Goal: Information Seeking & Learning: Learn about a topic

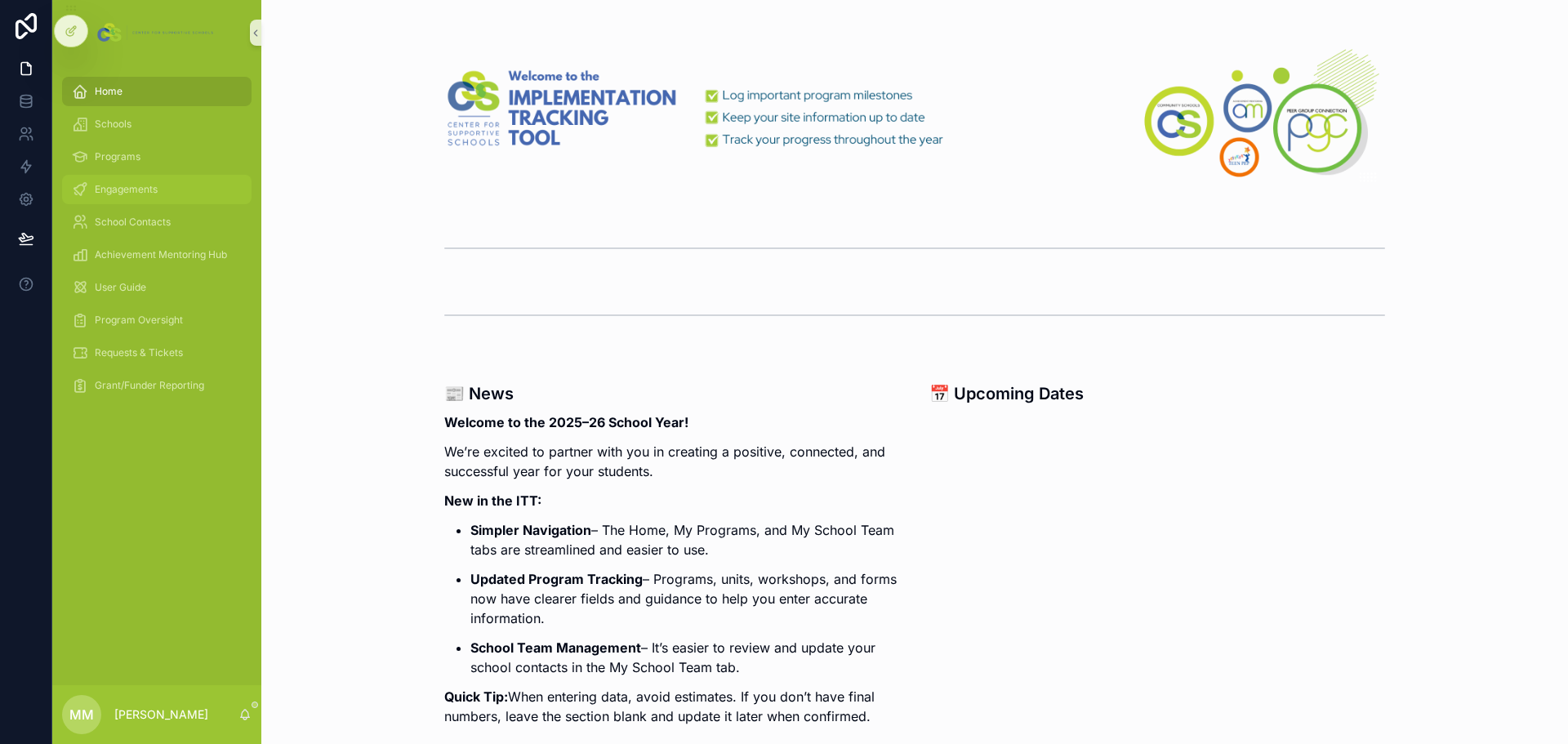
drag, startPoint x: 0, startPoint y: 0, endPoint x: 124, endPoint y: 186, distance: 223.5
click at [124, 186] on span "Engagements" at bounding box center [125, 190] width 63 height 13
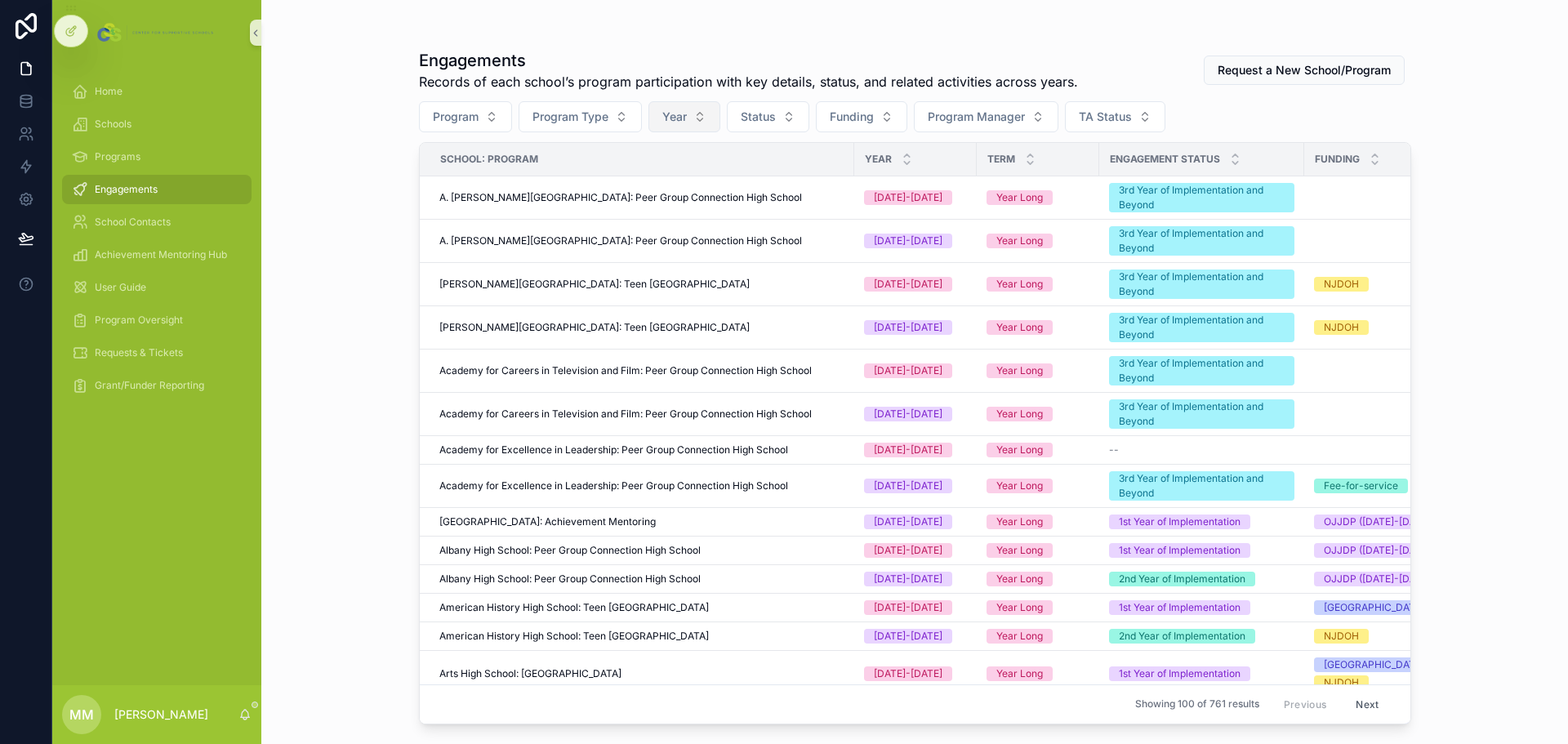
click at [684, 117] on span "Year" at bounding box center [674, 117] width 24 height 17
click at [650, 207] on div "[DATE]-[DATE]" at bounding box center [685, 209] width 196 height 26
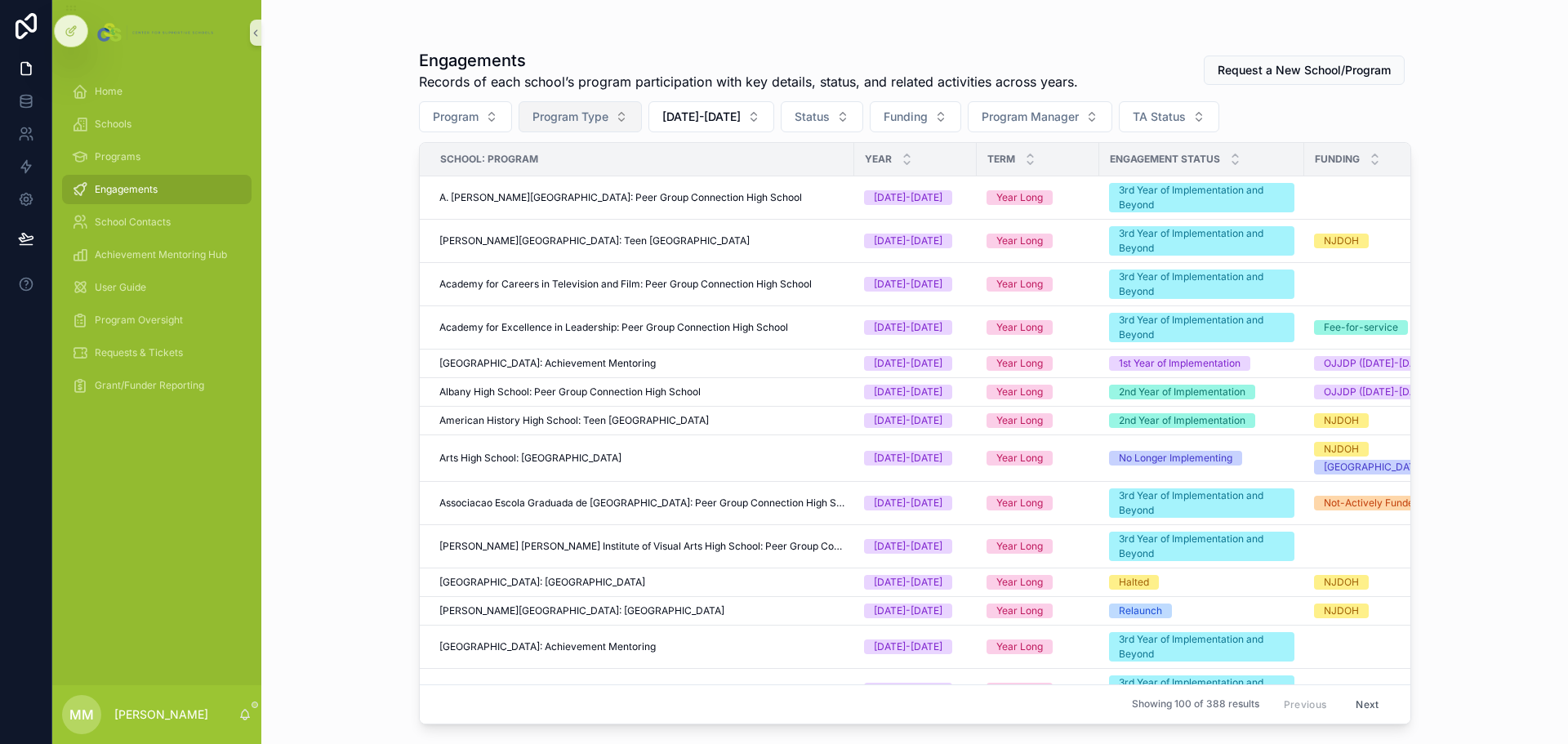
click at [615, 112] on button "Program Type" at bounding box center [580, 116] width 124 height 31
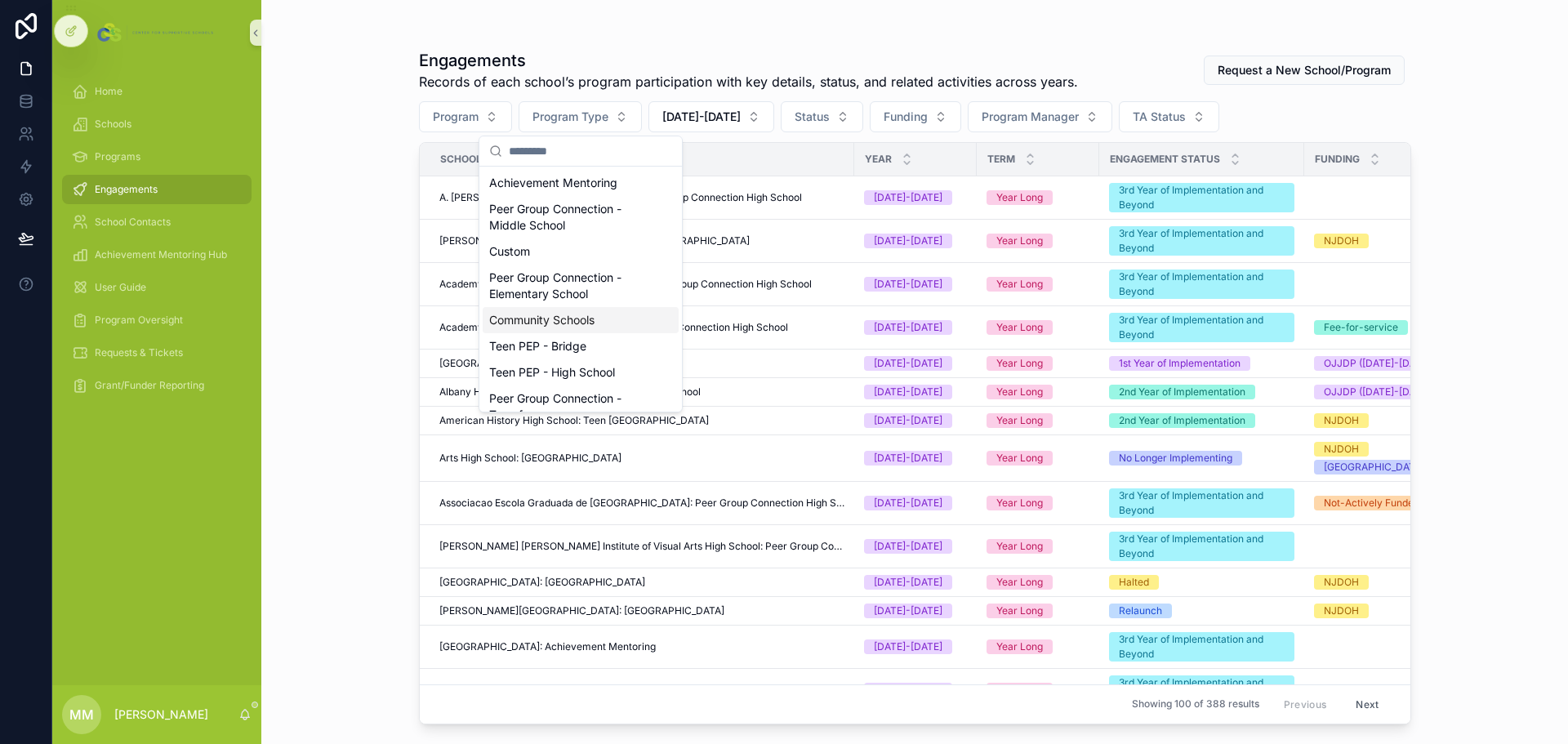
click at [571, 327] on div "Community Schools" at bounding box center [580, 320] width 196 height 26
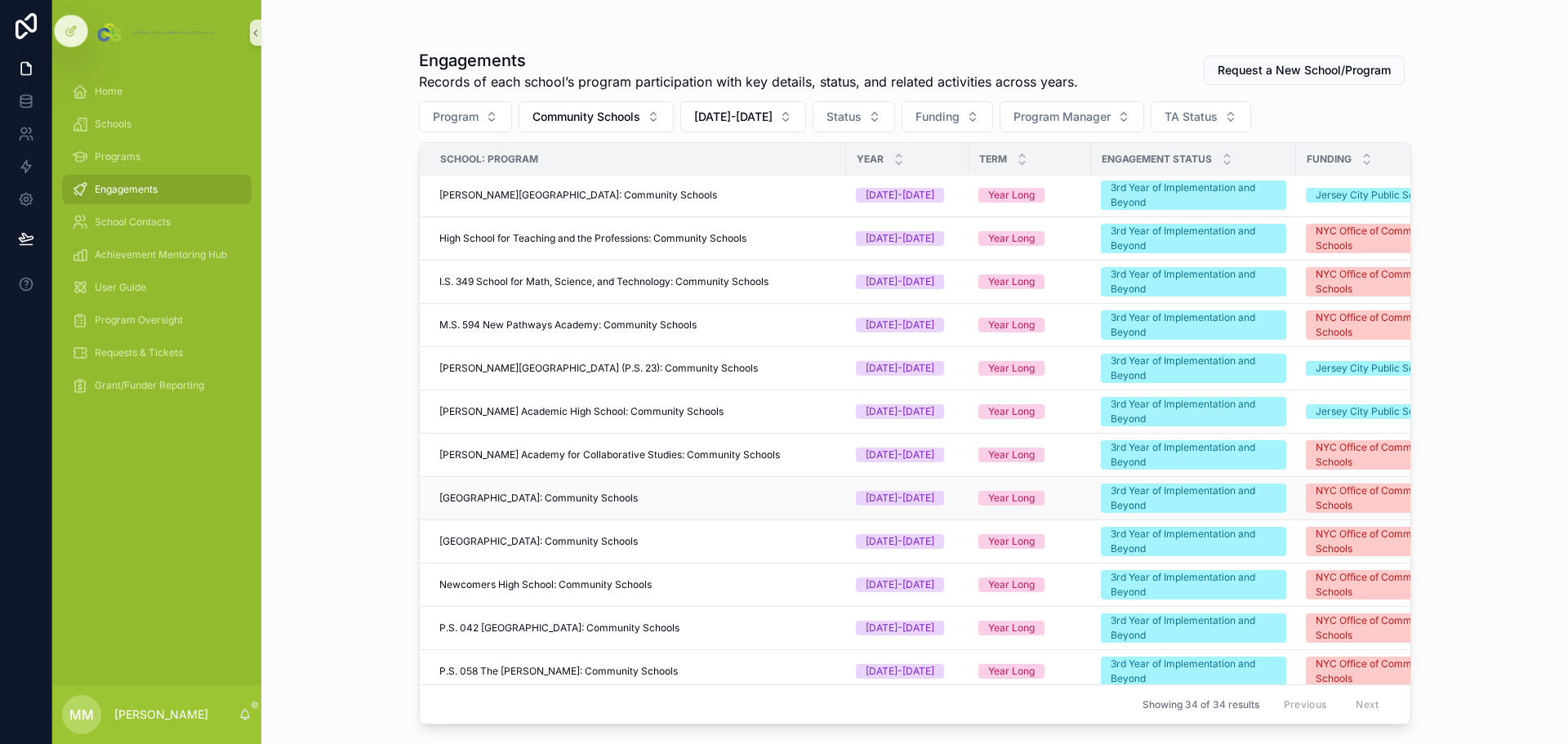
scroll to position [735, 0]
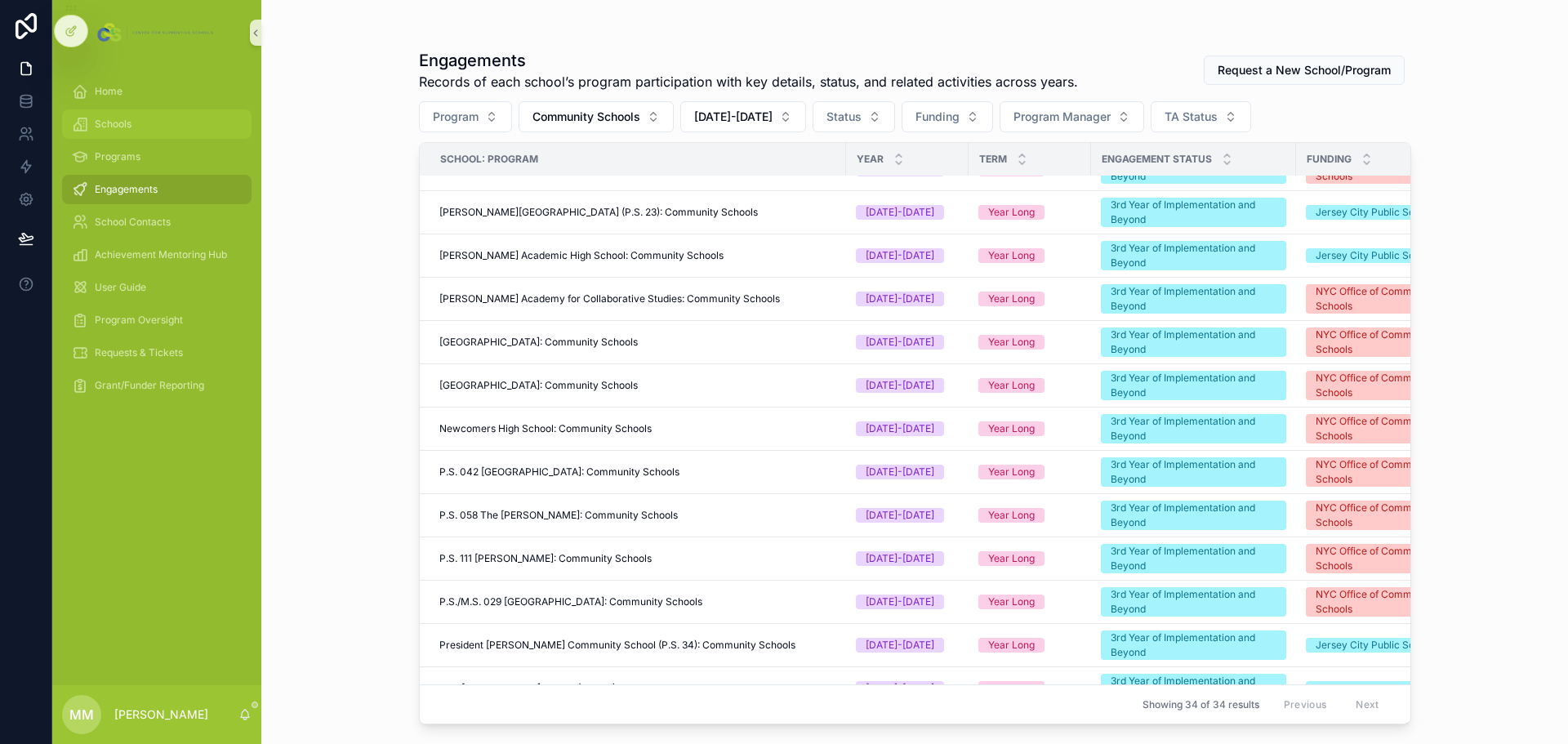
click at [140, 125] on div "Schools" at bounding box center [156, 124] width 169 height 26
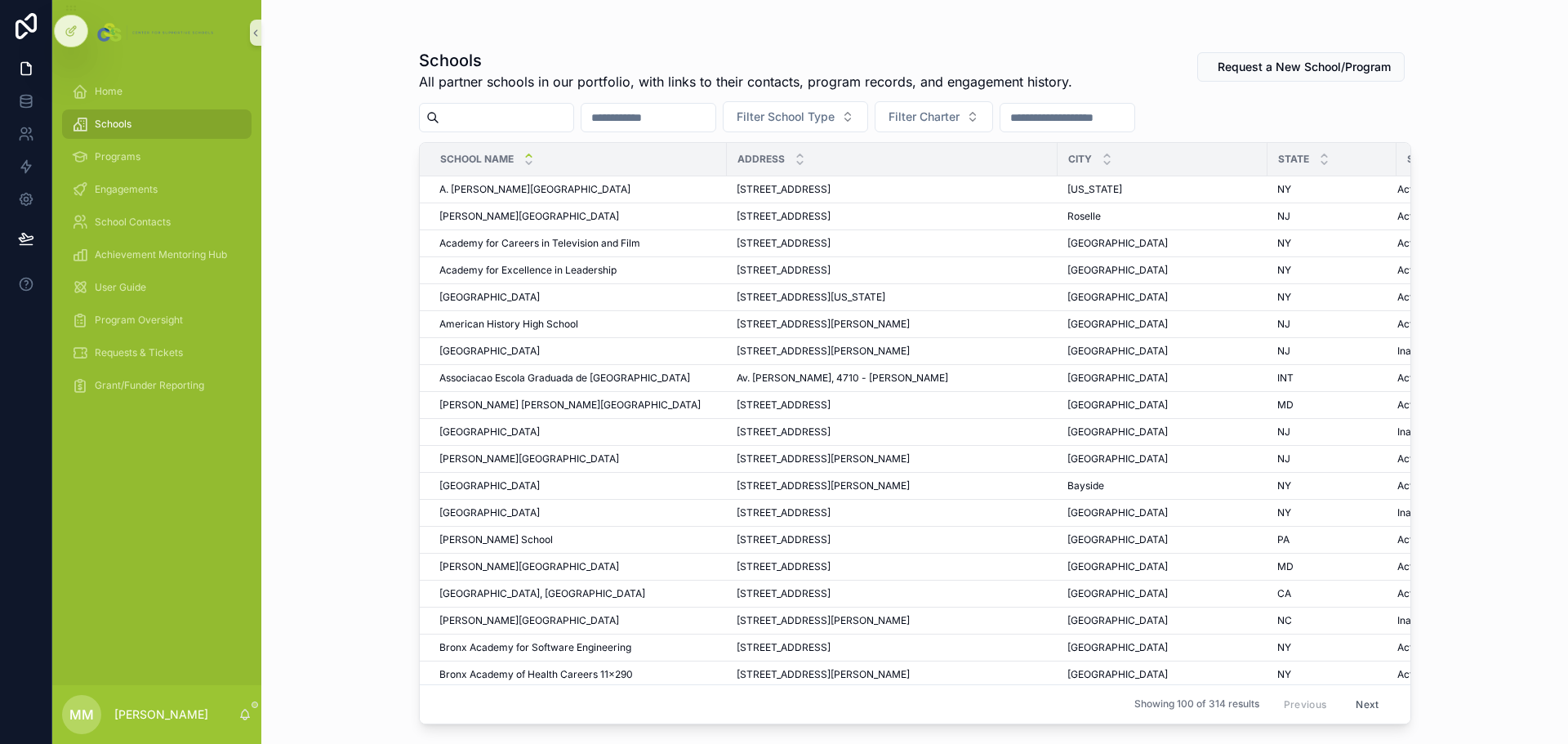
click at [536, 122] on input "scrollable content" at bounding box center [506, 117] width 134 height 23
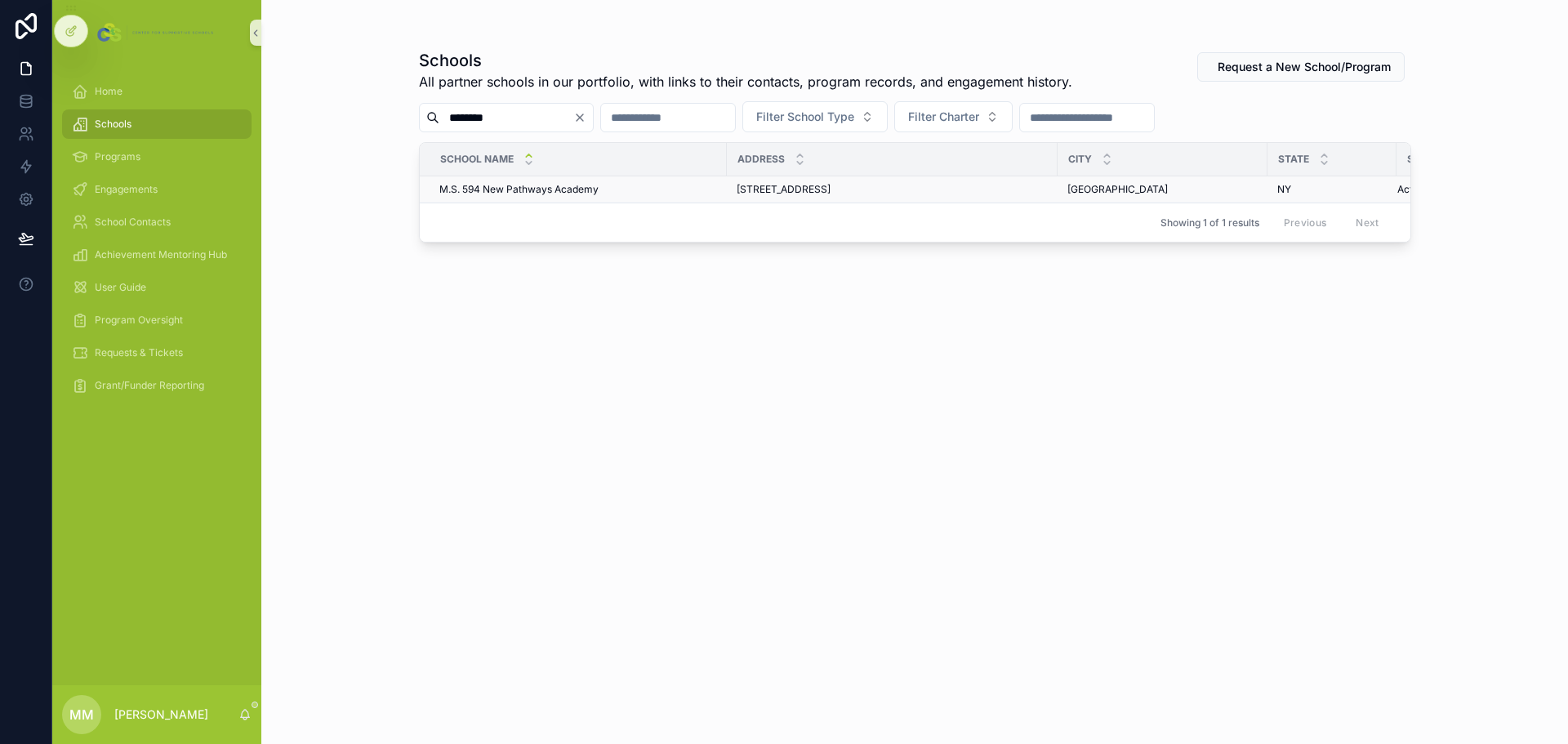
type input "********"
click at [500, 191] on span "M.S. 594 New Pathways Academy" at bounding box center [518, 190] width 159 height 13
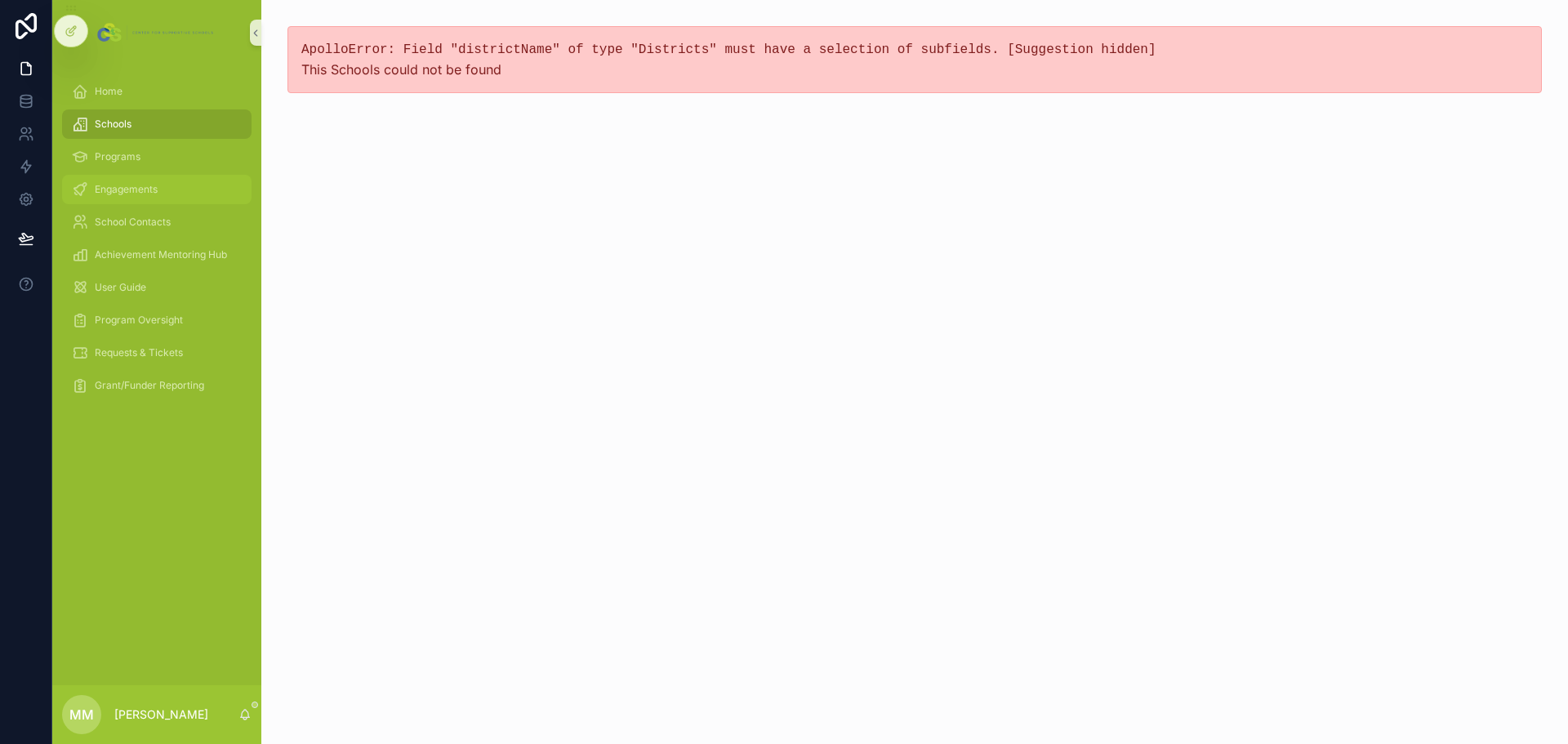
click at [120, 183] on span "Engagements" at bounding box center [125, 190] width 63 height 13
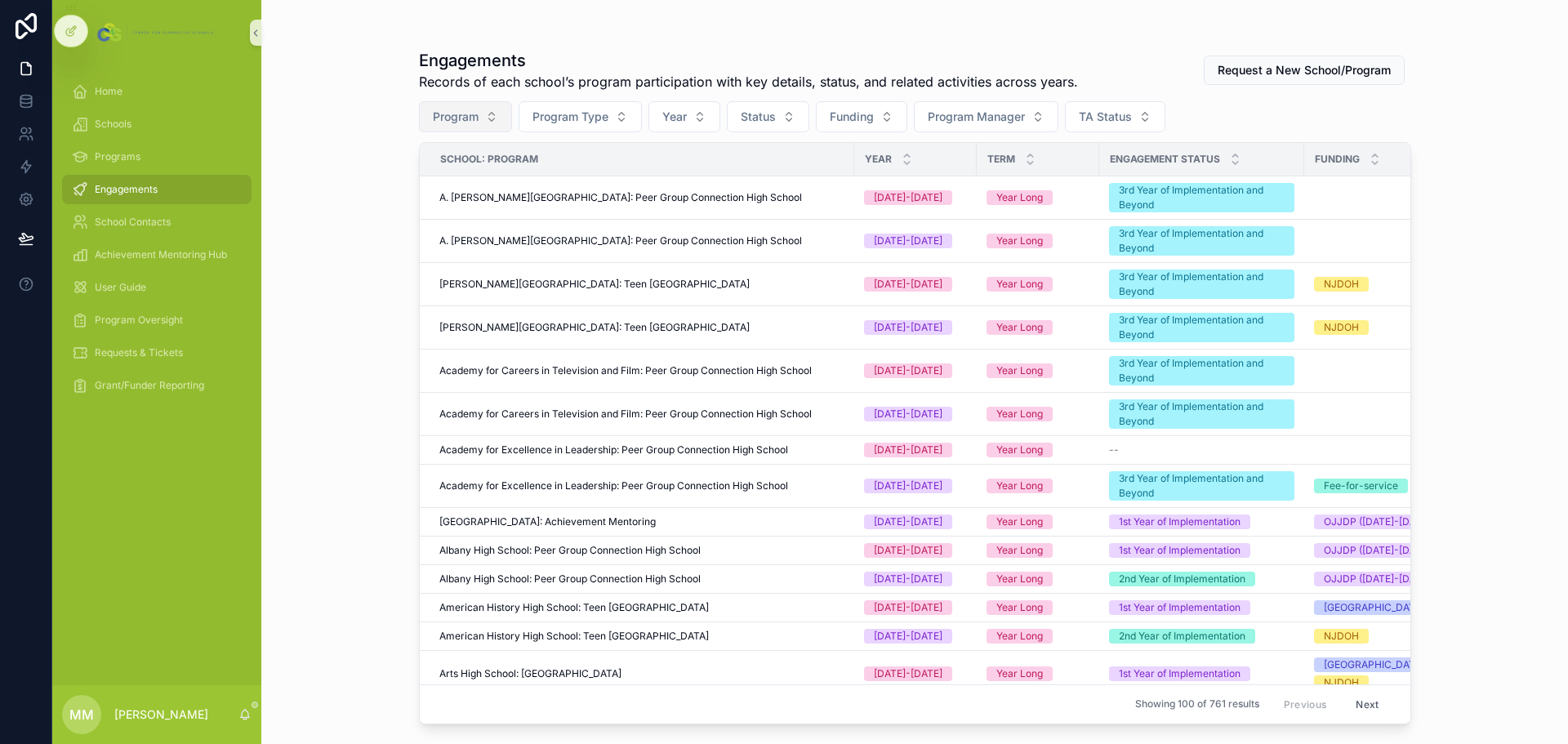
click at [490, 115] on button "Program" at bounding box center [466, 116] width 94 height 31
type input "********"
click at [360, 94] on div "Engagements Records of each school’s program participation with key details, st…" at bounding box center [914, 372] width 1307 height 744
click at [118, 119] on span "Schools" at bounding box center [113, 124] width 37 height 13
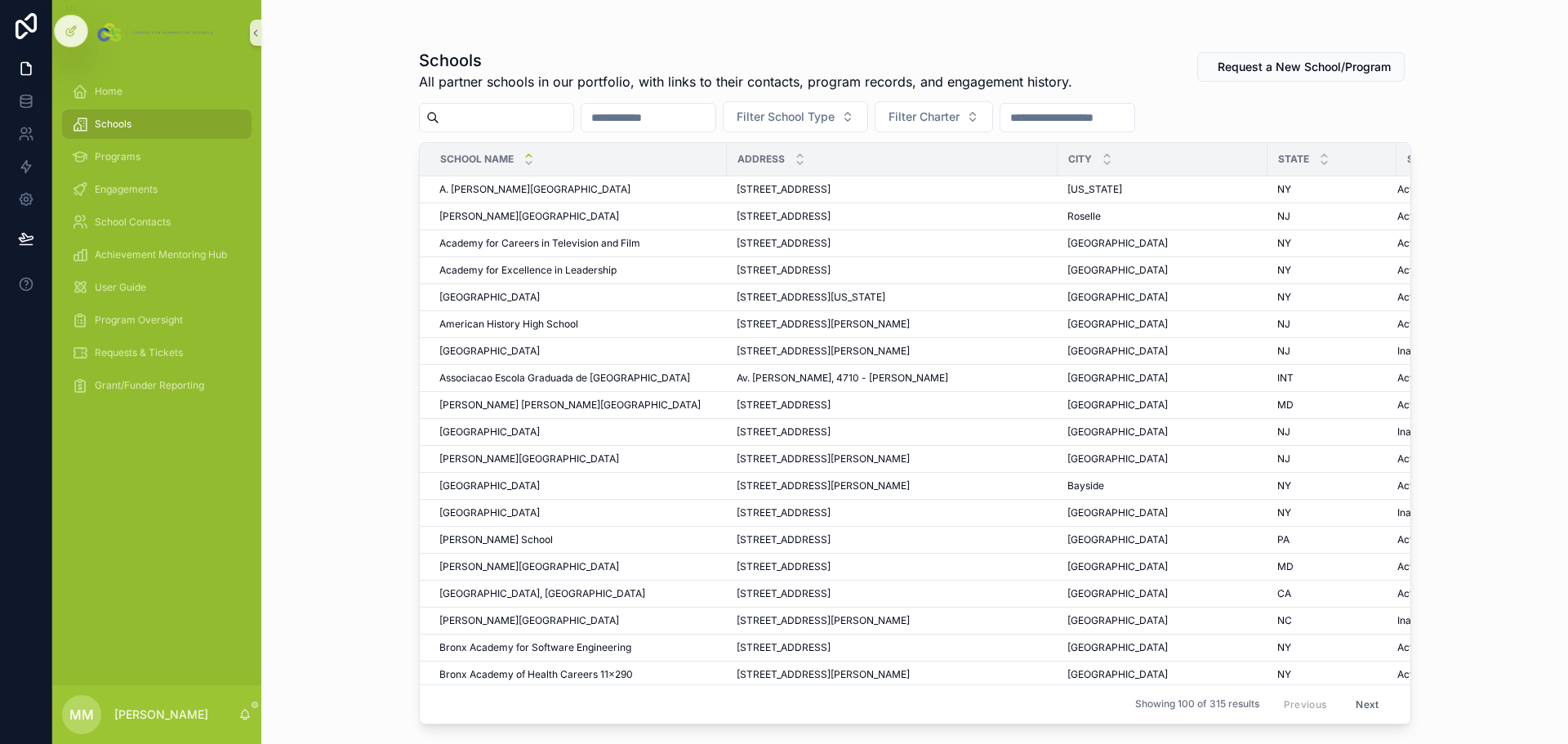
click at [502, 112] on input "scrollable content" at bounding box center [506, 117] width 134 height 23
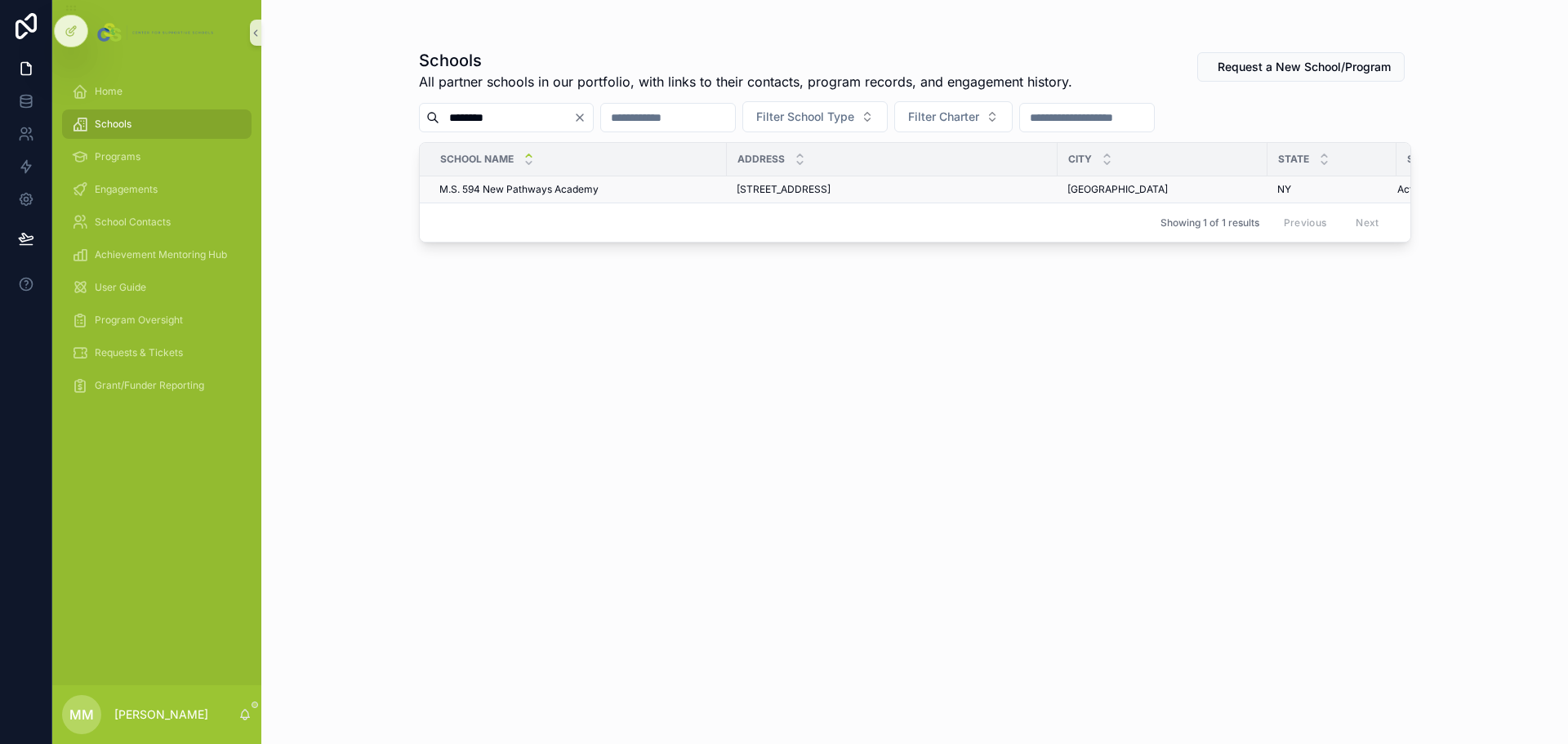
type input "********"
click at [528, 195] on span "M.S. 594 New Pathways Academy" at bounding box center [518, 190] width 159 height 13
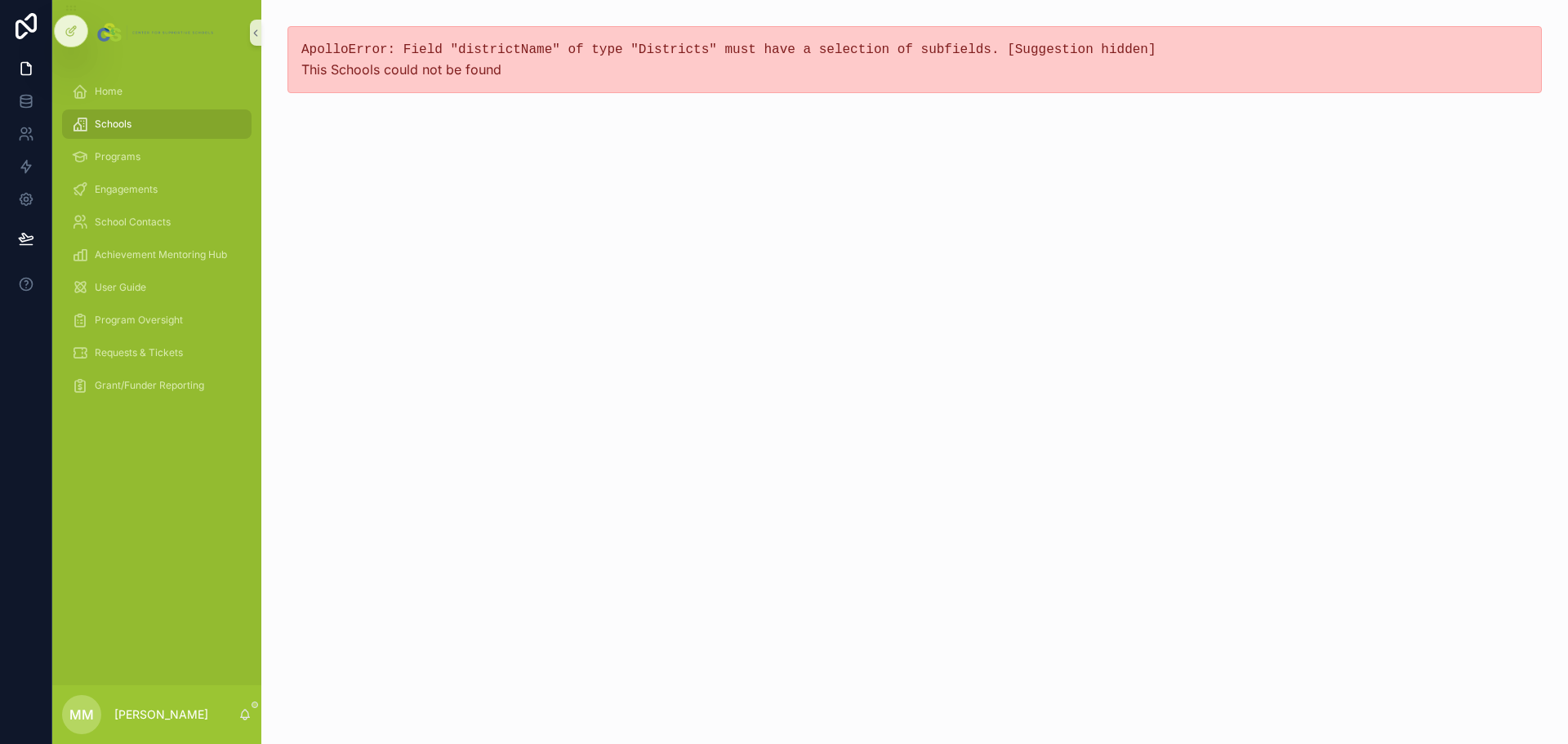
drag, startPoint x: 339, startPoint y: 369, endPoint x: 330, endPoint y: 370, distance: 9.1
click at [339, 369] on div "ApolloError: Field "districtName" of type "Districts" must have a selection of …" at bounding box center [914, 372] width 1307 height 744
click at [114, 162] on span "Programs" at bounding box center [117, 157] width 46 height 13
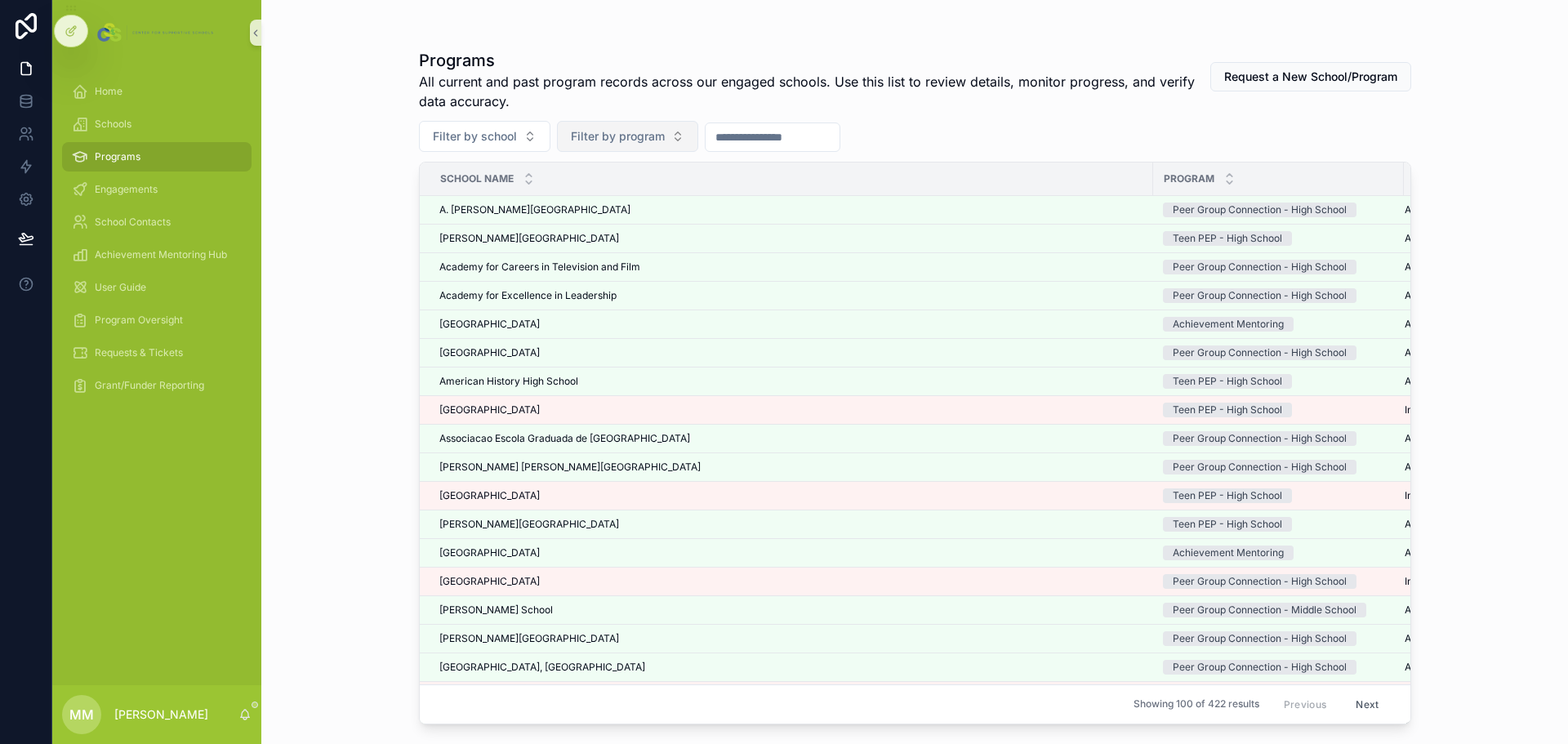
click at [602, 139] on span "Filter by program" at bounding box center [618, 137] width 94 height 17
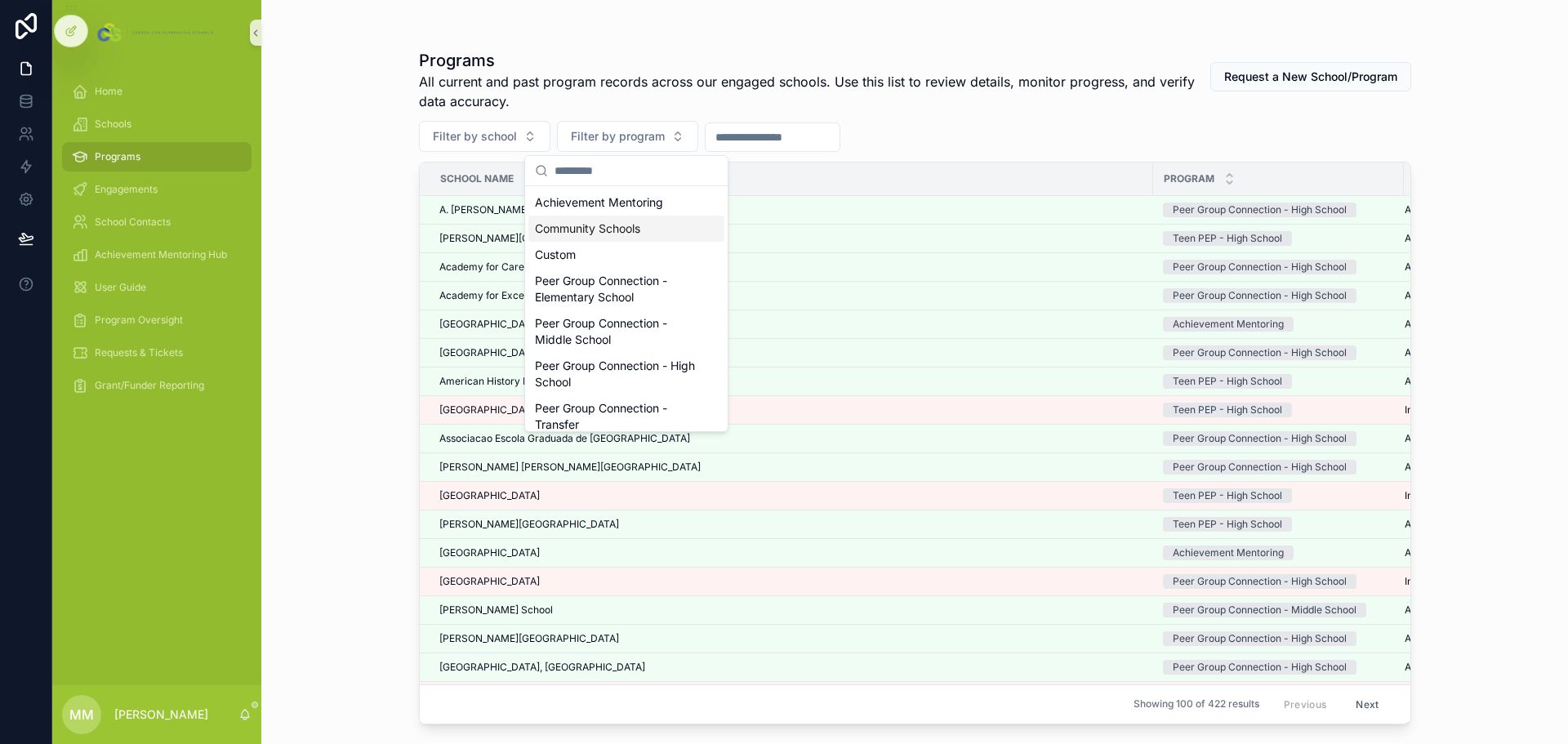
click at [598, 235] on div "Community Schools" at bounding box center [626, 228] width 196 height 26
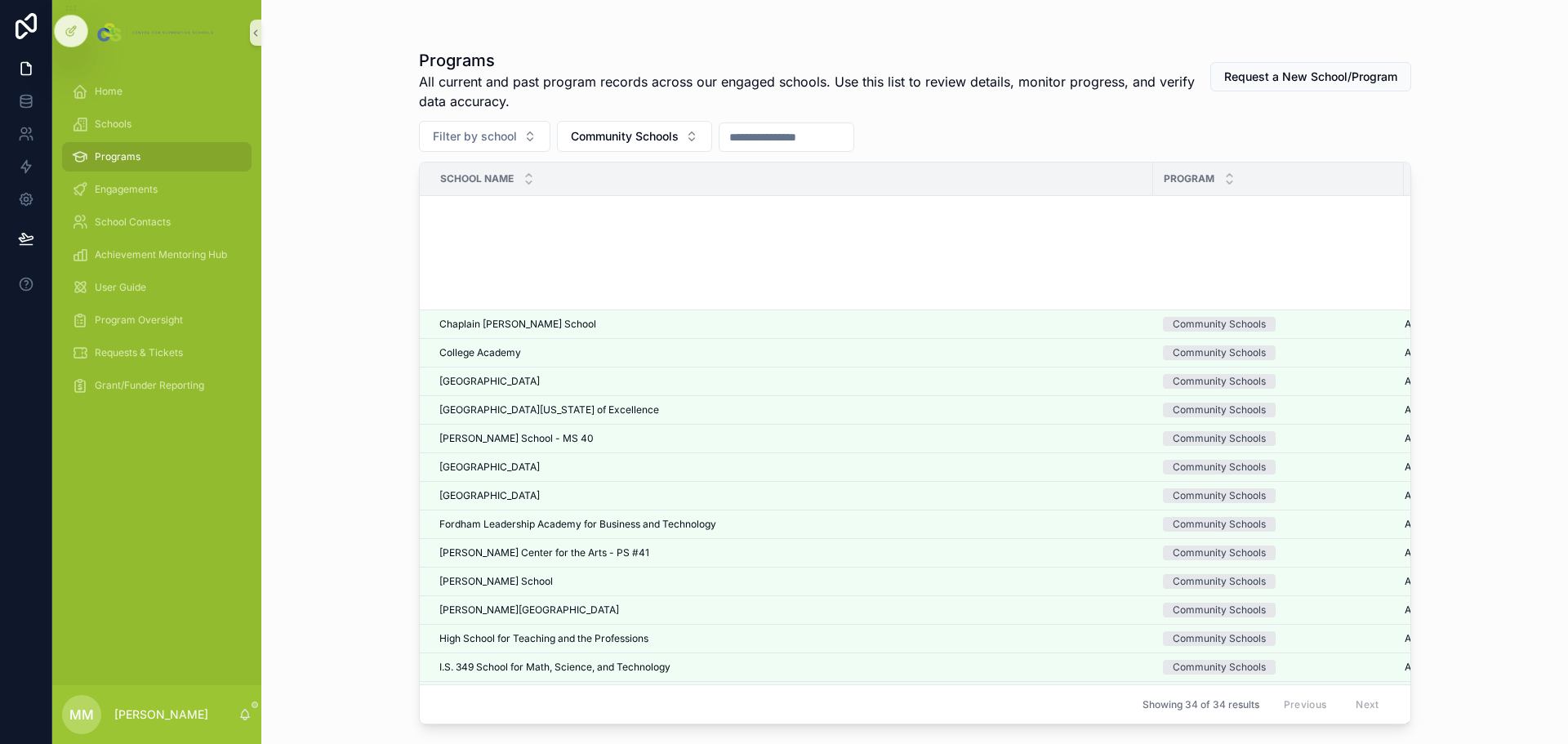
scroll to position [408, 0]
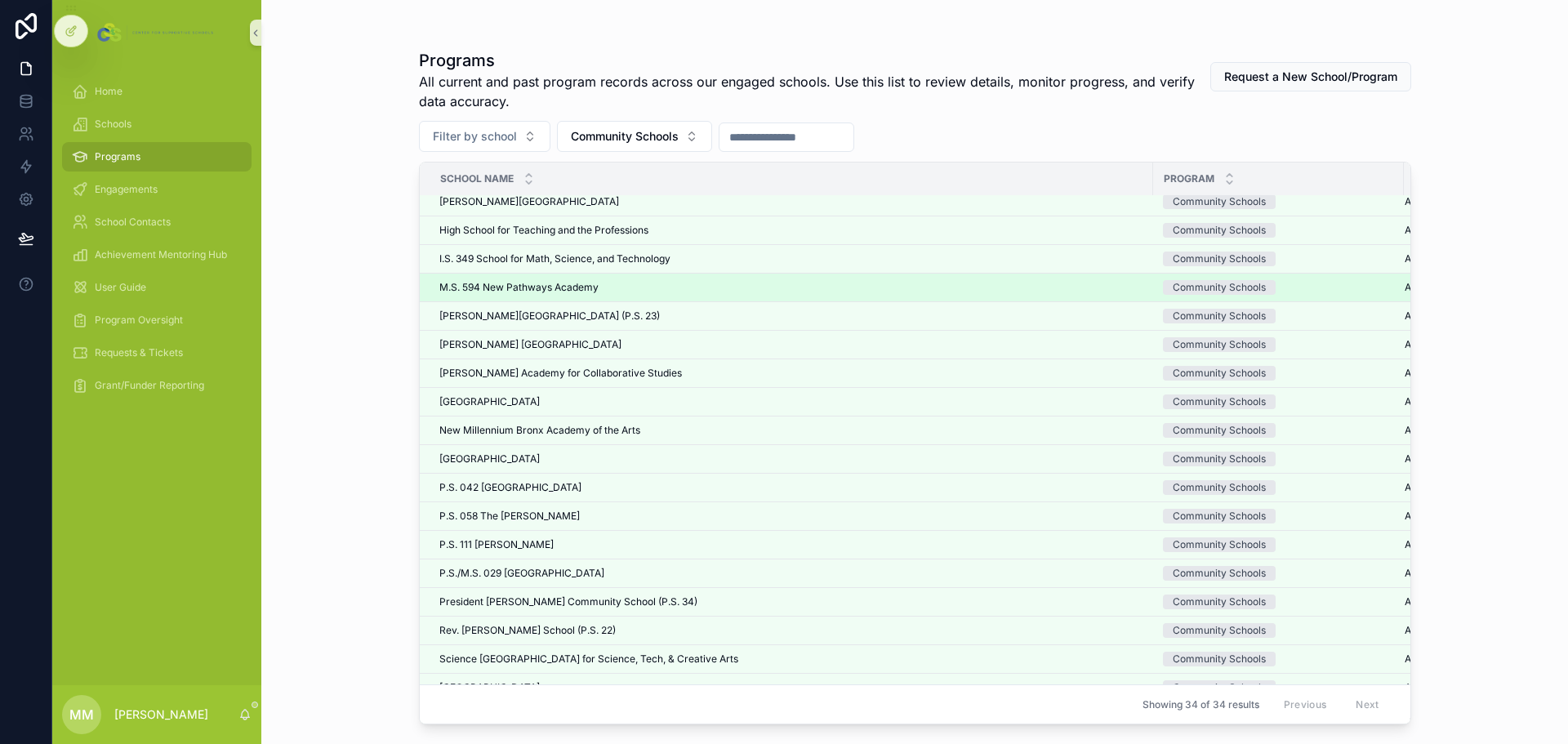
click at [564, 286] on span "M.S. 594 New Pathways Academy" at bounding box center [518, 288] width 159 height 13
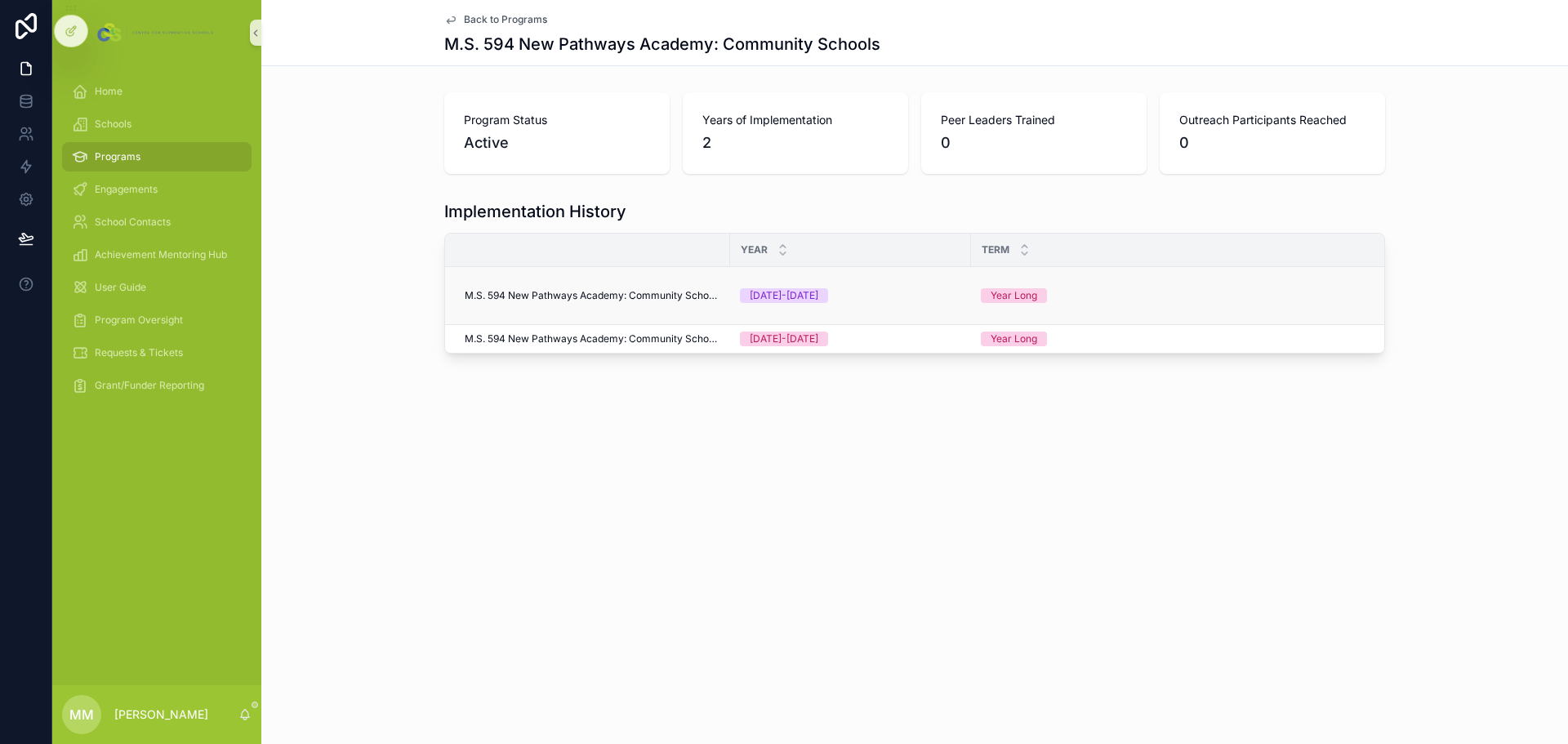
click at [593, 295] on span "M.S. 594 New Pathways Academy: Community Schools" at bounding box center [593, 296] width 255 height 13
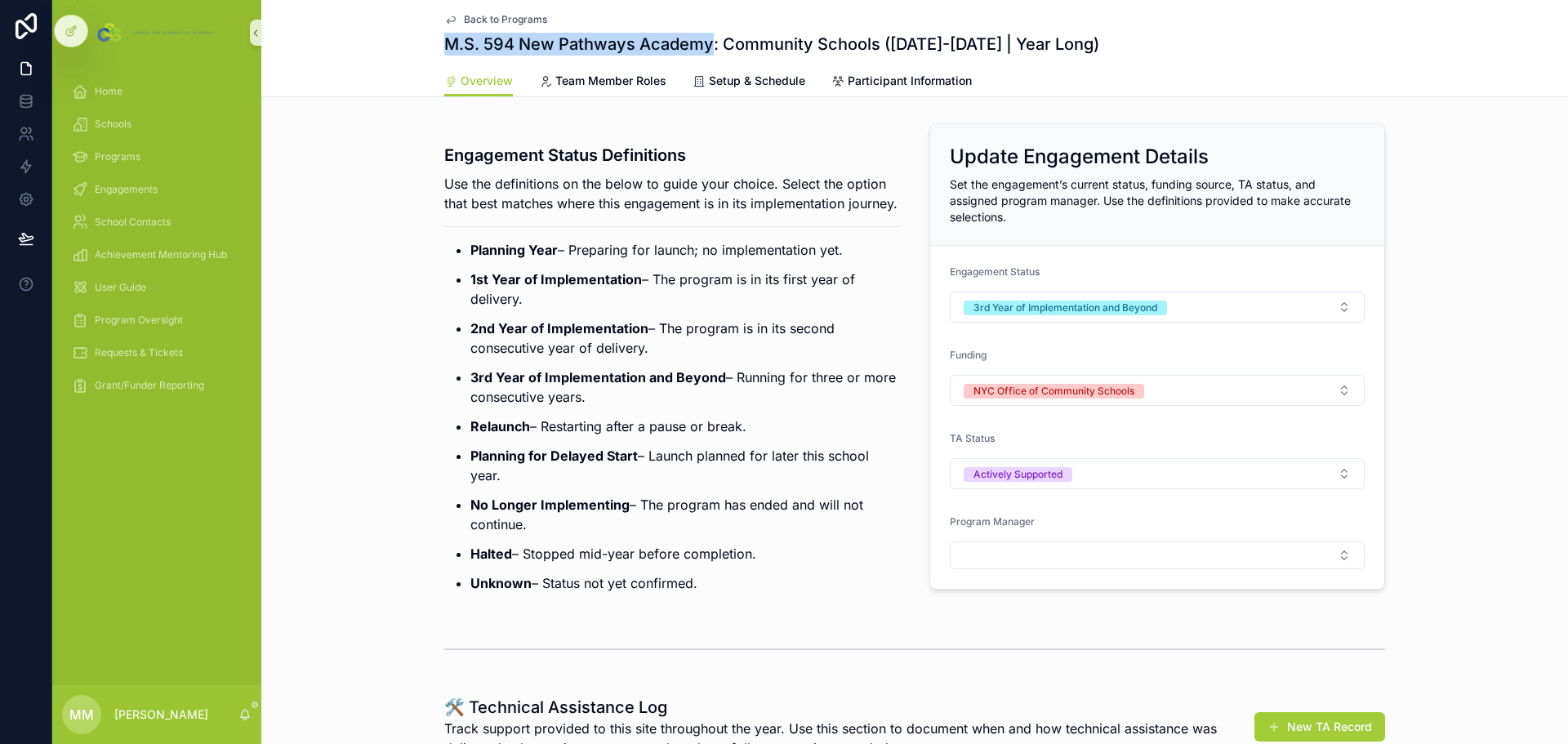
drag, startPoint x: 442, startPoint y: 44, endPoint x: 706, endPoint y: 47, distance: 264.0
click at [706, 47] on h1 "M.S. 594 New Pathways Academy: Community Schools ([DATE]-[DATE] | Year Long)" at bounding box center [771, 43] width 655 height 23
copy h1 "M.S. 594 New Pathways Academy"
click at [397, 175] on div "Engagement Status Definitions Use the definitions on the below to guide your ch…" at bounding box center [914, 363] width 1307 height 493
click at [117, 189] on span "Engagements" at bounding box center [125, 190] width 63 height 13
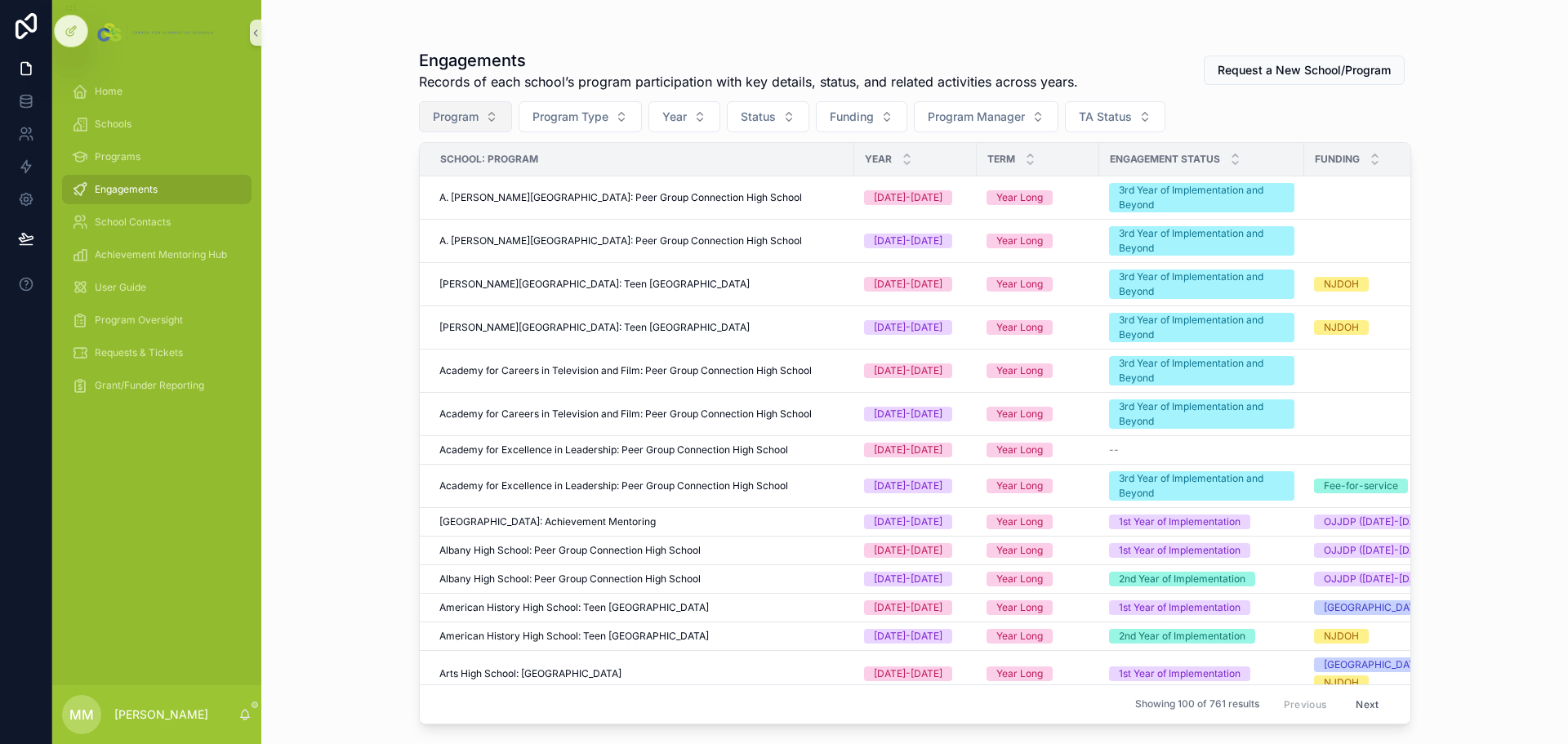
click at [461, 114] on span "Program" at bounding box center [455, 117] width 46 height 17
type input "**********"
drag, startPoint x: 474, startPoint y: 152, endPoint x: 366, endPoint y: 149, distance: 108.0
click at [367, 149] on div "**********" at bounding box center [465, 151] width 203 height 30
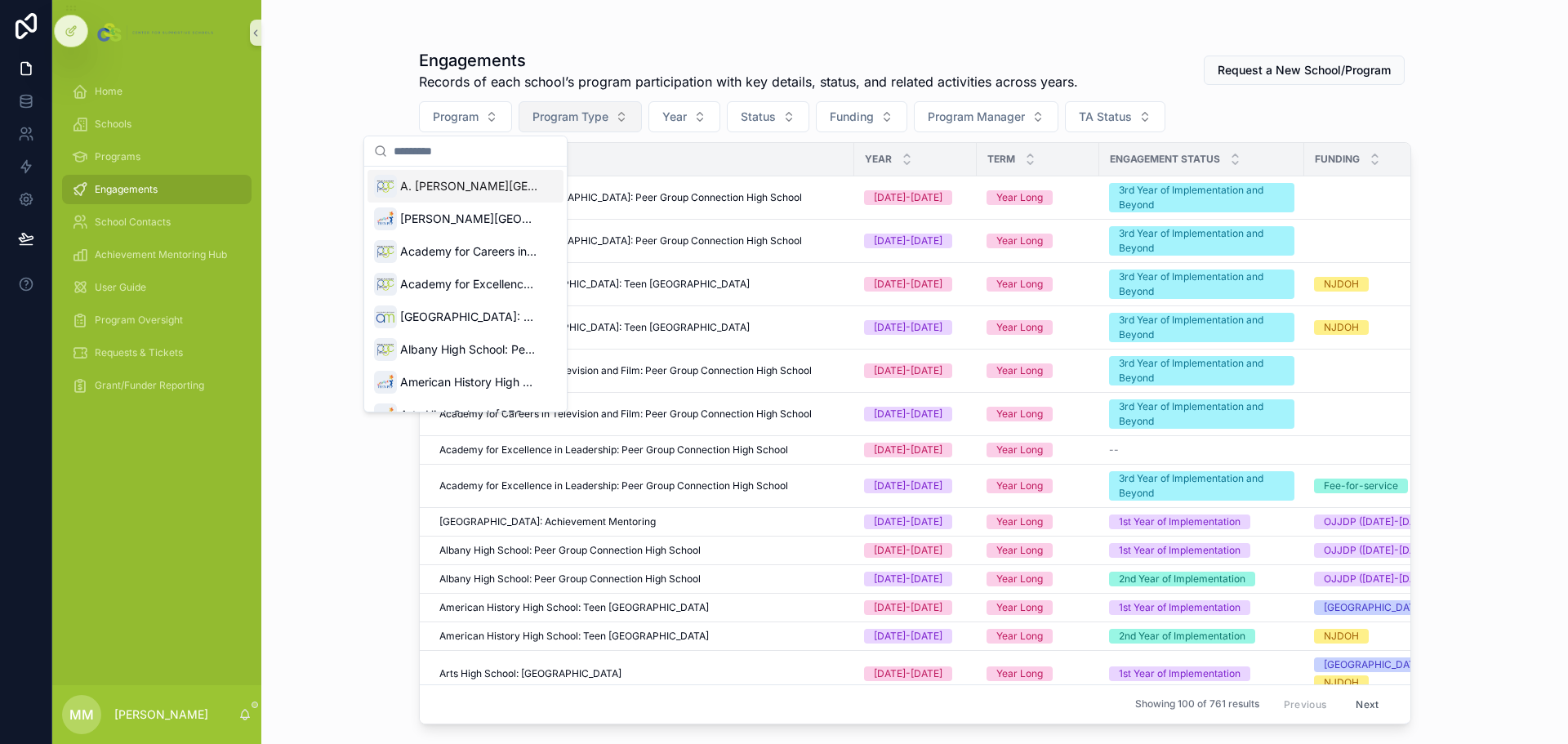
click at [628, 115] on button "Program Type" at bounding box center [580, 116] width 124 height 31
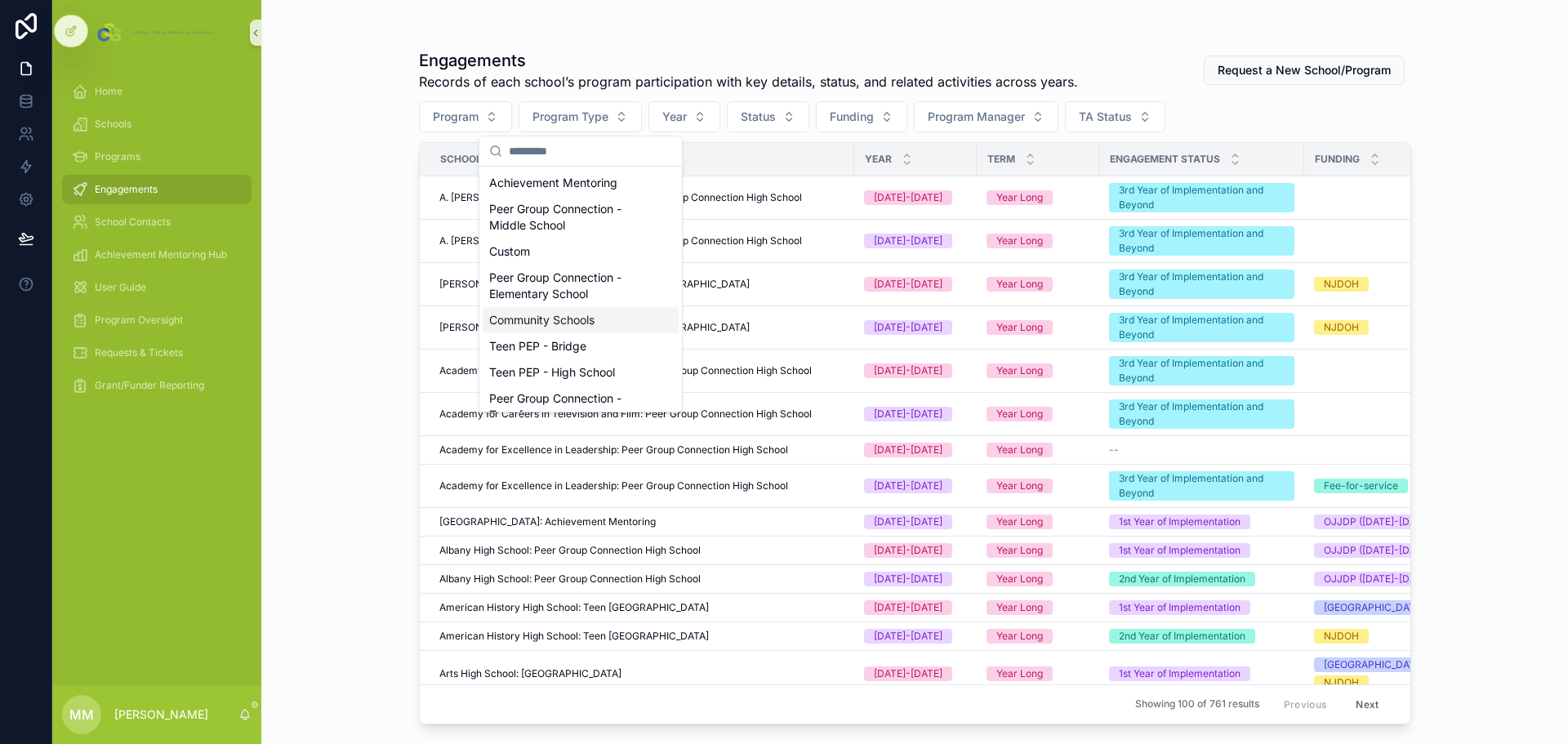
click at [559, 322] on div "Community Schools" at bounding box center [580, 320] width 196 height 26
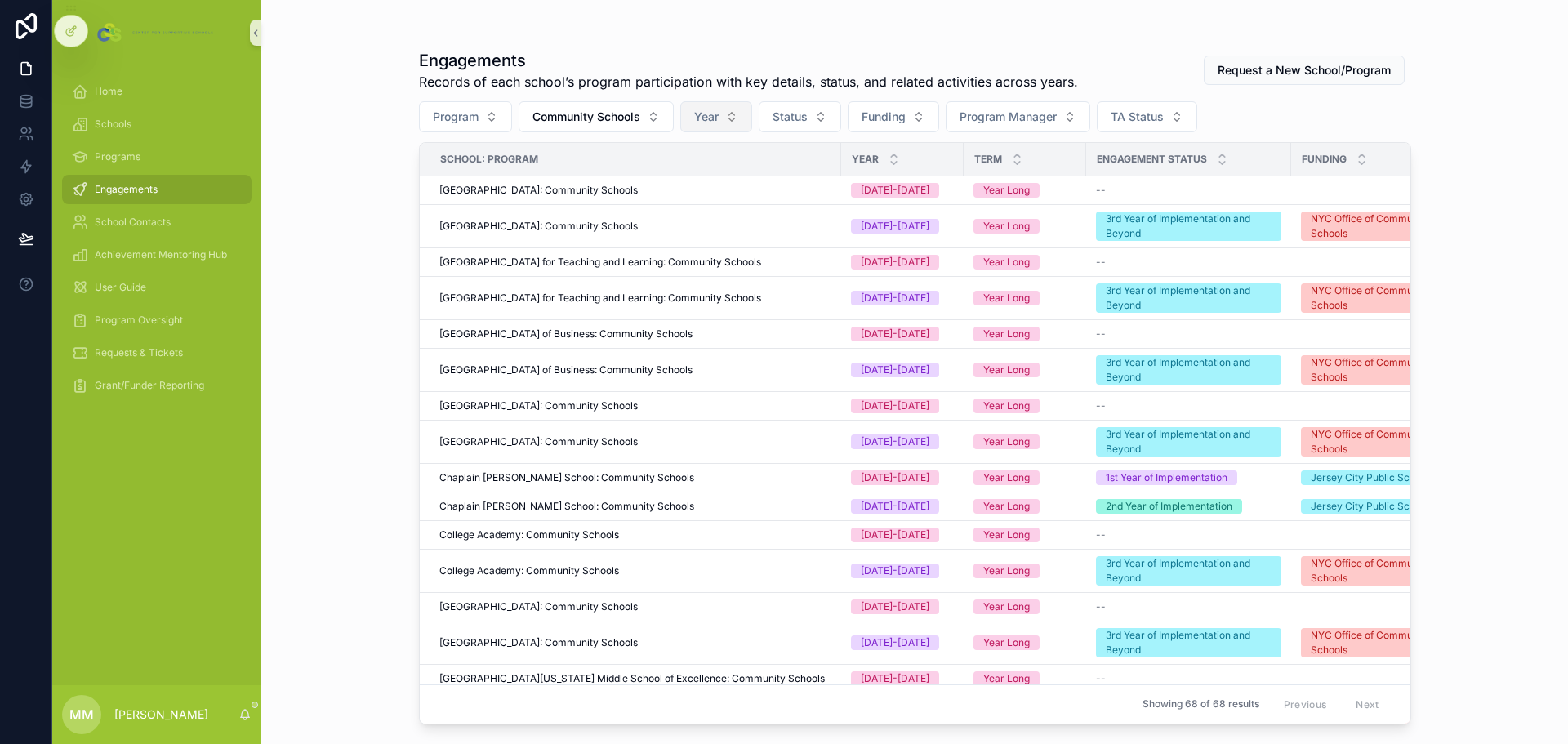
click at [736, 118] on button "Year" at bounding box center [716, 116] width 72 height 31
click at [726, 202] on div "[DATE]-[DATE]" at bounding box center [718, 209] width 196 height 26
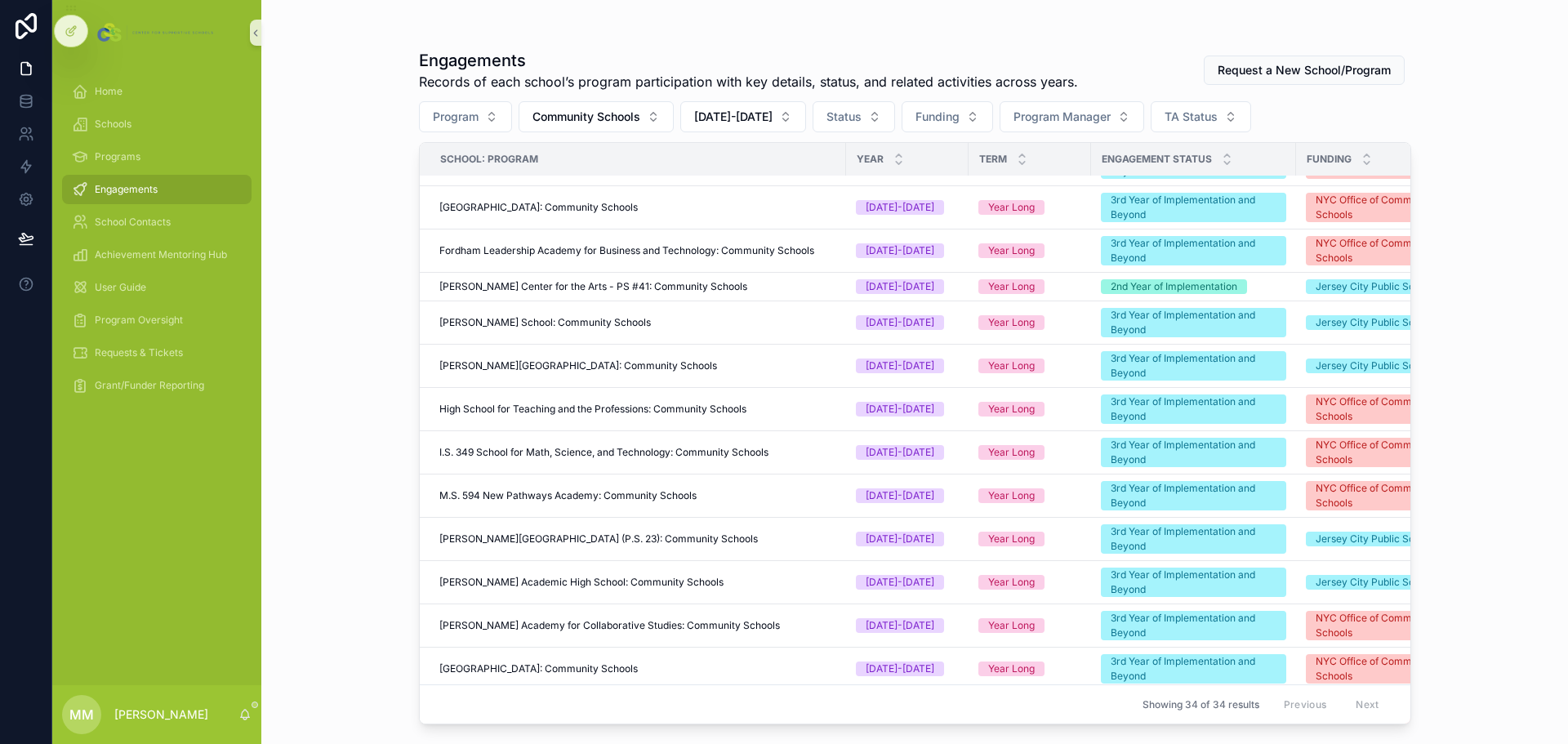
scroll to position [946, 0]
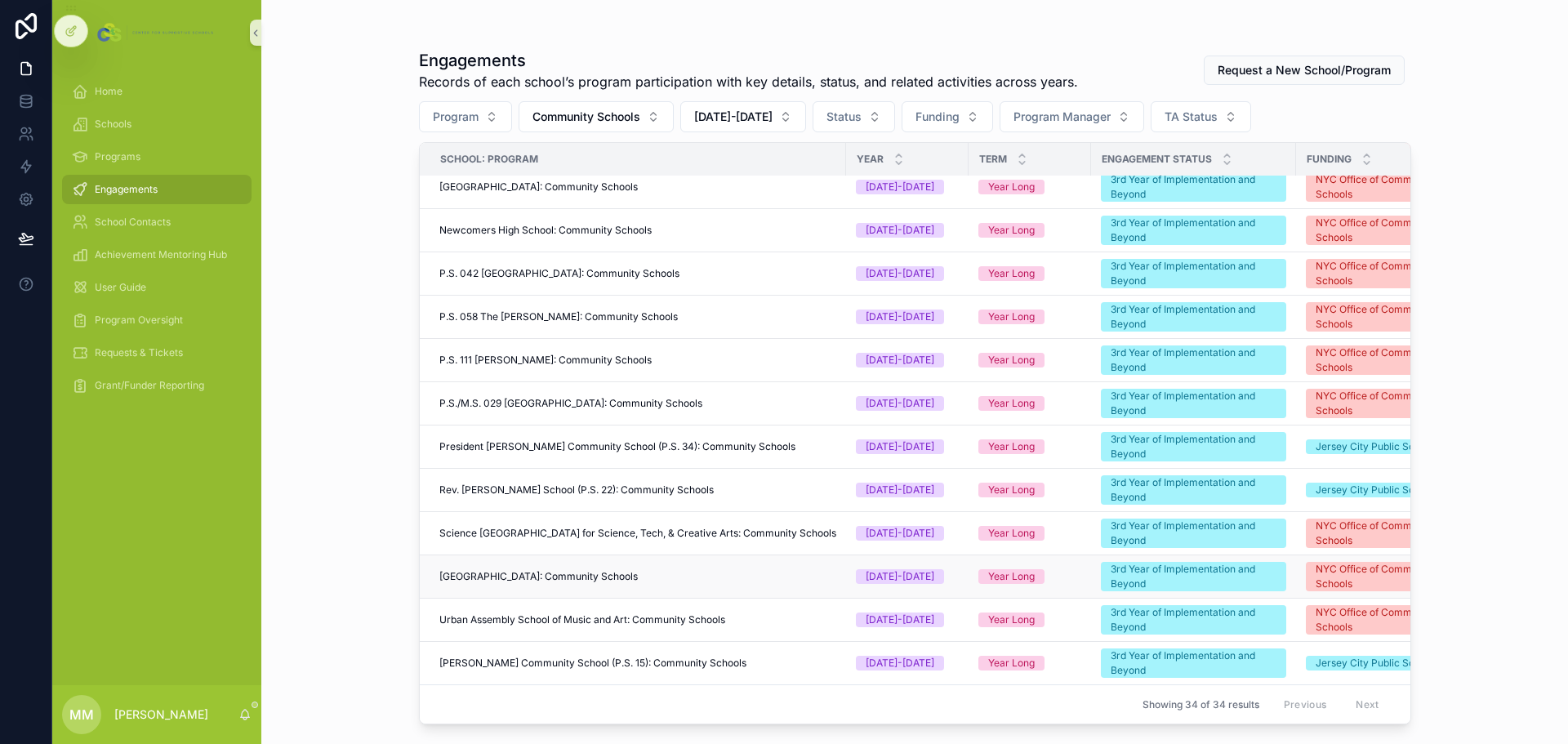
click at [609, 570] on span "[GEOGRAPHIC_DATA]: Community Schools" at bounding box center [539, 577] width 199 height 13
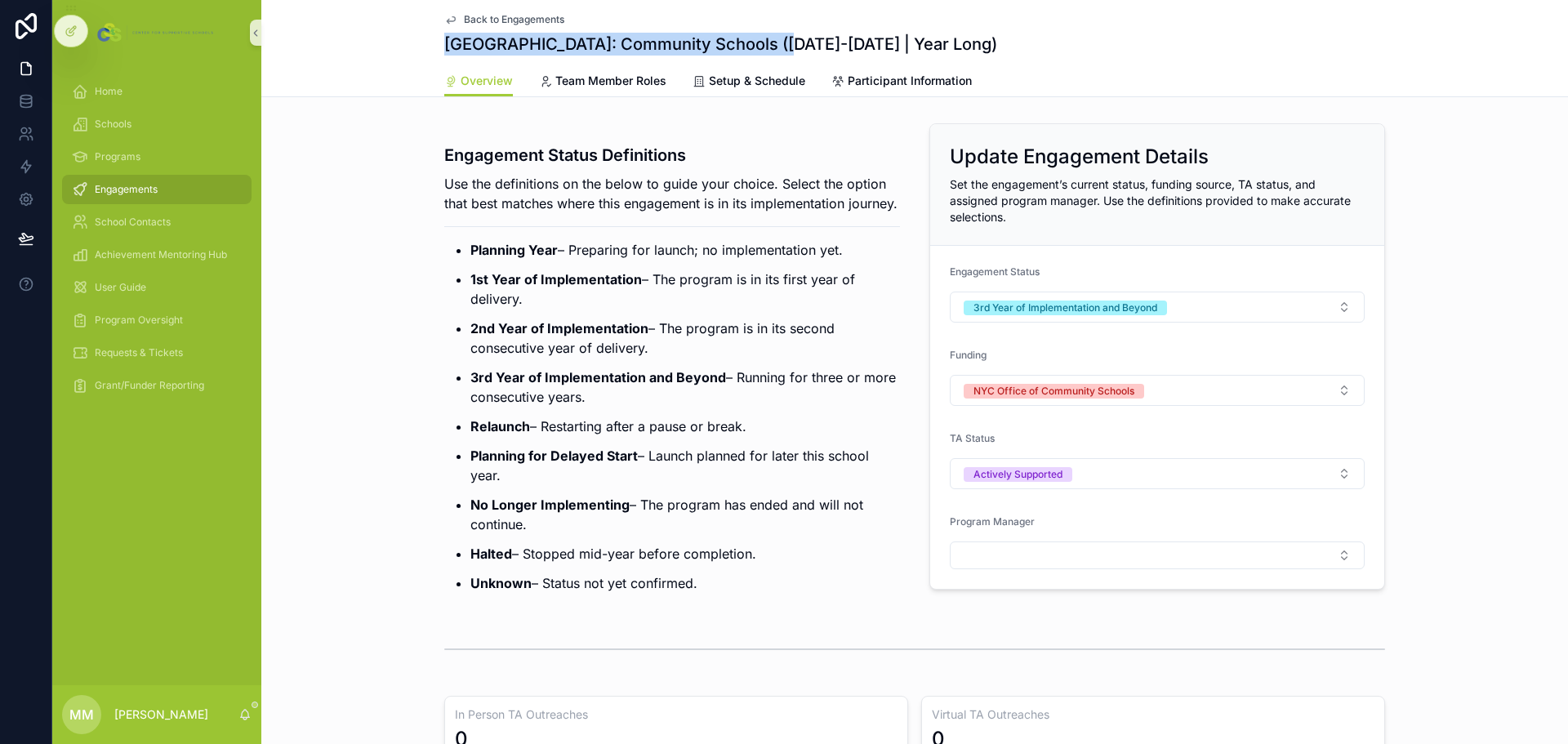
drag, startPoint x: 439, startPoint y: 41, endPoint x: 752, endPoint y: 45, distance: 313.0
click at [752, 45] on h1 "[GEOGRAPHIC_DATA]: Community Schools ([DATE]-[DATE] | Year Long)" at bounding box center [721, 43] width 553 height 23
copy h1 "[GEOGRAPHIC_DATA]"
click at [474, 16] on span "Back to Engagements" at bounding box center [514, 20] width 100 height 13
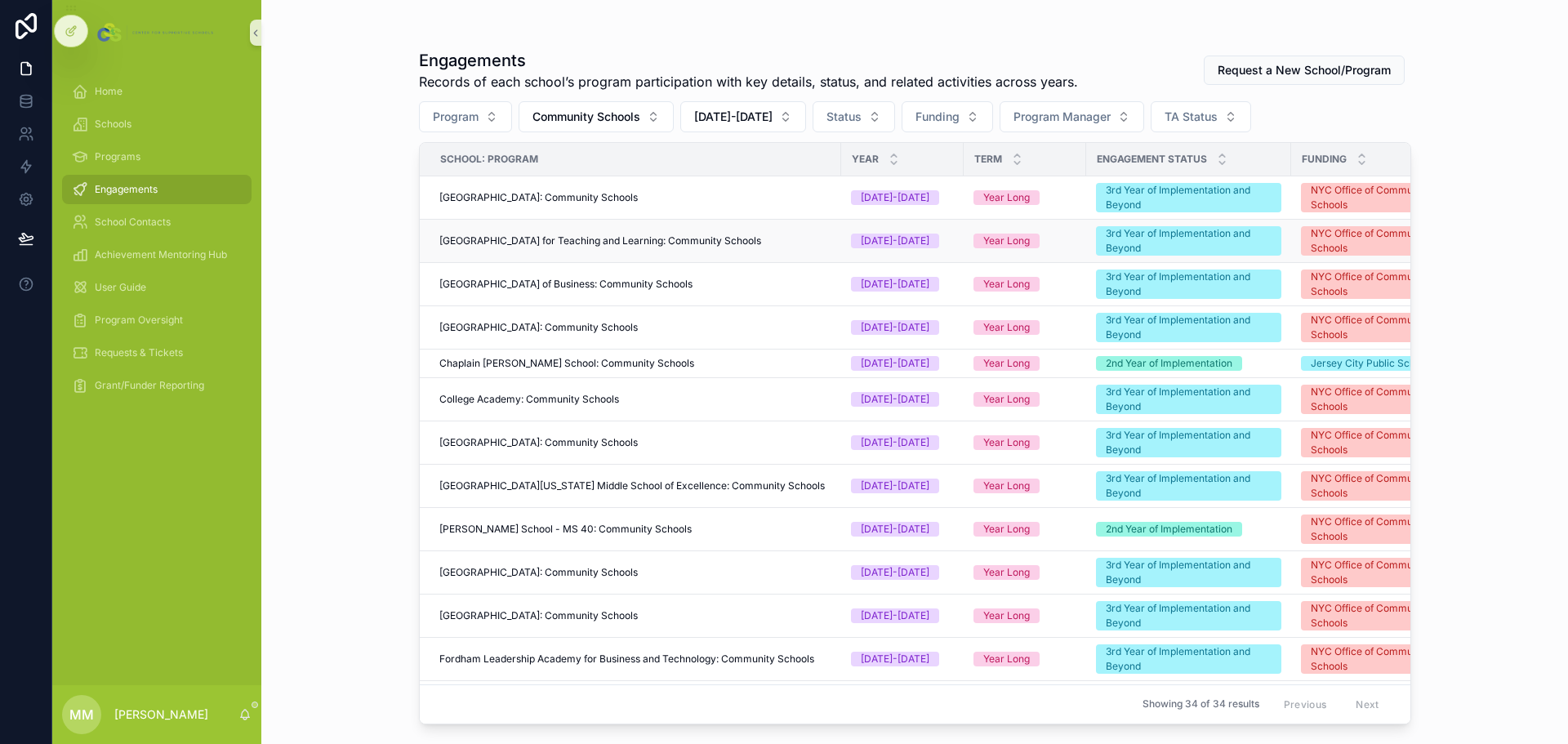
click at [580, 239] on span "[GEOGRAPHIC_DATA] for Teaching and Learning: Community Schools" at bounding box center [599, 241] width 321 height 13
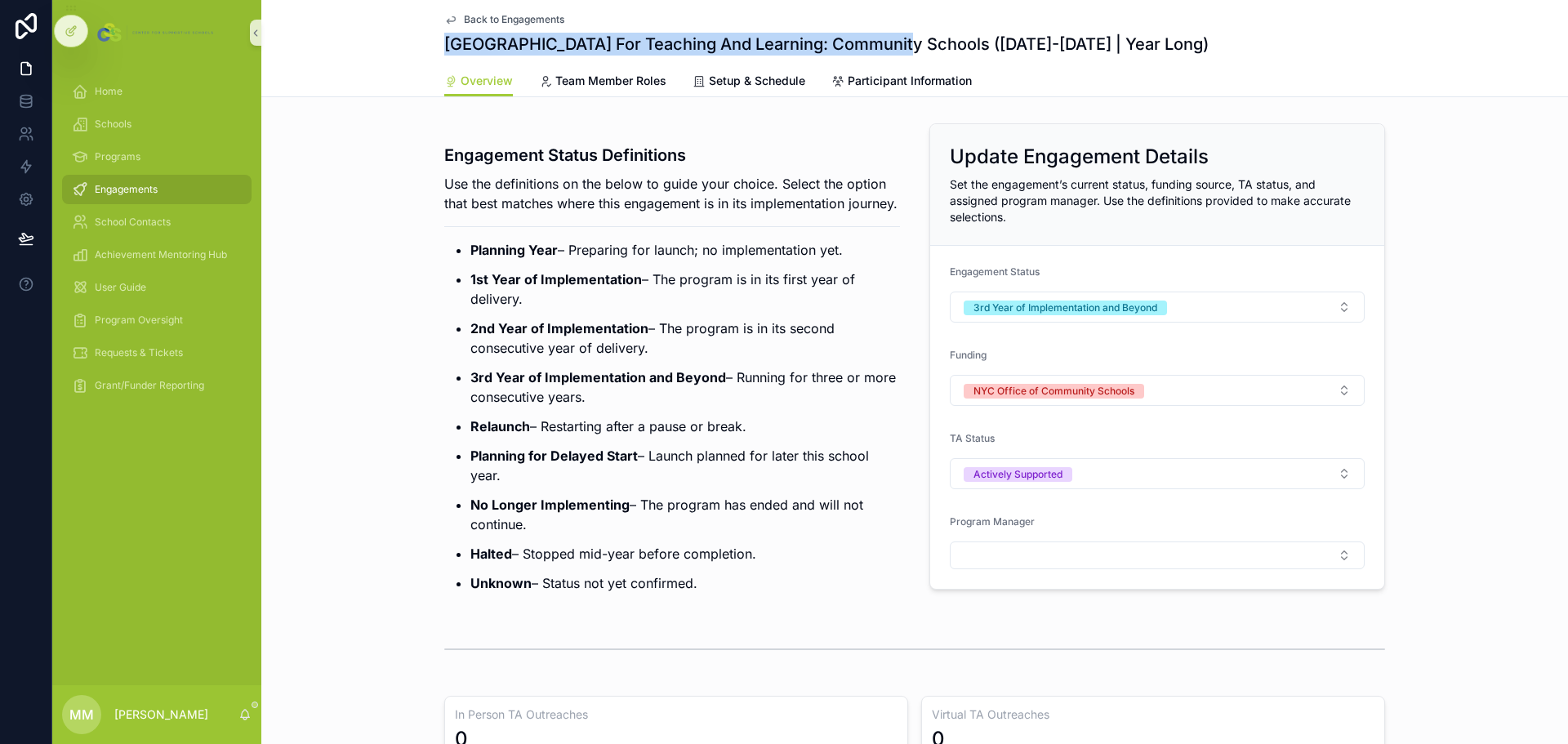
drag, startPoint x: 434, startPoint y: 43, endPoint x: 883, endPoint y: 61, distance: 449.4
click at [883, 61] on div "Back to Engagements [GEOGRAPHIC_DATA] For Teaching And Learning: Community Scho…" at bounding box center [914, 48] width 1307 height 97
copy h1 "[GEOGRAPHIC_DATA] For Teaching And Learning"
click at [493, 18] on span "Back to Engagements" at bounding box center [514, 20] width 100 height 13
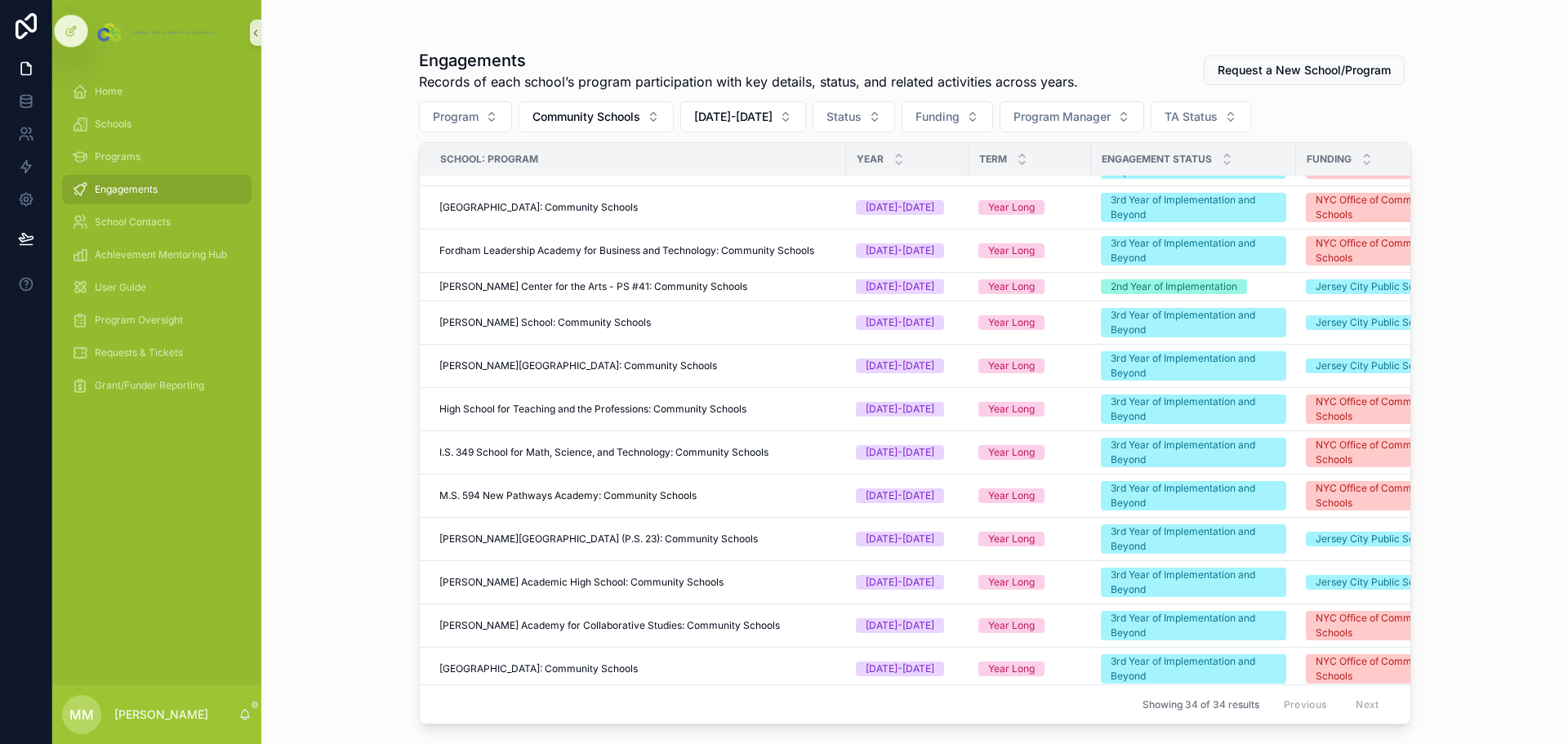
scroll to position [735, 0]
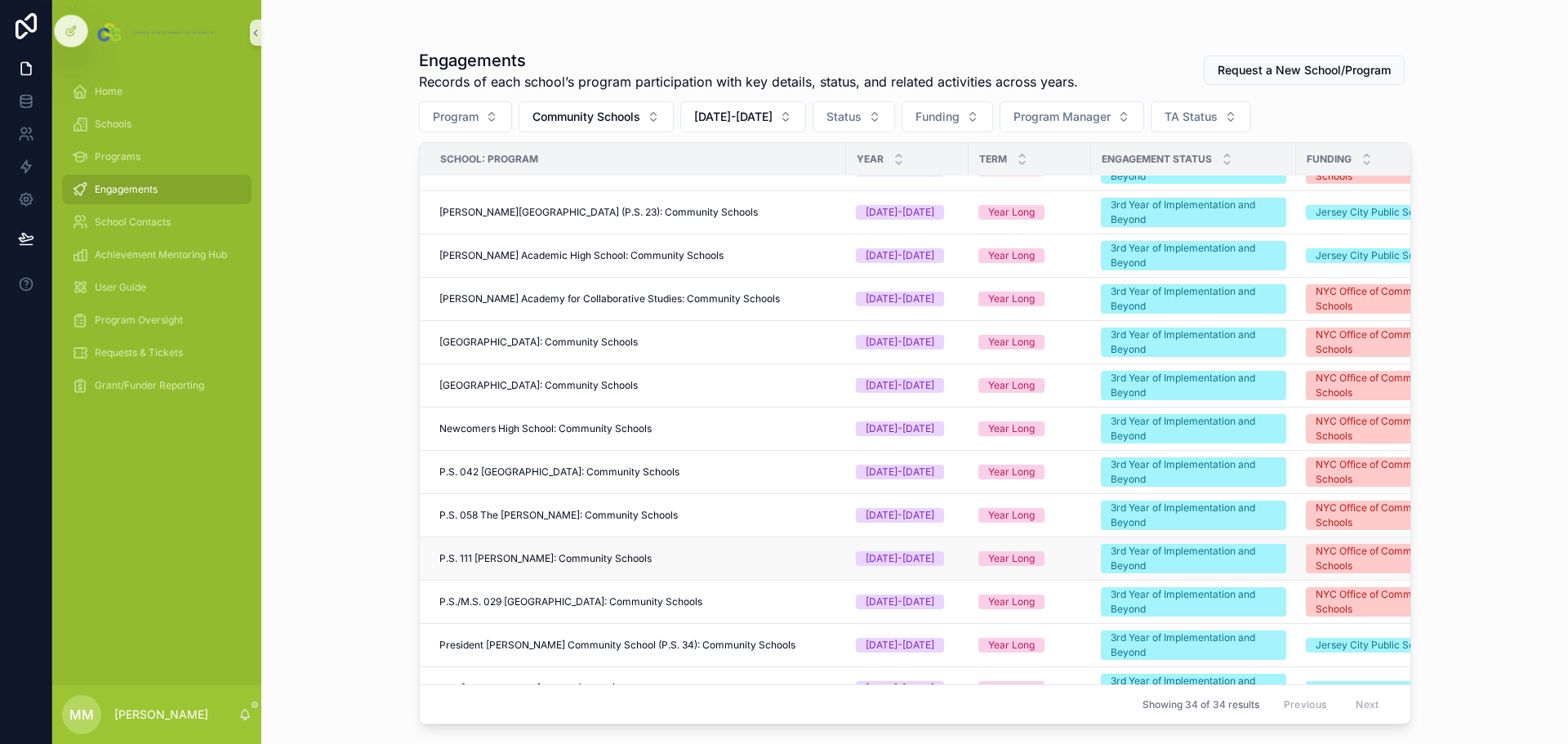
click at [583, 561] on span "P.S. 111 [PERSON_NAME]: Community Schools" at bounding box center [545, 559] width 212 height 13
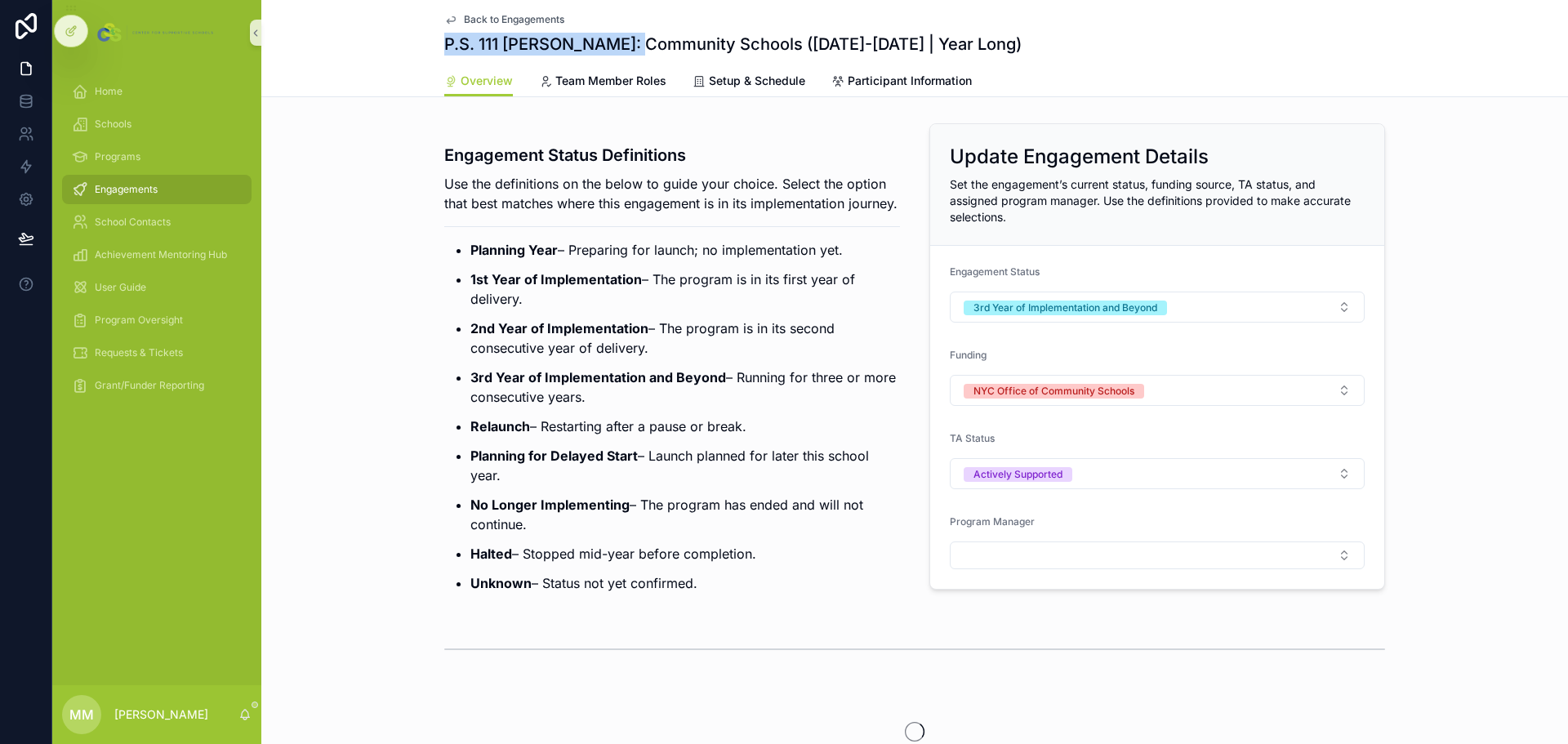
drag, startPoint x: 439, startPoint y: 40, endPoint x: 623, endPoint y: 51, distance: 184.3
click at [623, 51] on h1 "P.S. 111 [PERSON_NAME]: Community Schools ([DATE]-[DATE] | Year Long)" at bounding box center [733, 43] width 578 height 23
copy h1 "P.S. 111 [PERSON_NAME]"
click at [537, 21] on span "Back to Engagements" at bounding box center [514, 20] width 100 height 13
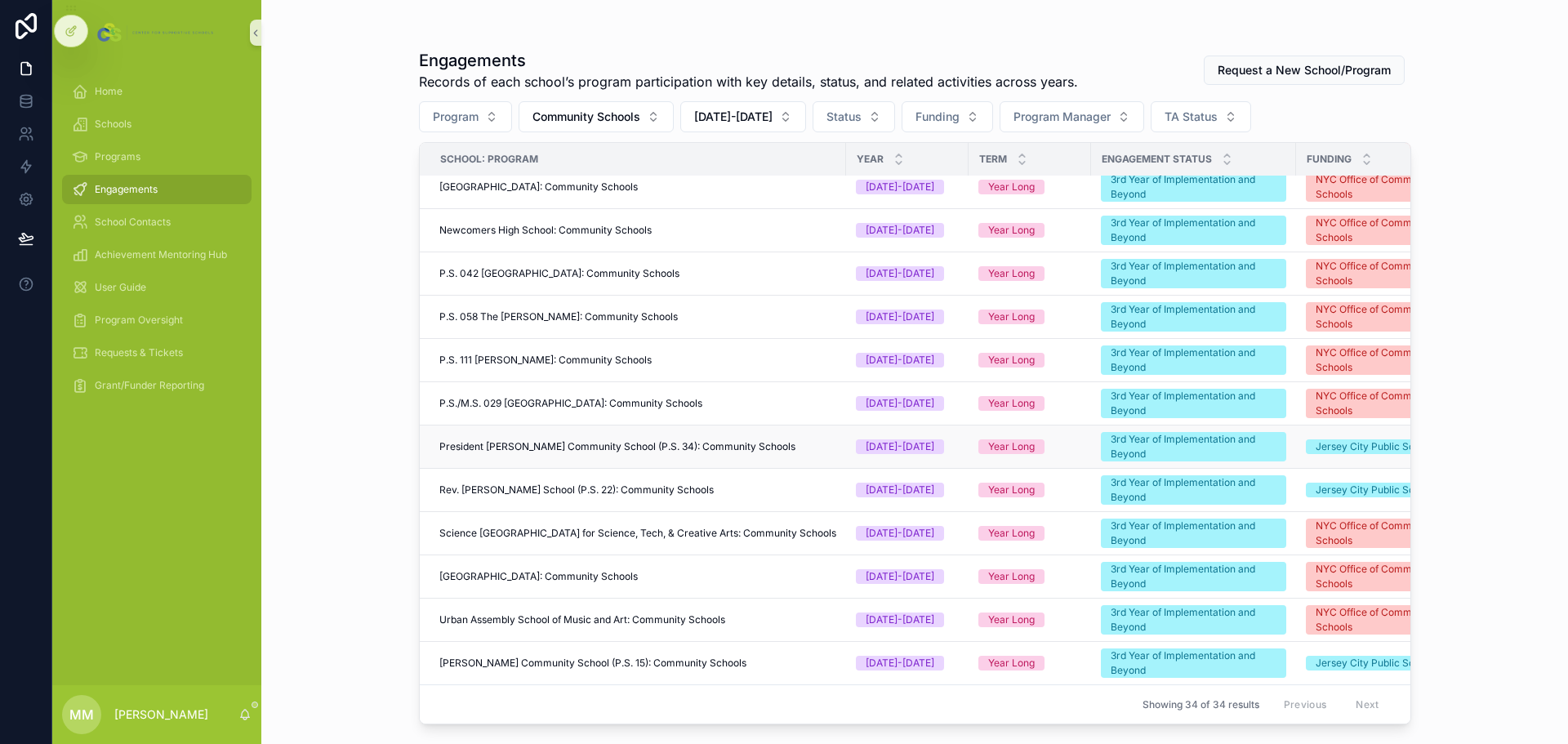
scroll to position [864, 0]
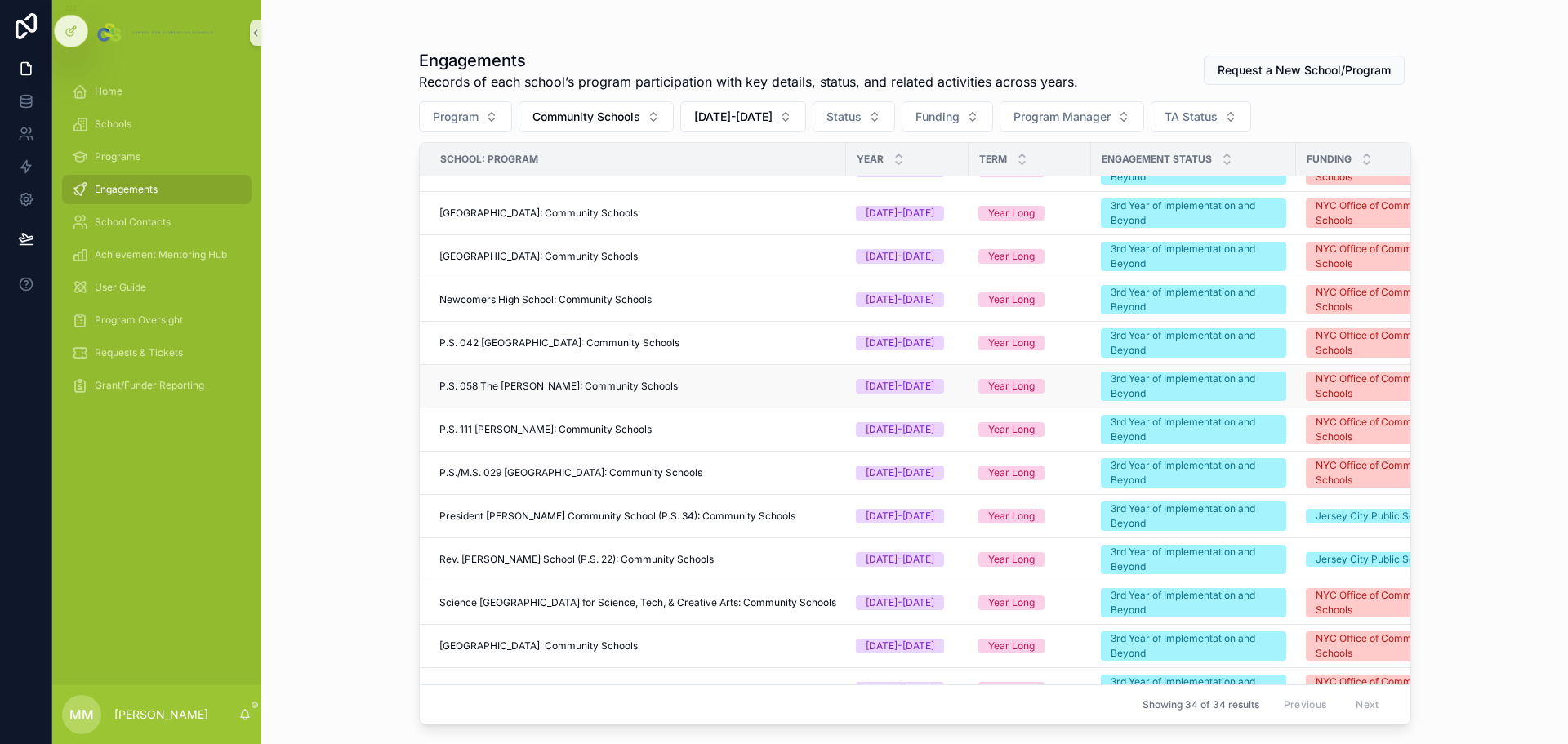
click at [587, 389] on span "P.S. 058 The [PERSON_NAME]: Community Schools" at bounding box center [559, 387] width 239 height 13
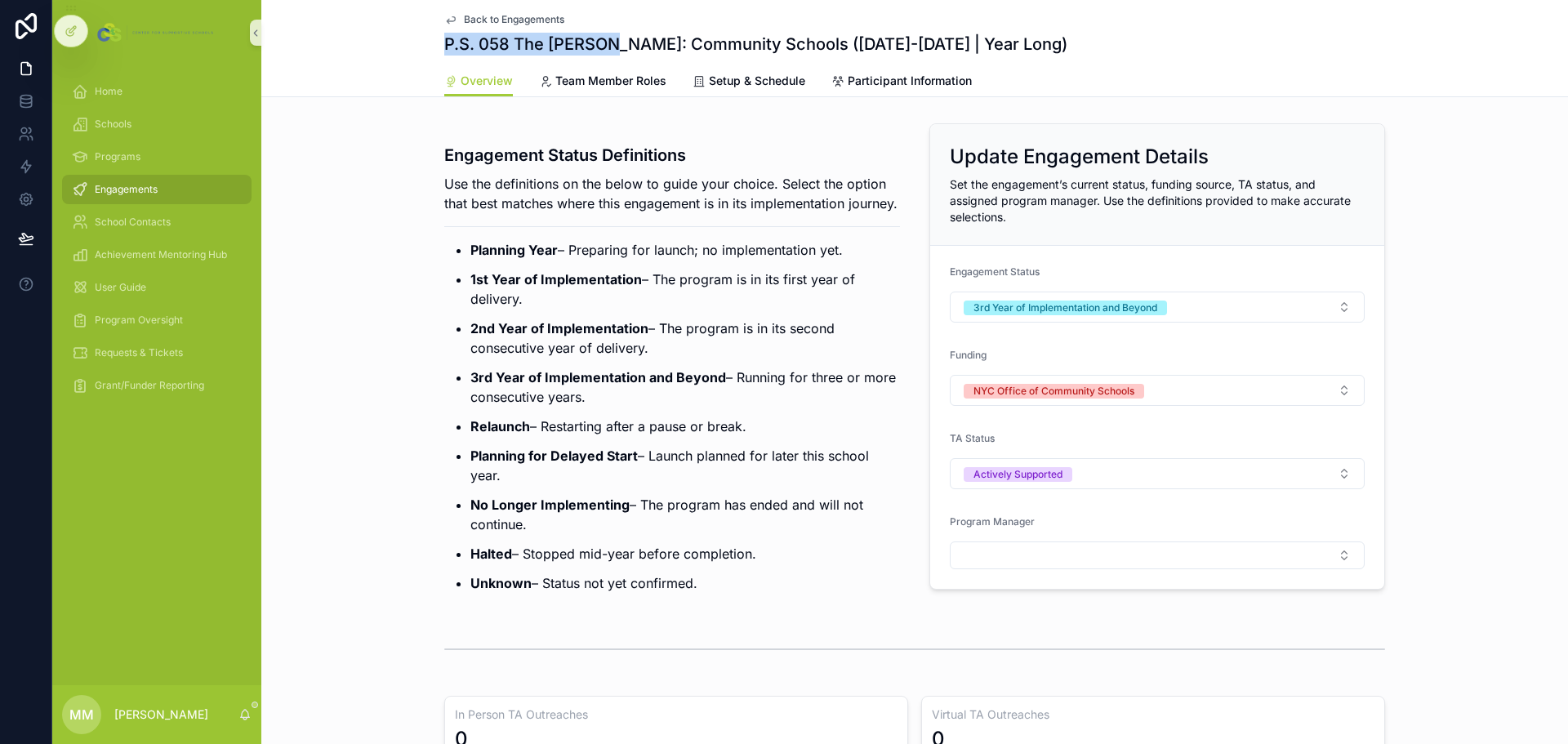
drag, startPoint x: 438, startPoint y: 43, endPoint x: 592, endPoint y: 45, distance: 154.0
click at [592, 45] on h1 "P.S. 058 The [PERSON_NAME]: Community Schools ([DATE]-[DATE] | Year Long)" at bounding box center [756, 43] width 623 height 23
copy h1 "P.S. 058 The [PERSON_NAME]"
click at [515, 21] on span "Back to Engagements" at bounding box center [514, 20] width 100 height 13
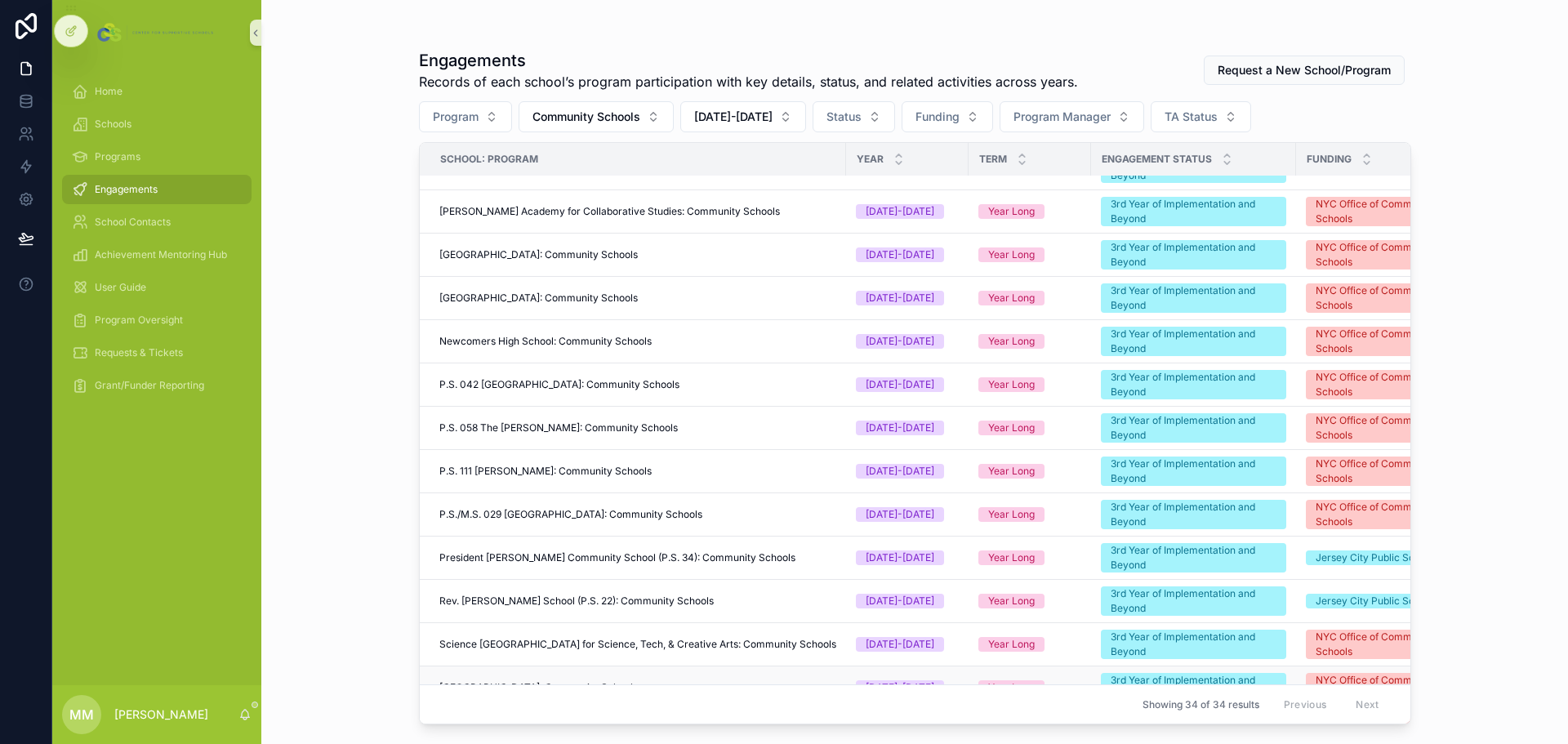
scroll to position [946, 0]
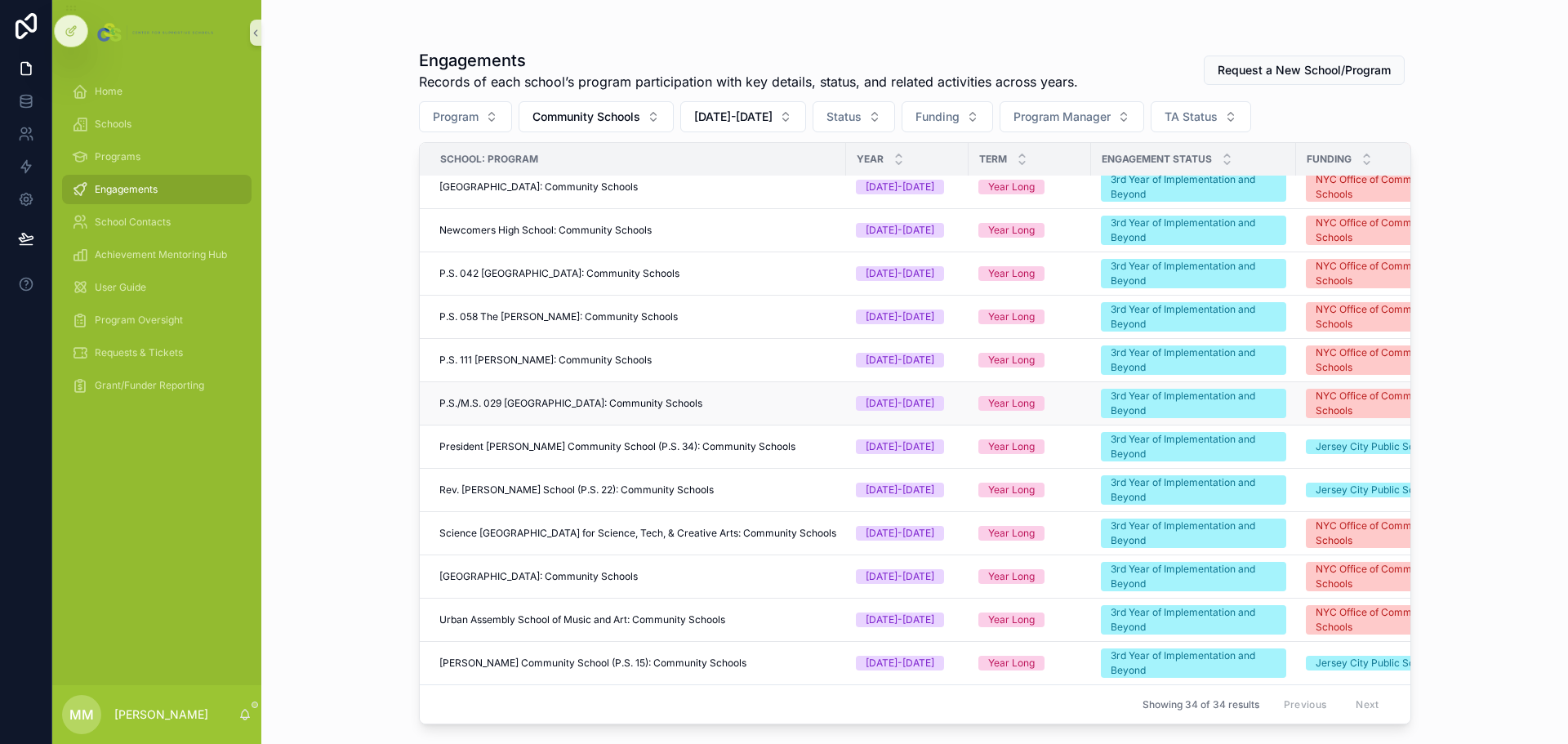
click at [542, 397] on span "P.S./M.S. 029 [GEOGRAPHIC_DATA]: Community Schools" at bounding box center [570, 403] width 263 height 13
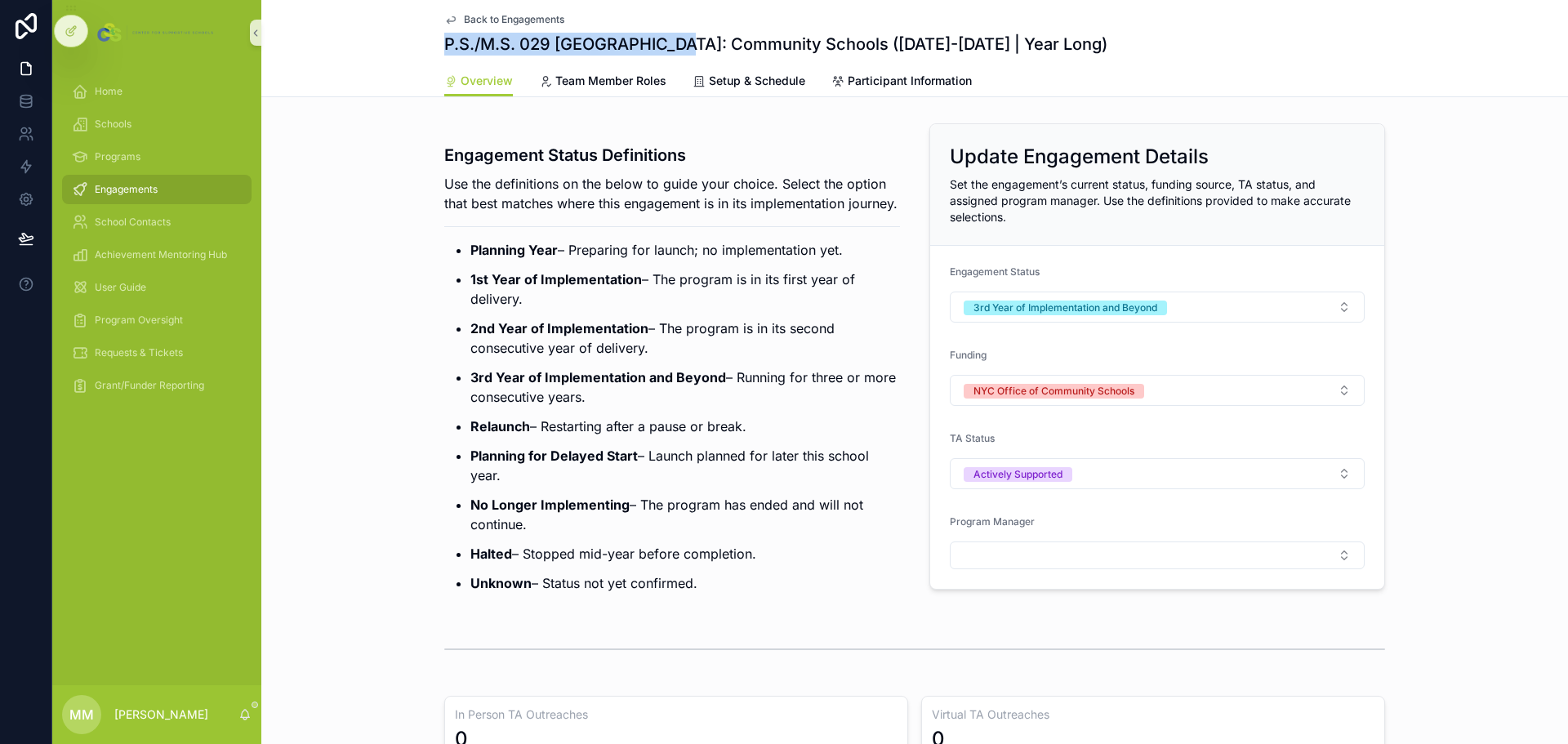
drag, startPoint x: 438, startPoint y: 41, endPoint x: 671, endPoint y: 48, distance: 233.1
click at [671, 48] on h1 "P.S./M.S. 029 [GEOGRAPHIC_DATA]: Community Schools ([DATE]-[DATE] | Year Long)" at bounding box center [776, 43] width 663 height 23
copy h1 "P.S./M.S. 029 [GEOGRAPHIC_DATA]"
click at [492, 18] on span "Back to Engagements" at bounding box center [514, 20] width 100 height 13
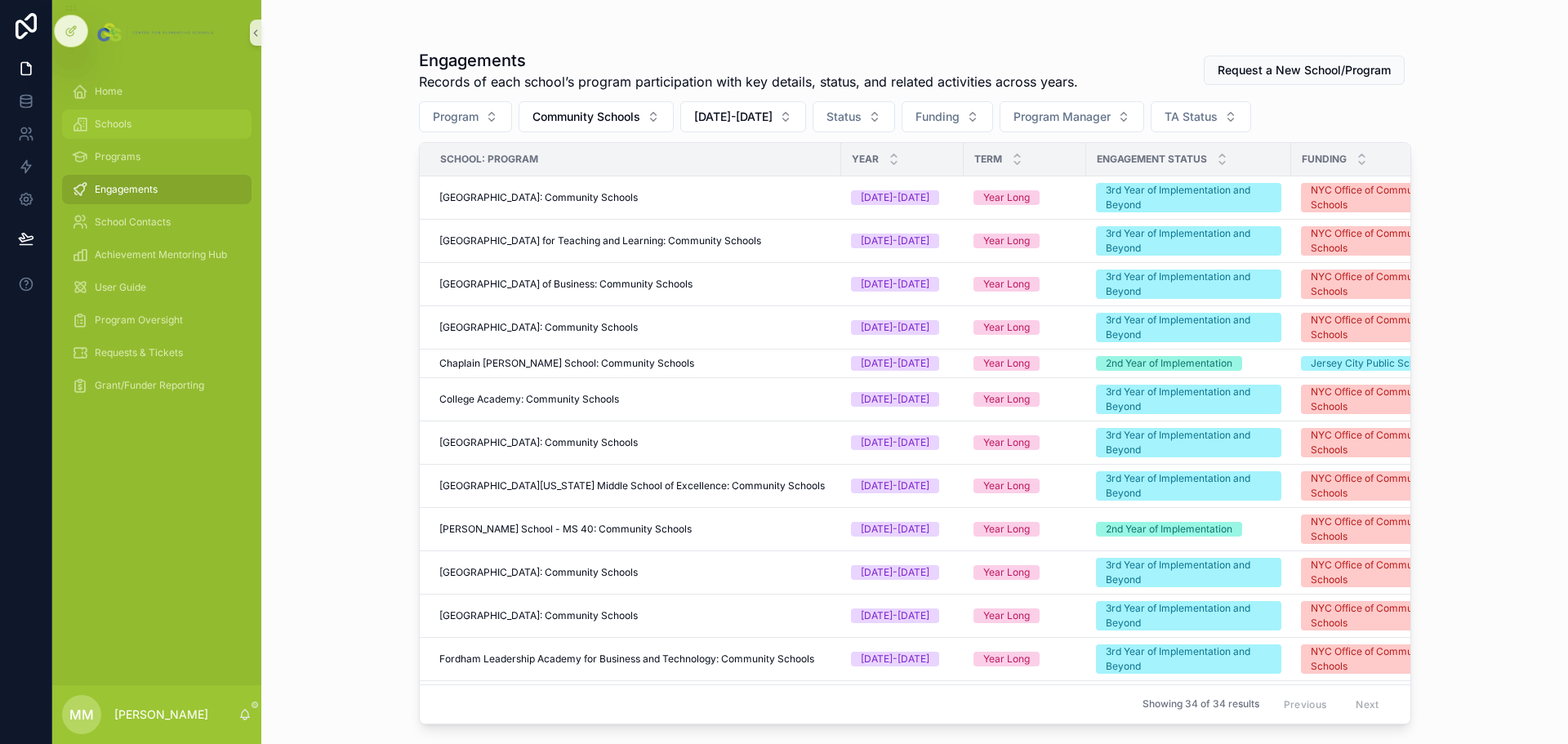
click at [129, 115] on div "Schools" at bounding box center [156, 124] width 169 height 26
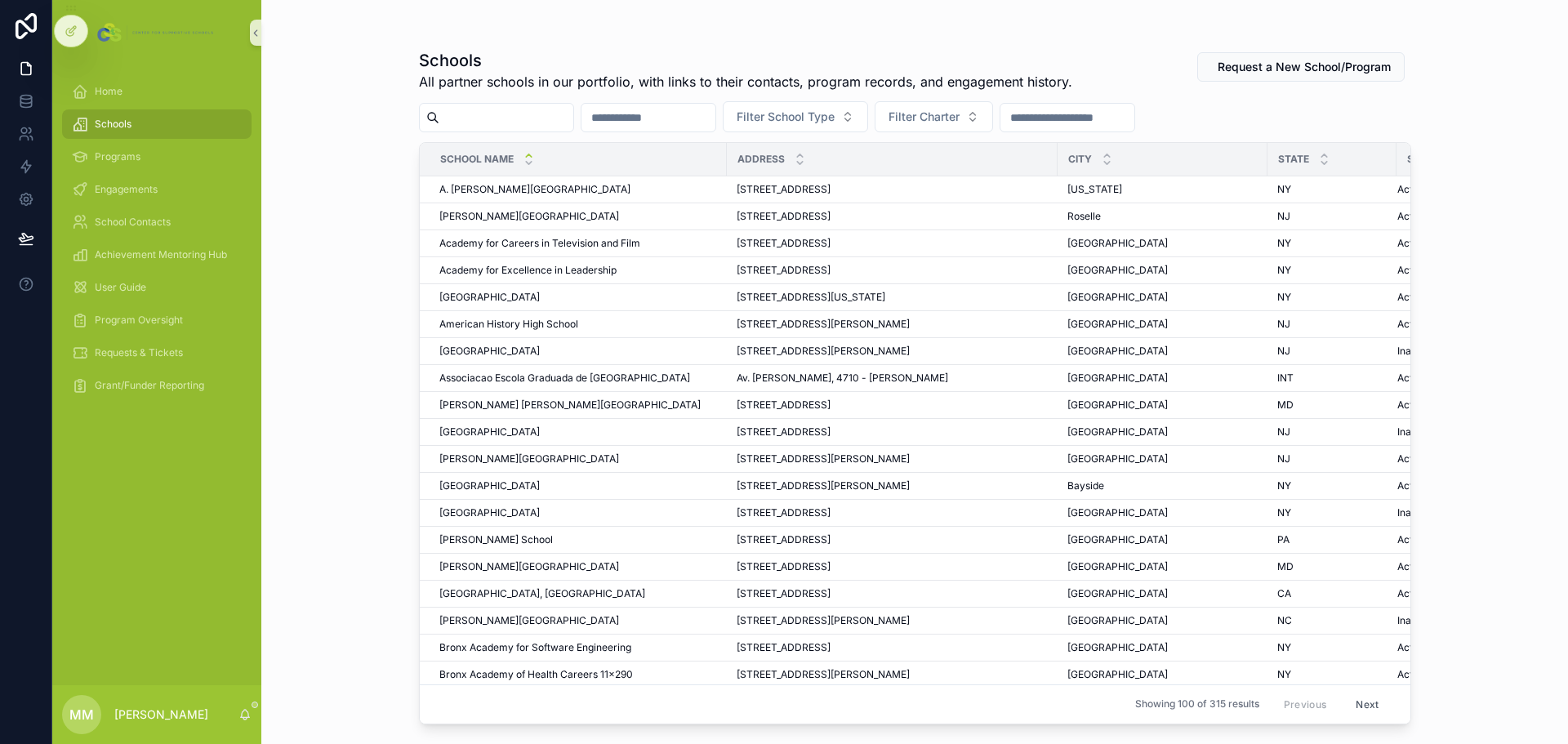
click at [523, 120] on input "scrollable content" at bounding box center [506, 117] width 134 height 23
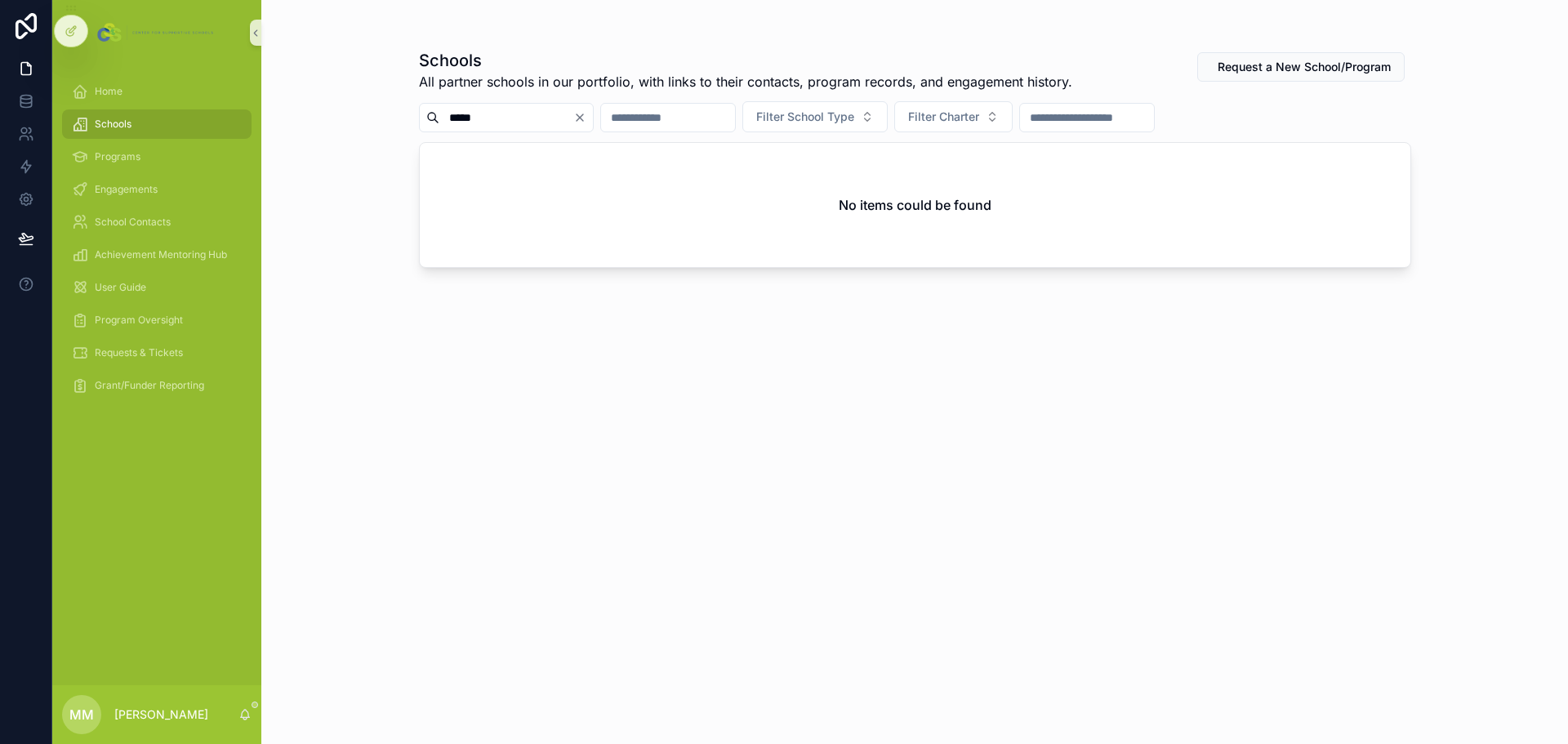
type input "*****"
click at [586, 120] on icon "Clear" at bounding box center [580, 118] width 13 height 13
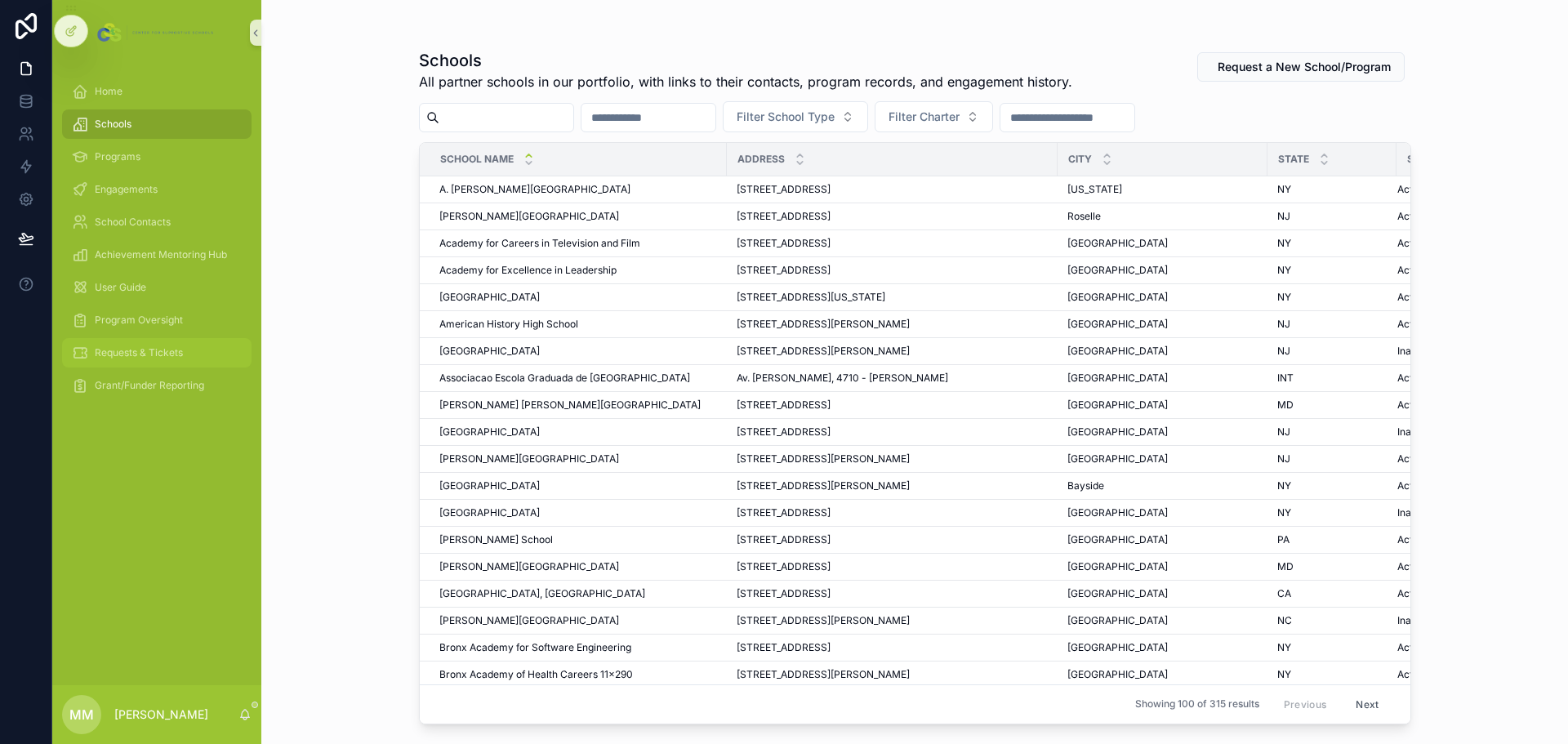
click at [124, 354] on span "Requests & Tickets" at bounding box center [139, 353] width 89 height 13
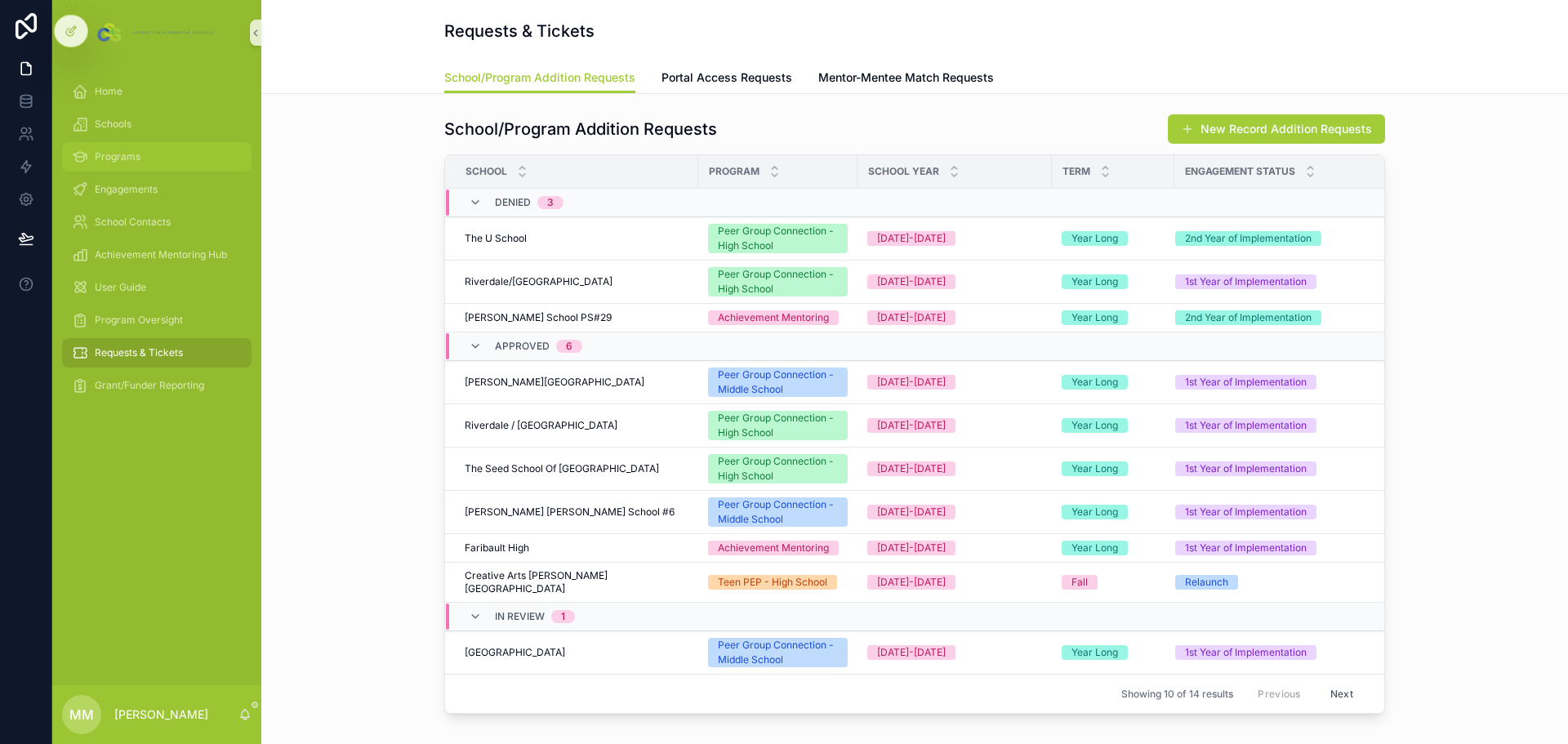
click at [131, 157] on span "Programs" at bounding box center [117, 157] width 46 height 13
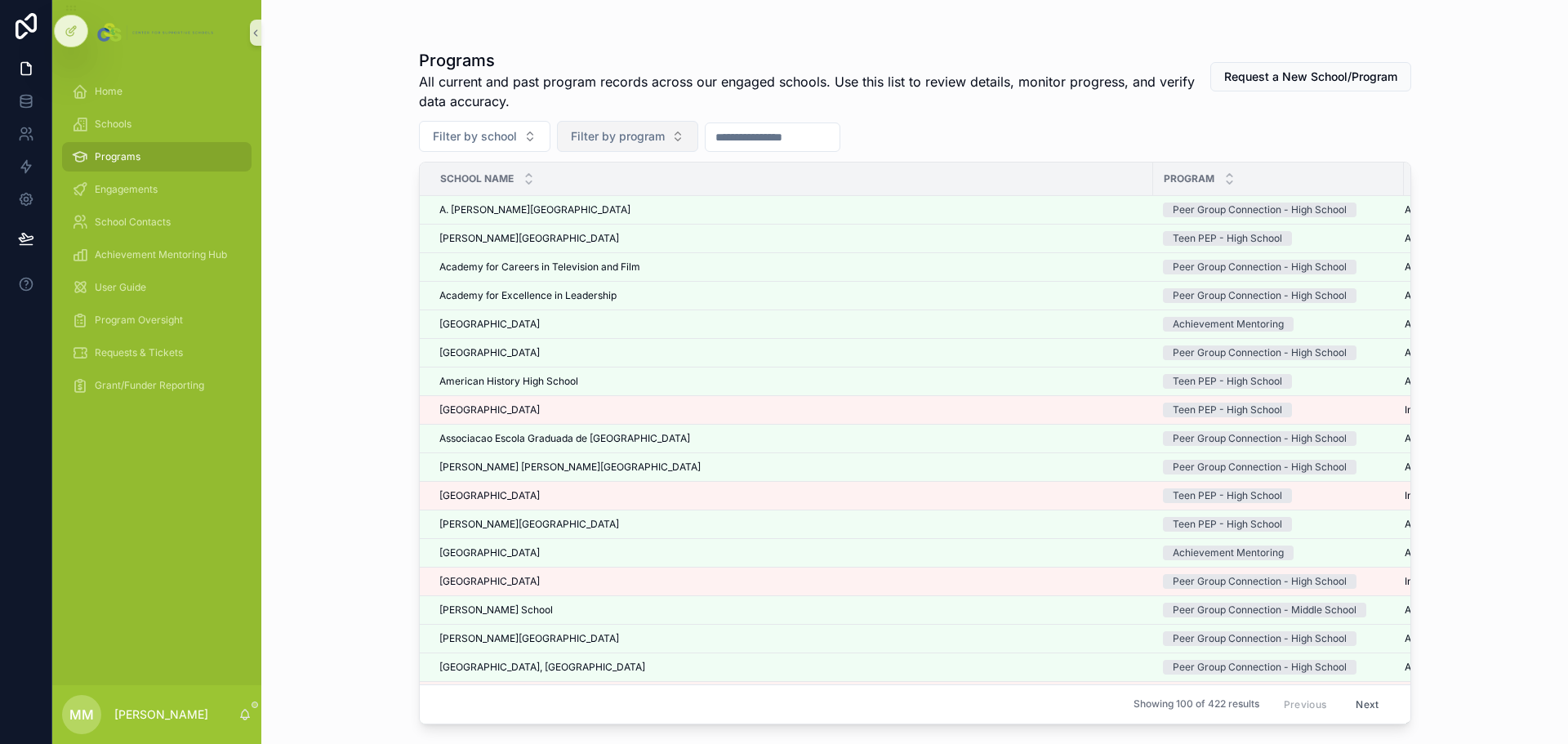
click at [608, 135] on span "Filter by program" at bounding box center [618, 137] width 94 height 17
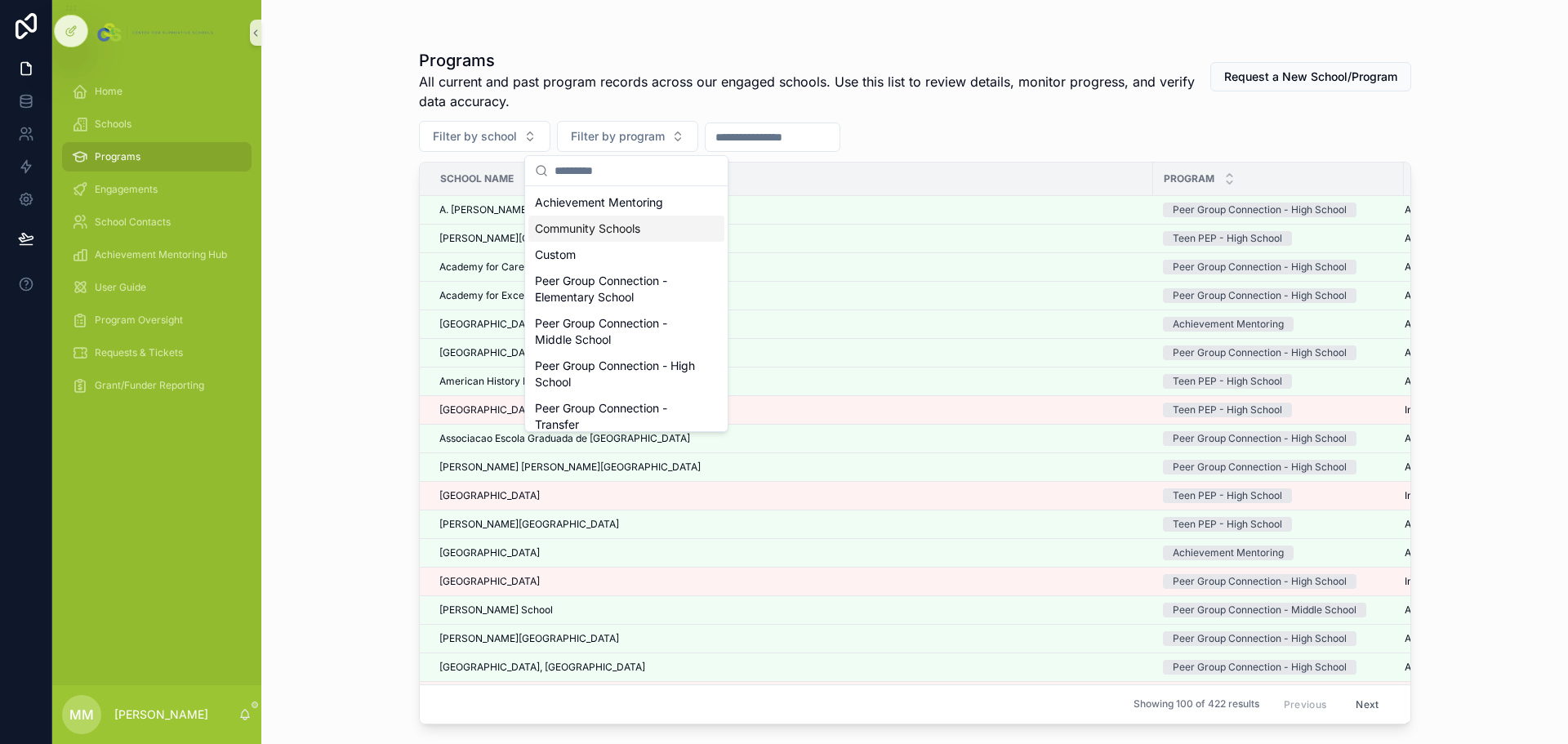
click at [601, 223] on div "Community Schools" at bounding box center [626, 228] width 196 height 26
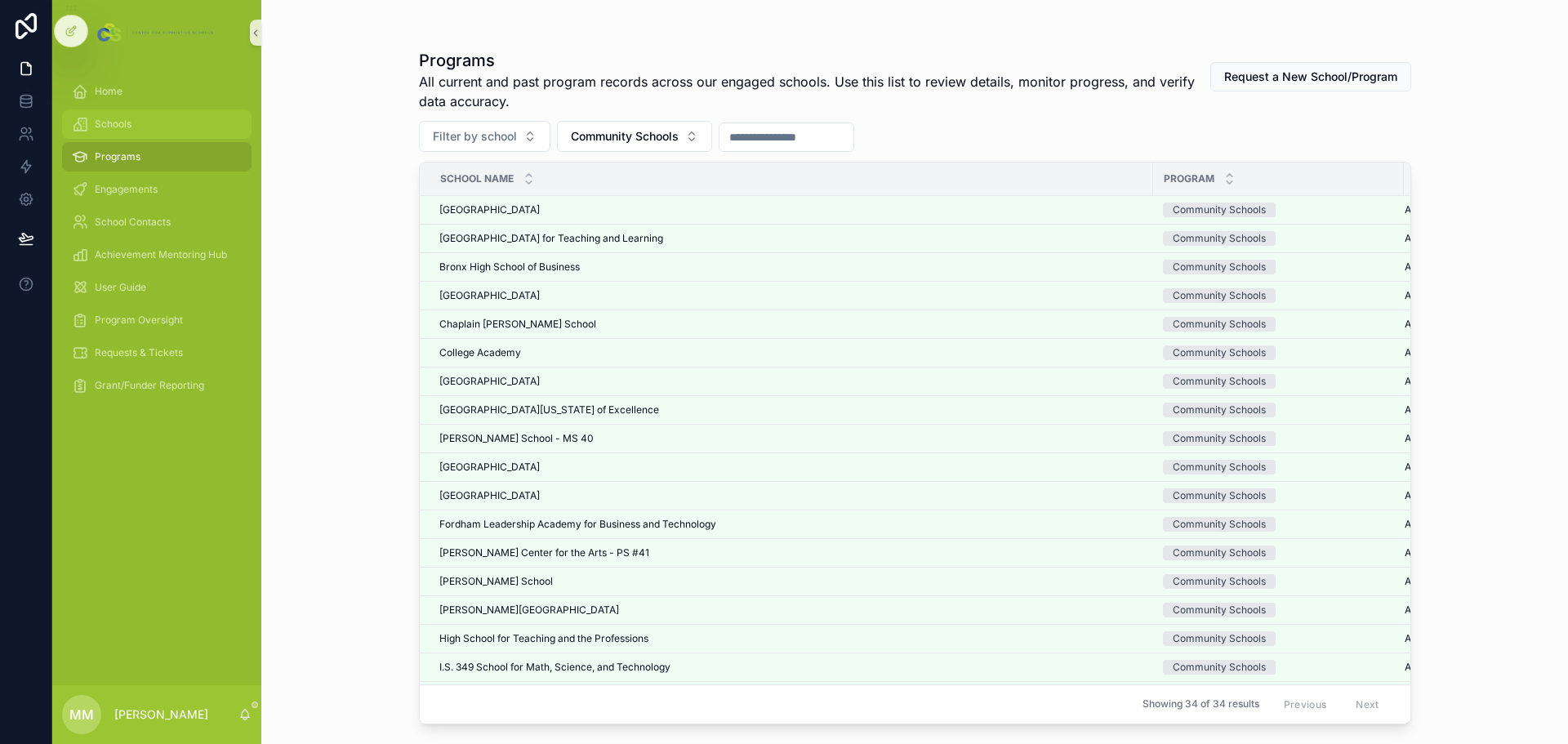
click at [92, 123] on div "Schools" at bounding box center [156, 124] width 169 height 26
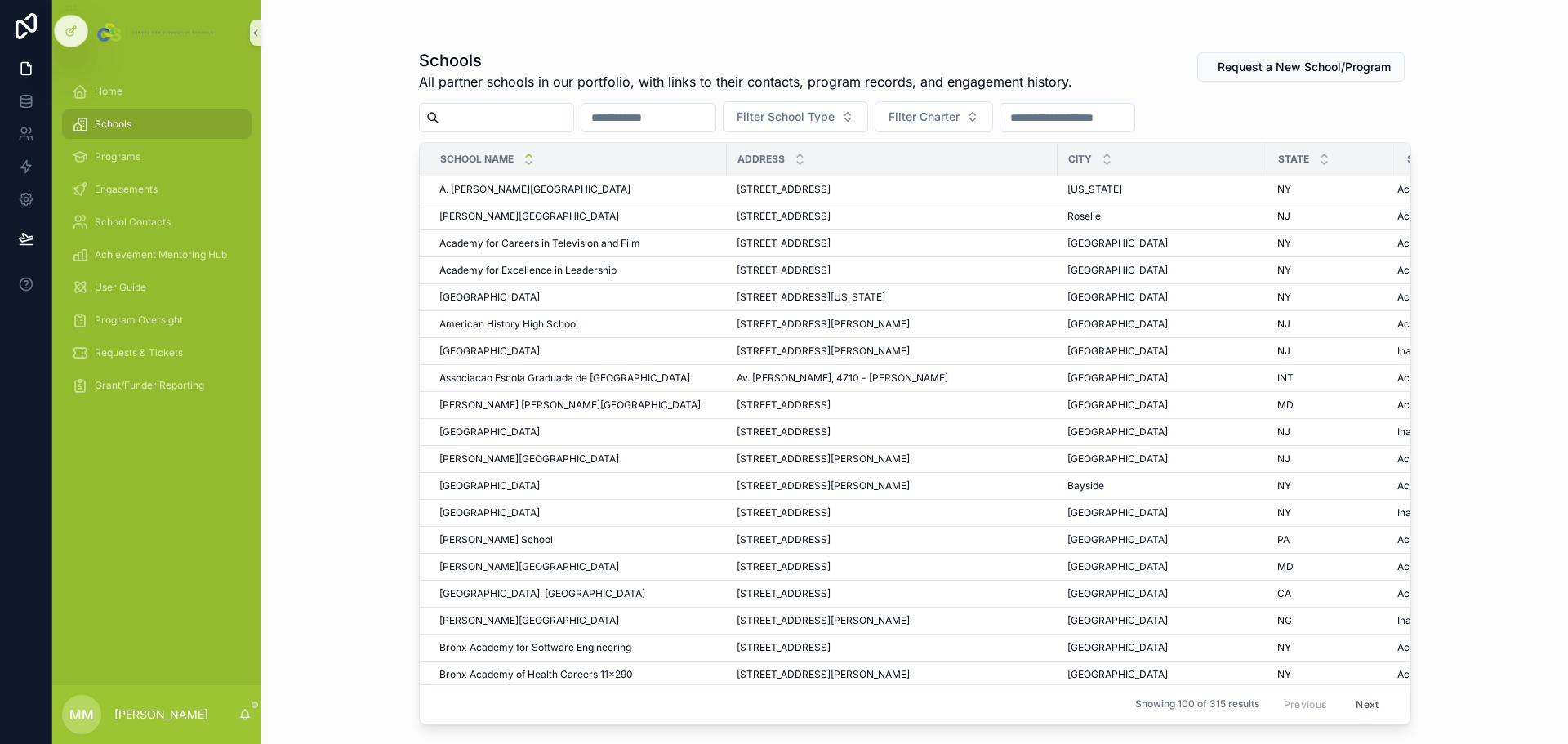
drag, startPoint x: 741, startPoint y: 28, endPoint x: 781, endPoint y: 24, distance: 40.2
click at [741, 28] on div "scrollable content" at bounding box center [915, 33] width 993 height 13
click at [543, 118] on input "scrollable content" at bounding box center [506, 117] width 134 height 23
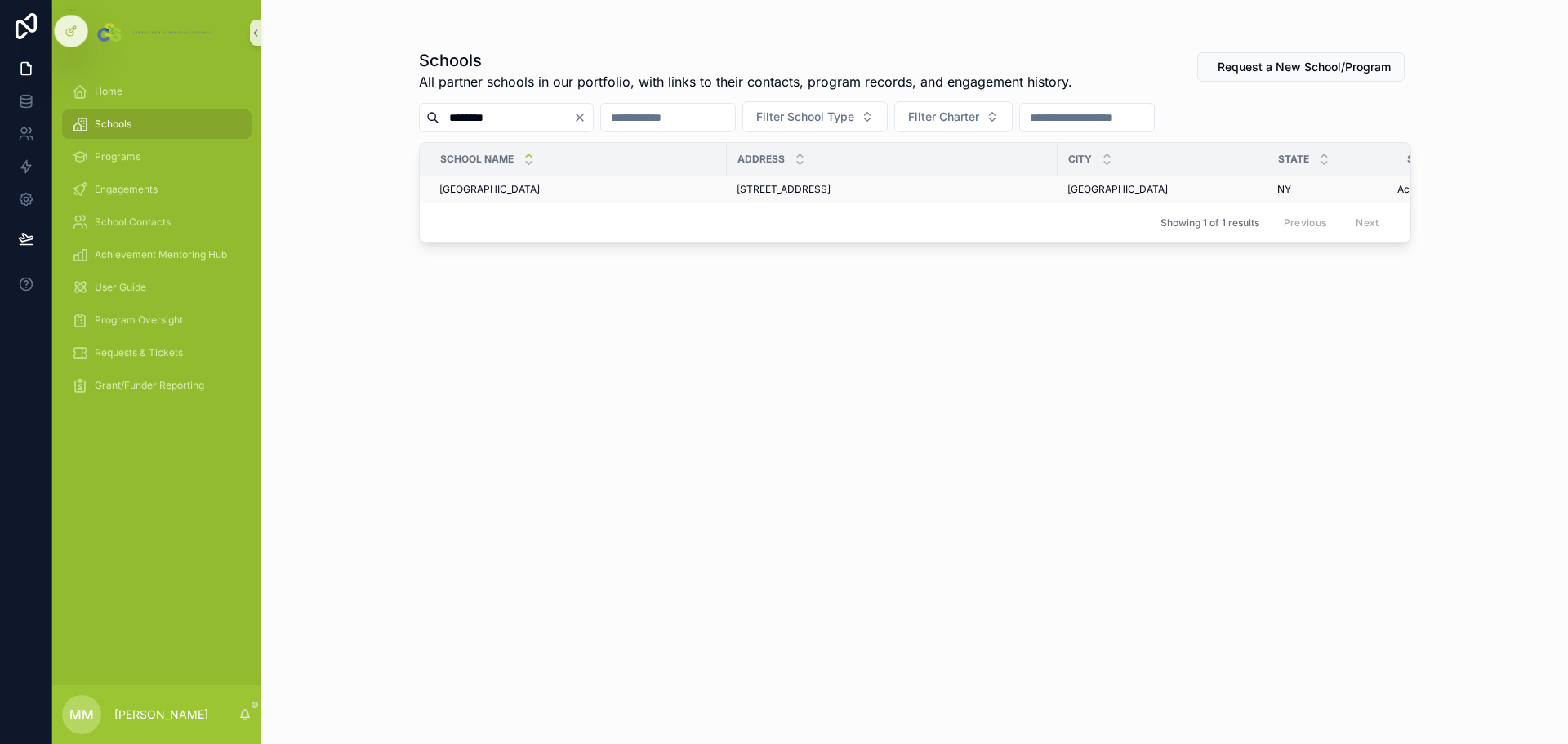
type input "********"
click at [519, 184] on span "[GEOGRAPHIC_DATA]" at bounding box center [489, 190] width 100 height 13
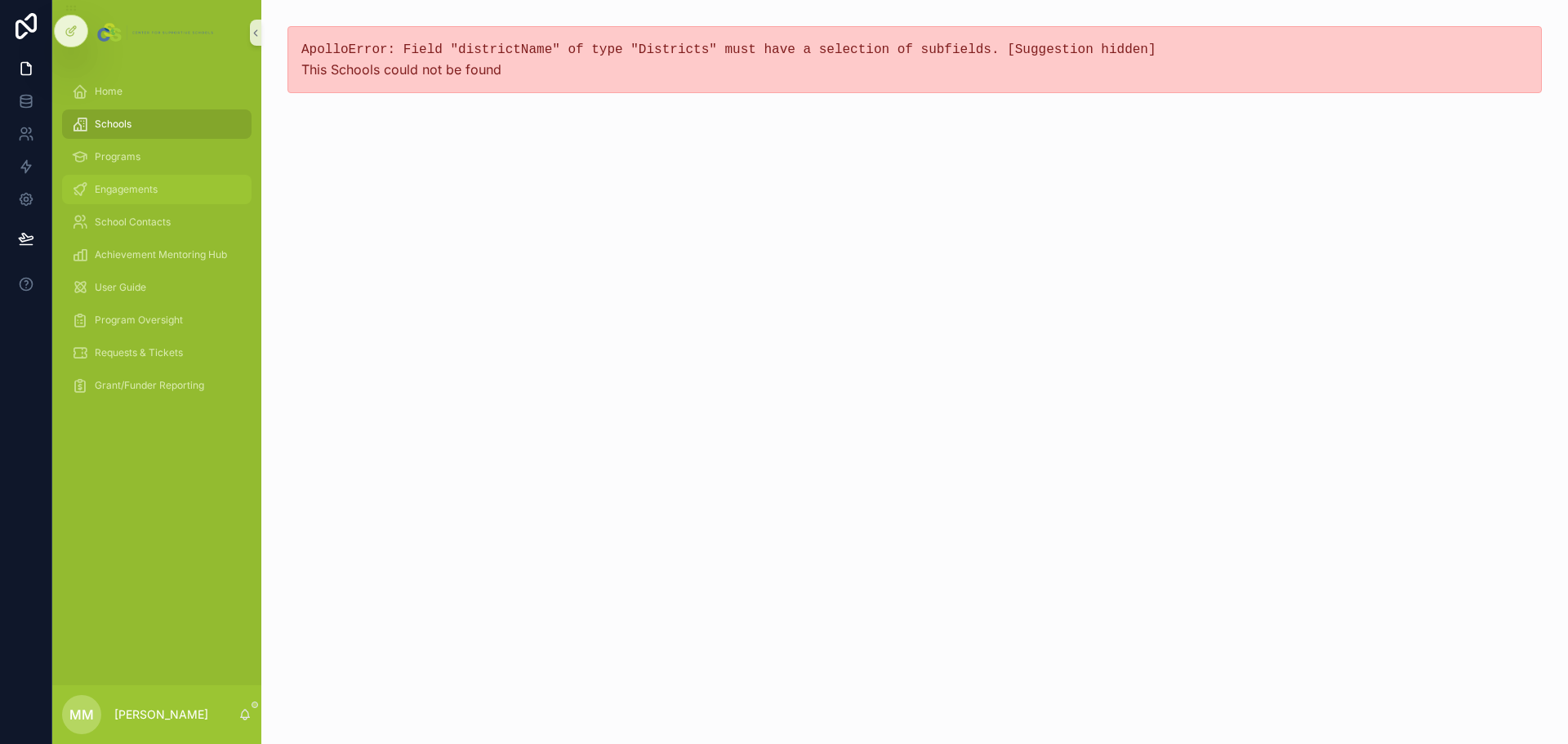
click at [112, 193] on span "Engagements" at bounding box center [125, 190] width 63 height 13
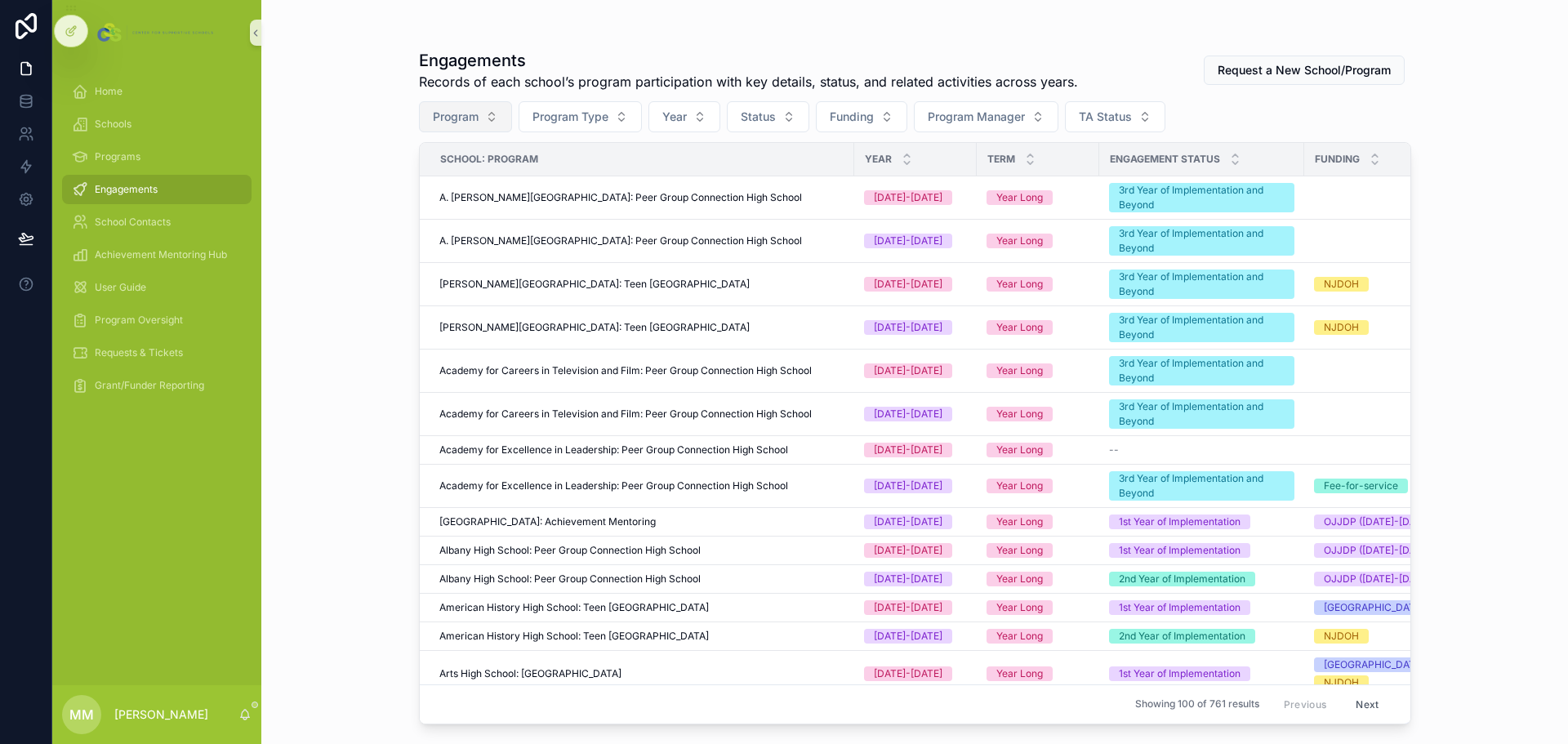
click at [470, 119] on span "Program" at bounding box center [455, 117] width 46 height 17
type input "*********"
click at [369, 235] on div "Engagements Records of each school’s program participation with key details, st…" at bounding box center [914, 372] width 1307 height 744
click at [614, 118] on button "Program Type" at bounding box center [580, 116] width 124 height 31
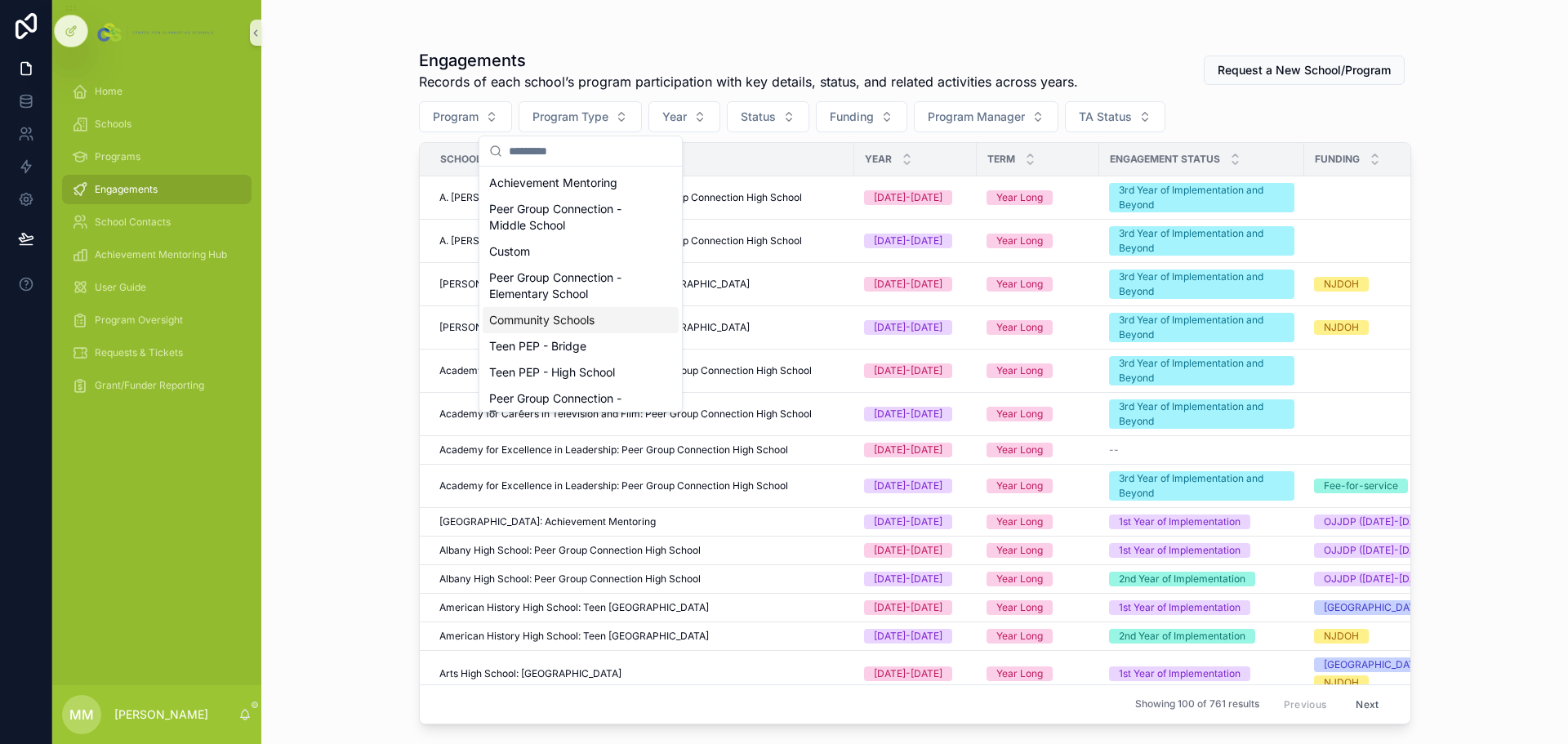
click at [545, 316] on div "Community Schools" at bounding box center [580, 320] width 196 height 26
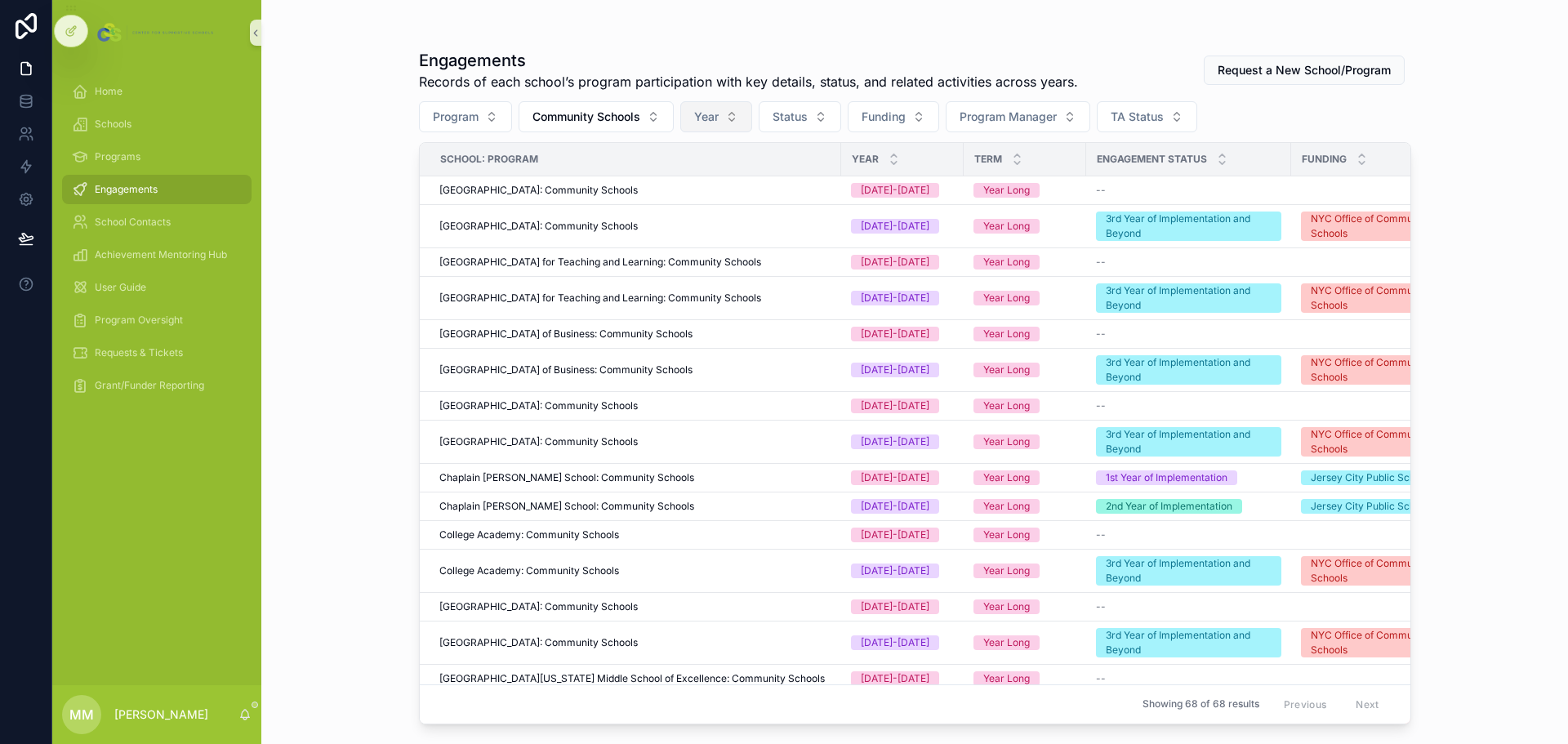
click at [722, 114] on button "Year" at bounding box center [716, 116] width 72 height 31
click at [728, 203] on div "[DATE]-[DATE]" at bounding box center [718, 209] width 196 height 26
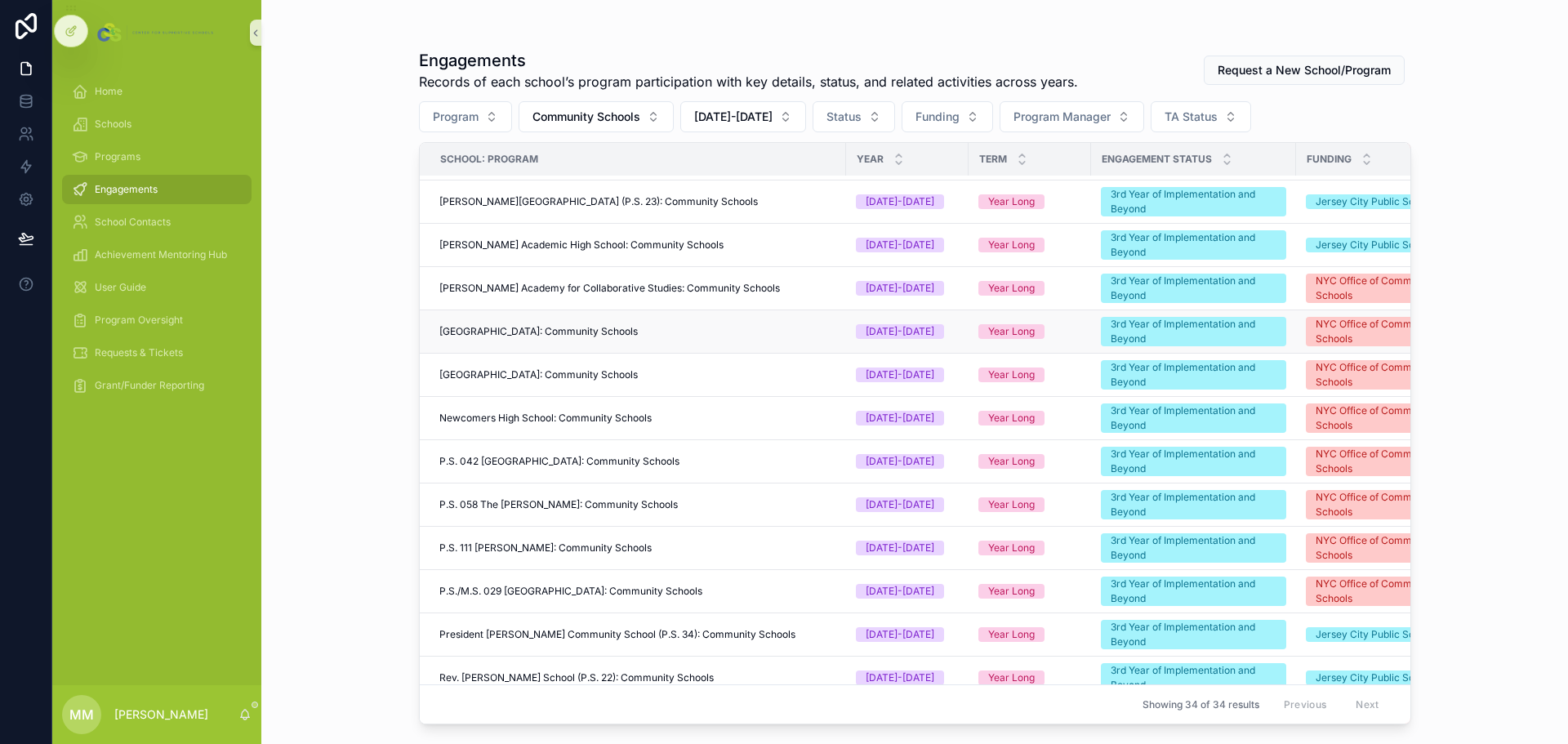
scroll to position [735, 0]
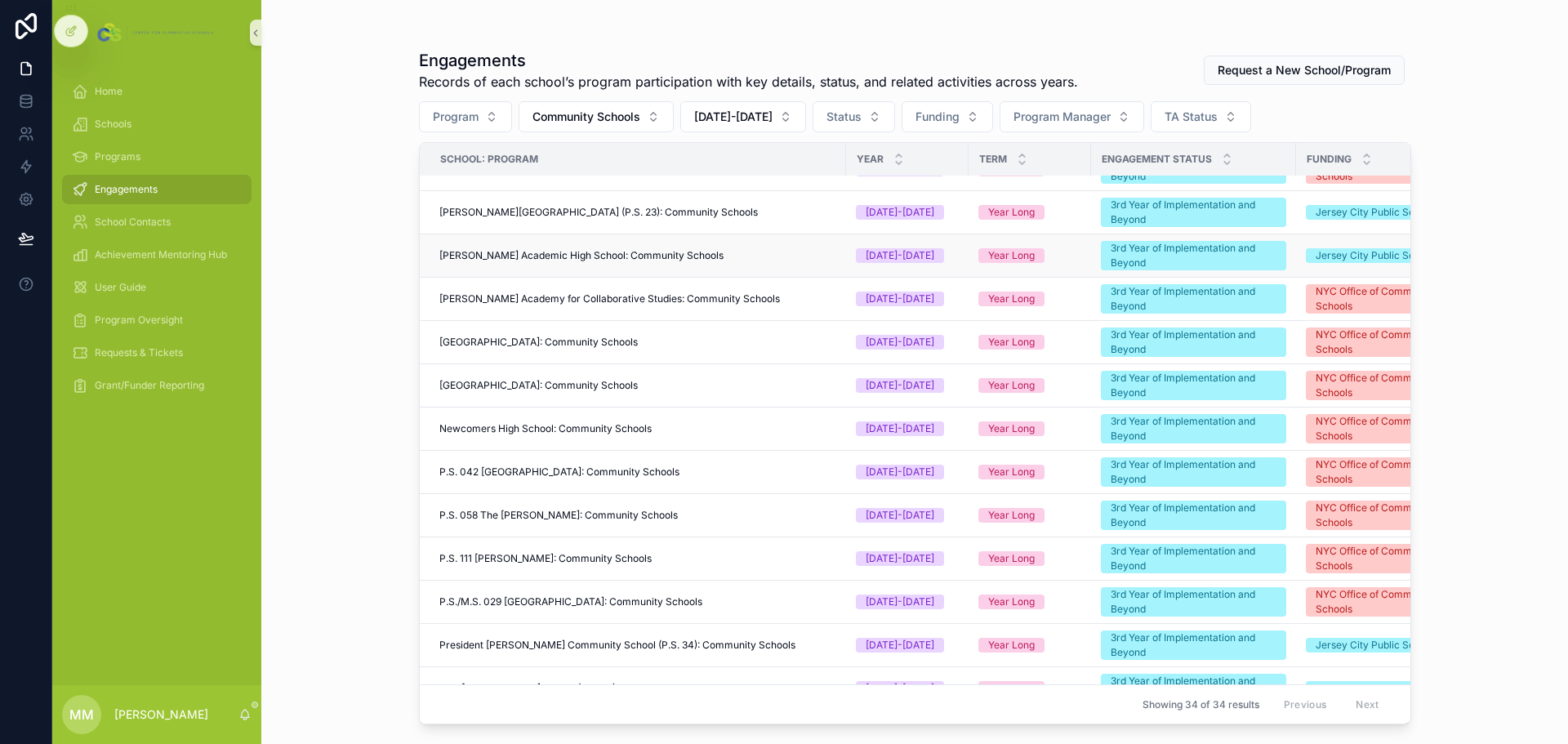
click at [628, 256] on span "[PERSON_NAME] Academic High School: Community Schools" at bounding box center [581, 256] width 284 height 13
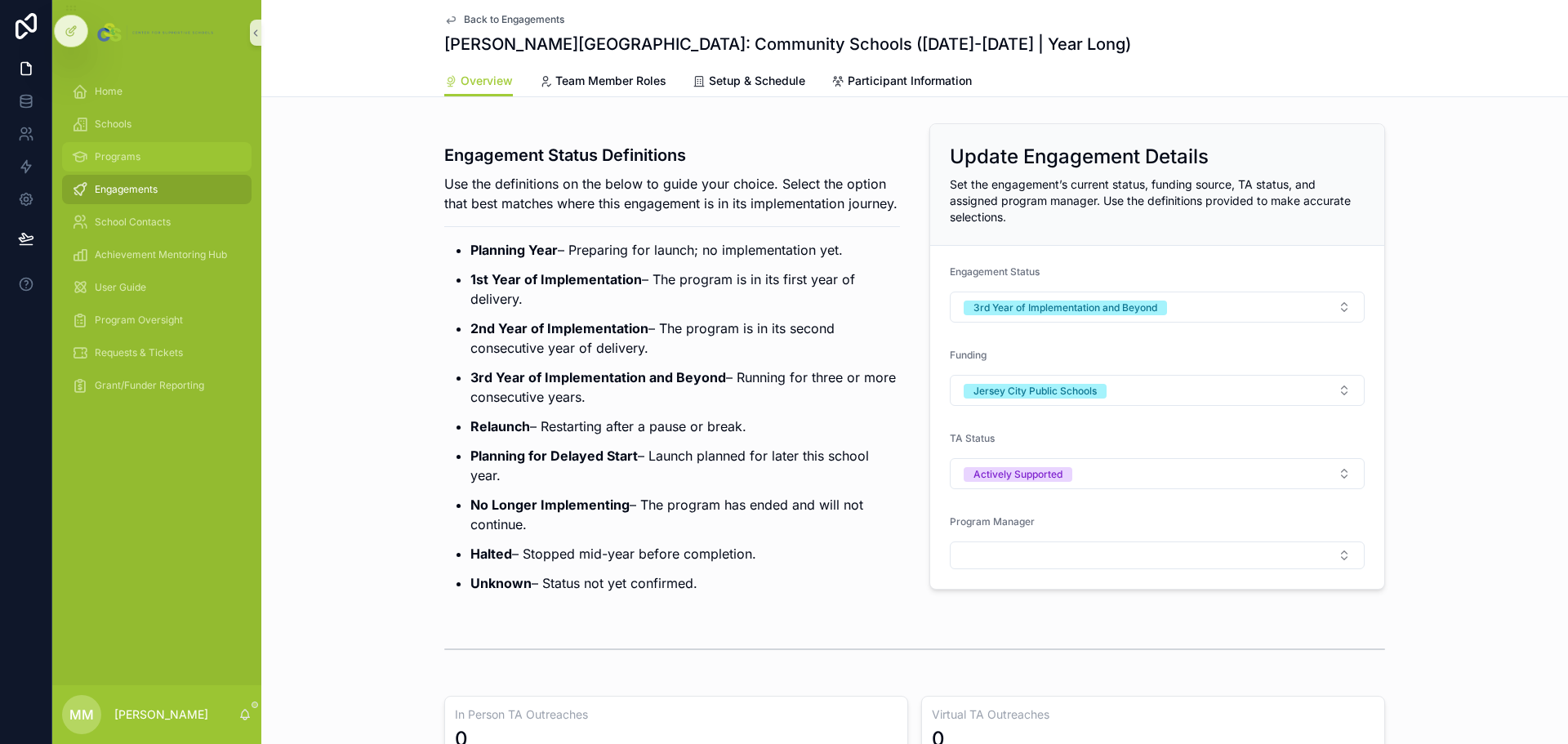
click at [116, 154] on span "Programs" at bounding box center [117, 157] width 46 height 13
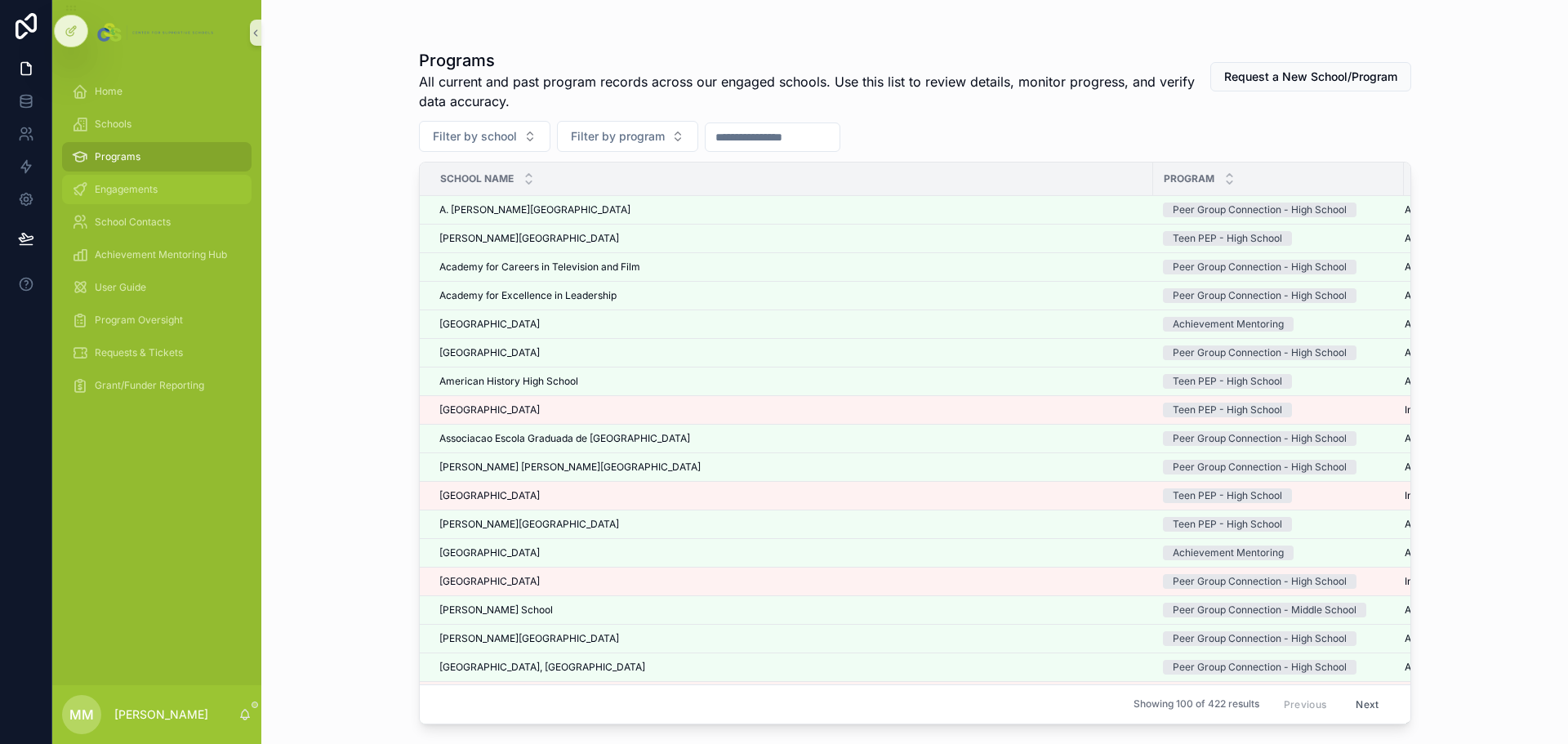
click at [144, 193] on span "Engagements" at bounding box center [125, 190] width 63 height 13
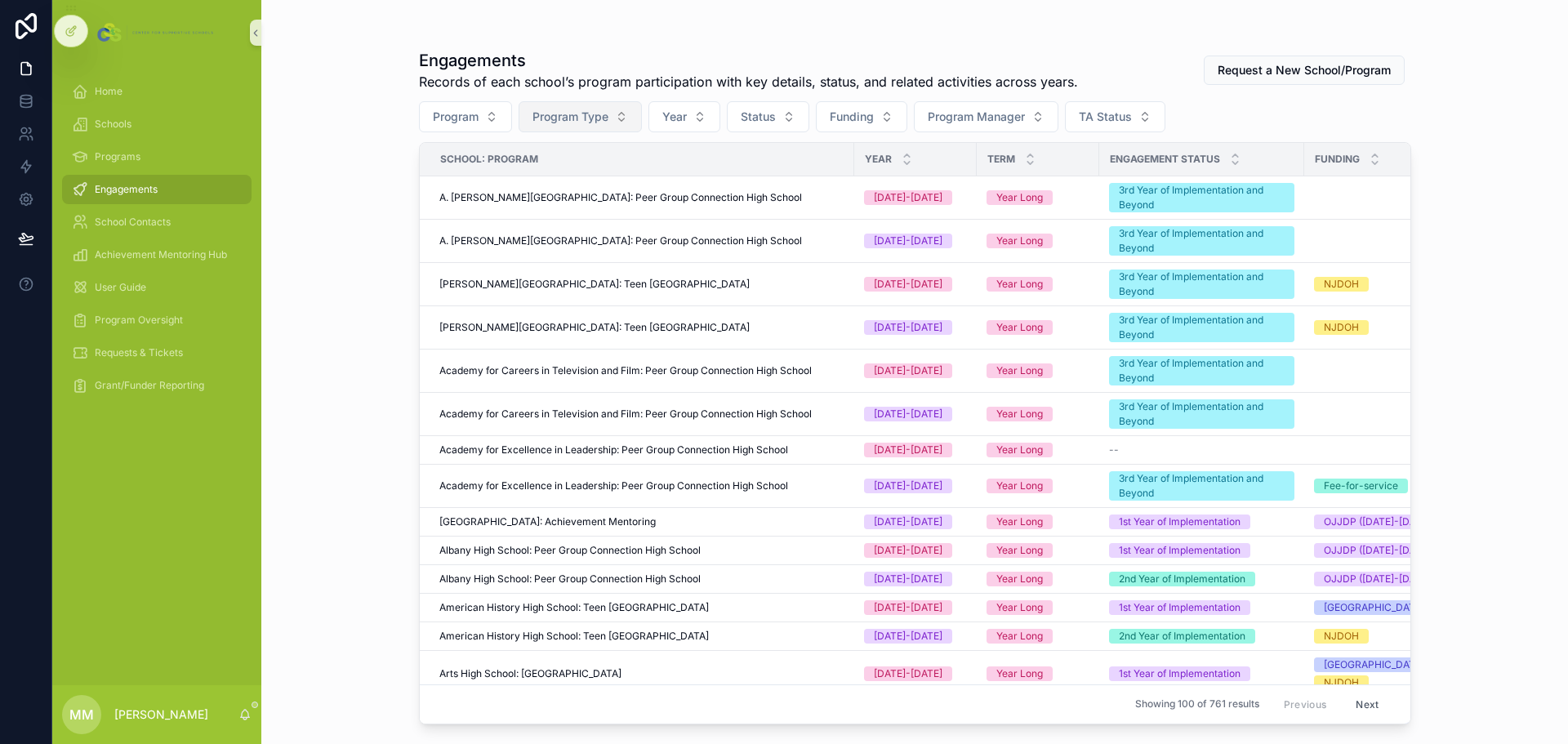
click at [609, 118] on span "Program Type" at bounding box center [570, 117] width 76 height 17
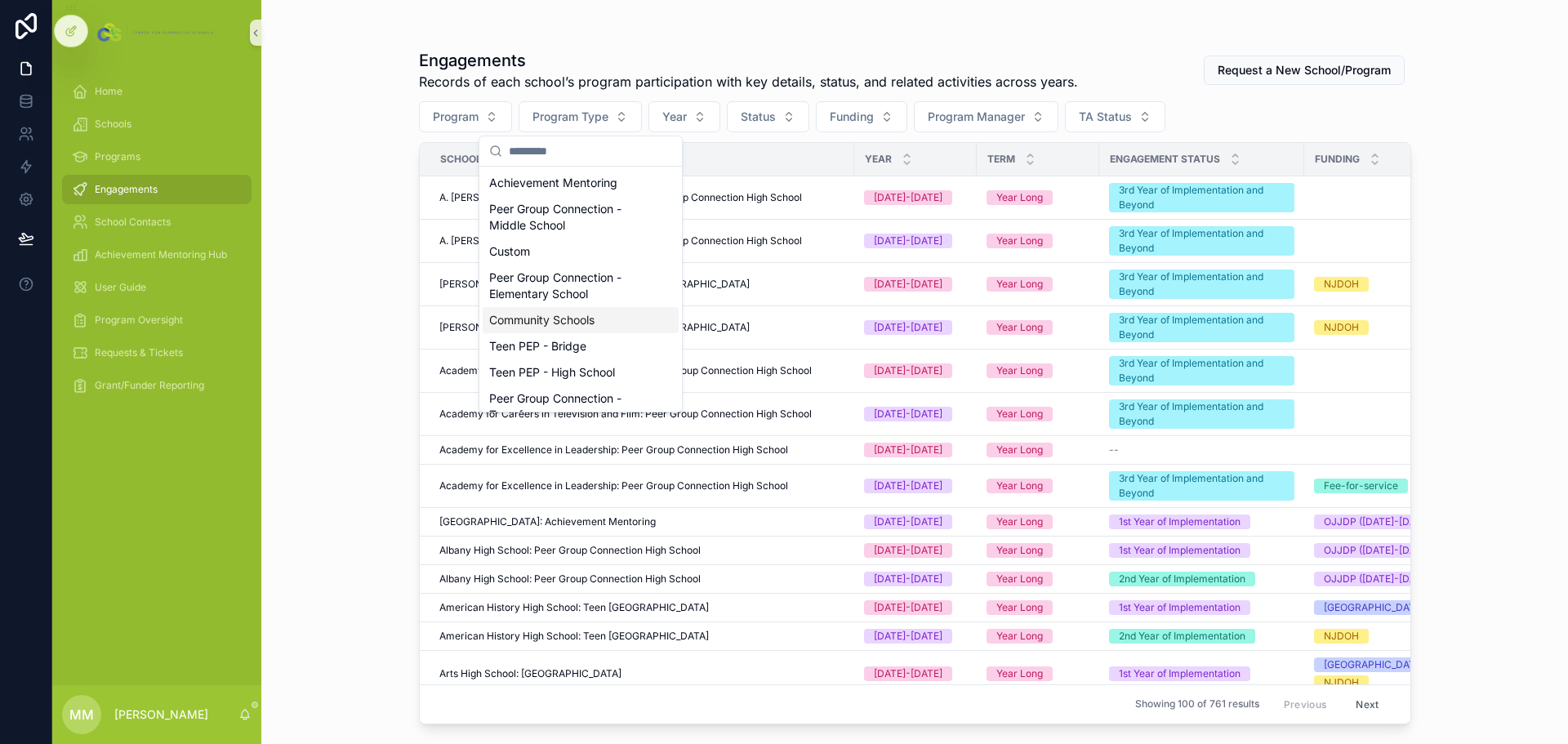
click at [543, 325] on div "Community Schools" at bounding box center [580, 320] width 196 height 26
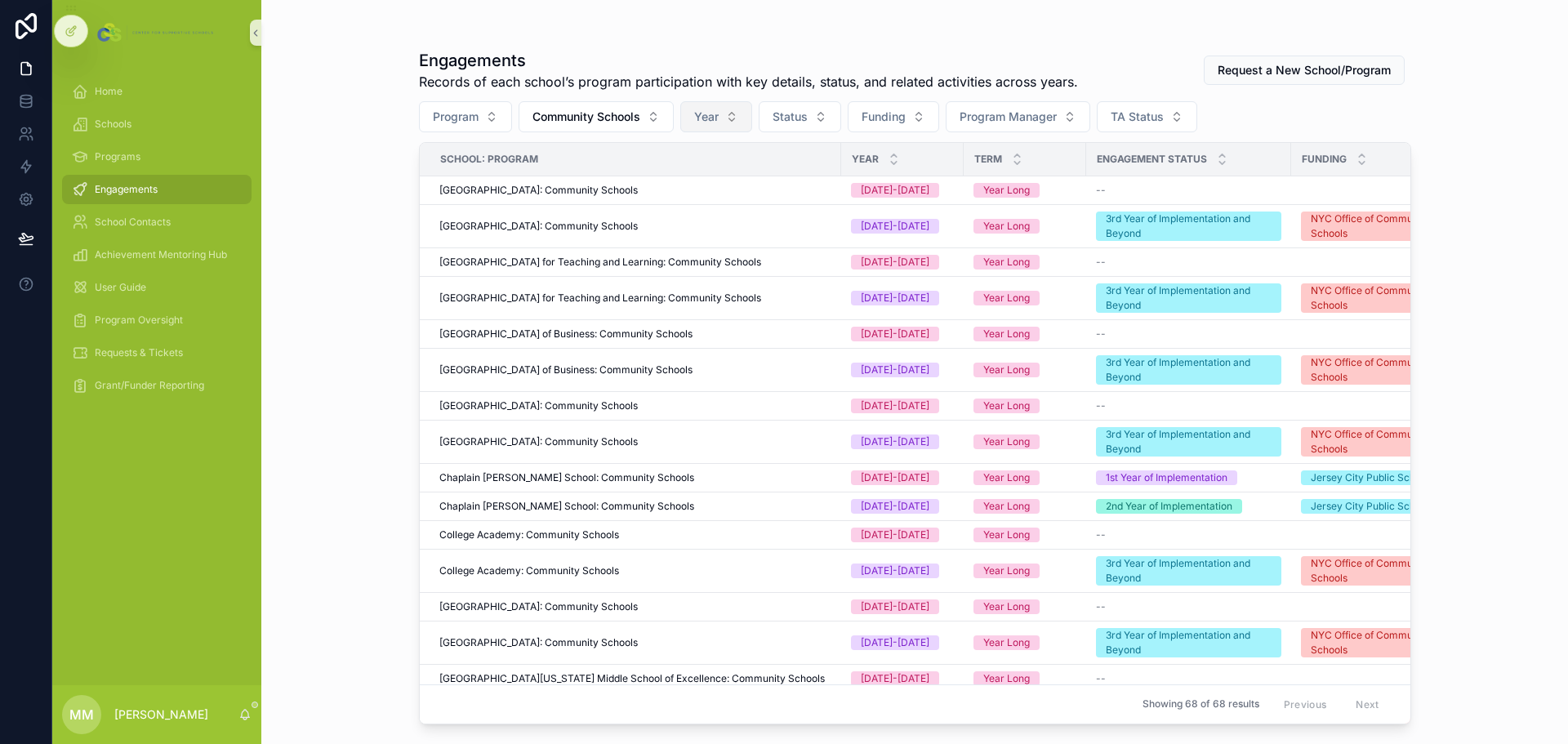
click at [736, 120] on button "Year" at bounding box center [716, 116] width 72 height 31
click at [665, 175] on div "[DATE]-[DATE]" at bounding box center [718, 182] width 196 height 26
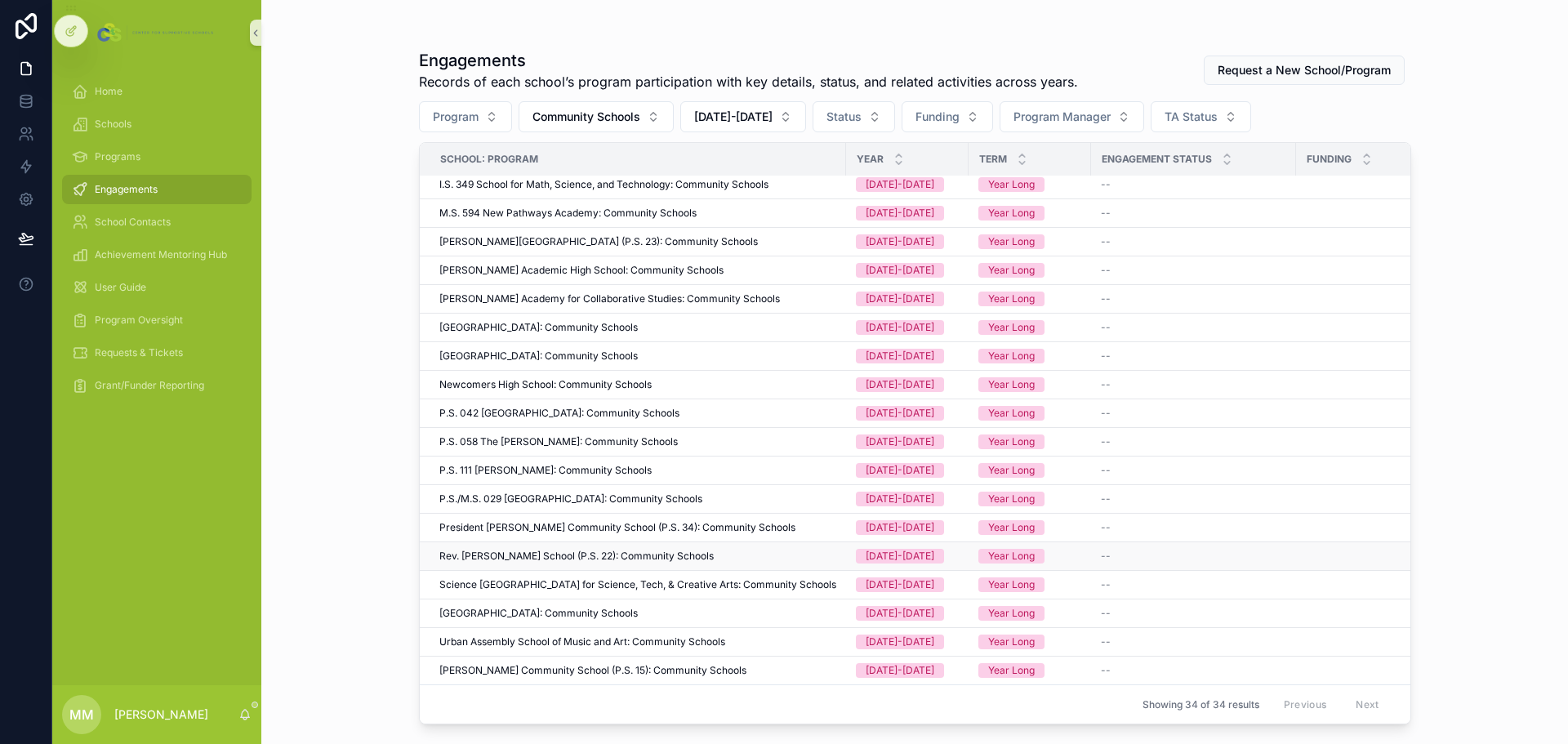
scroll to position [394, 0]
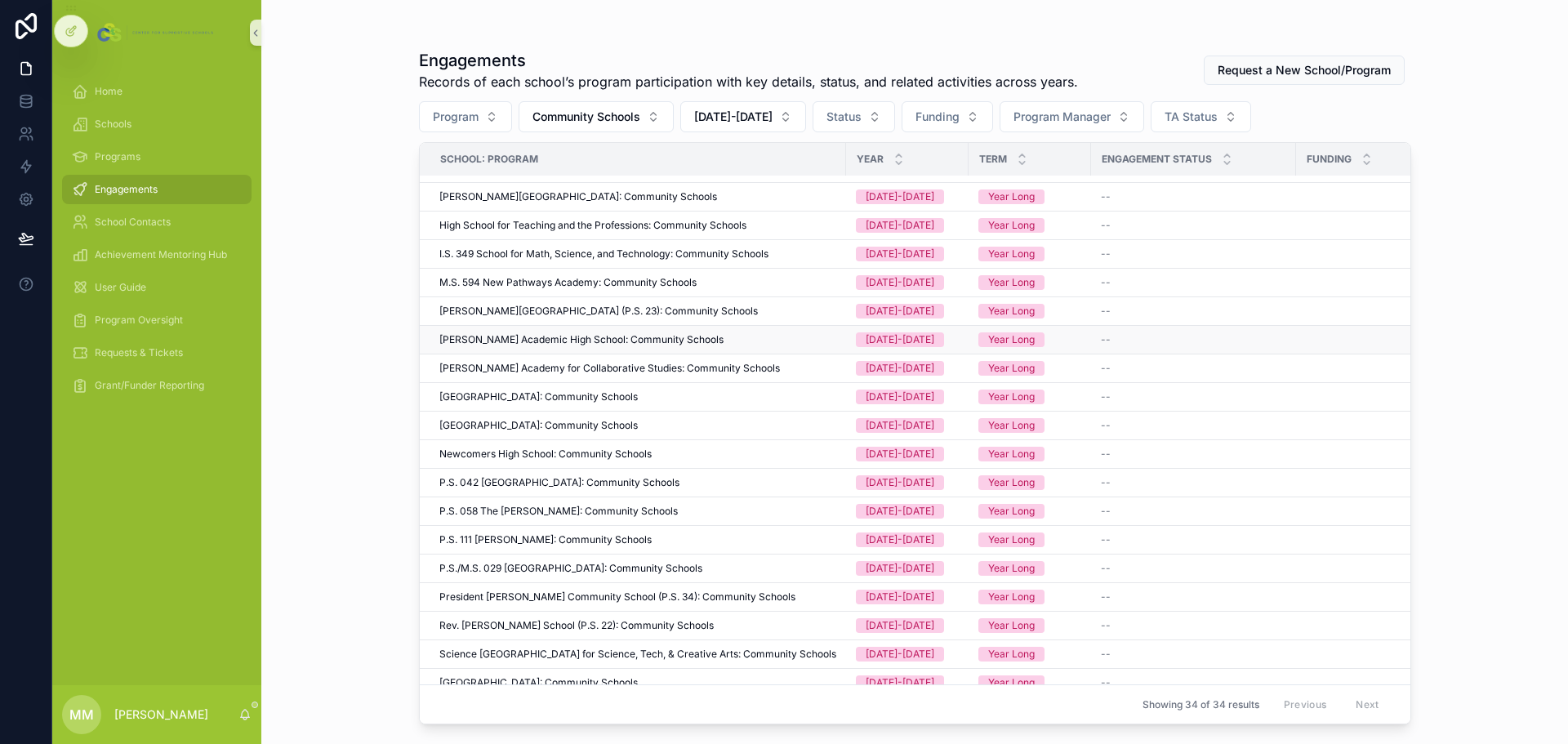
click at [512, 343] on span "[PERSON_NAME] Academic High School: Community Schools" at bounding box center [581, 340] width 284 height 13
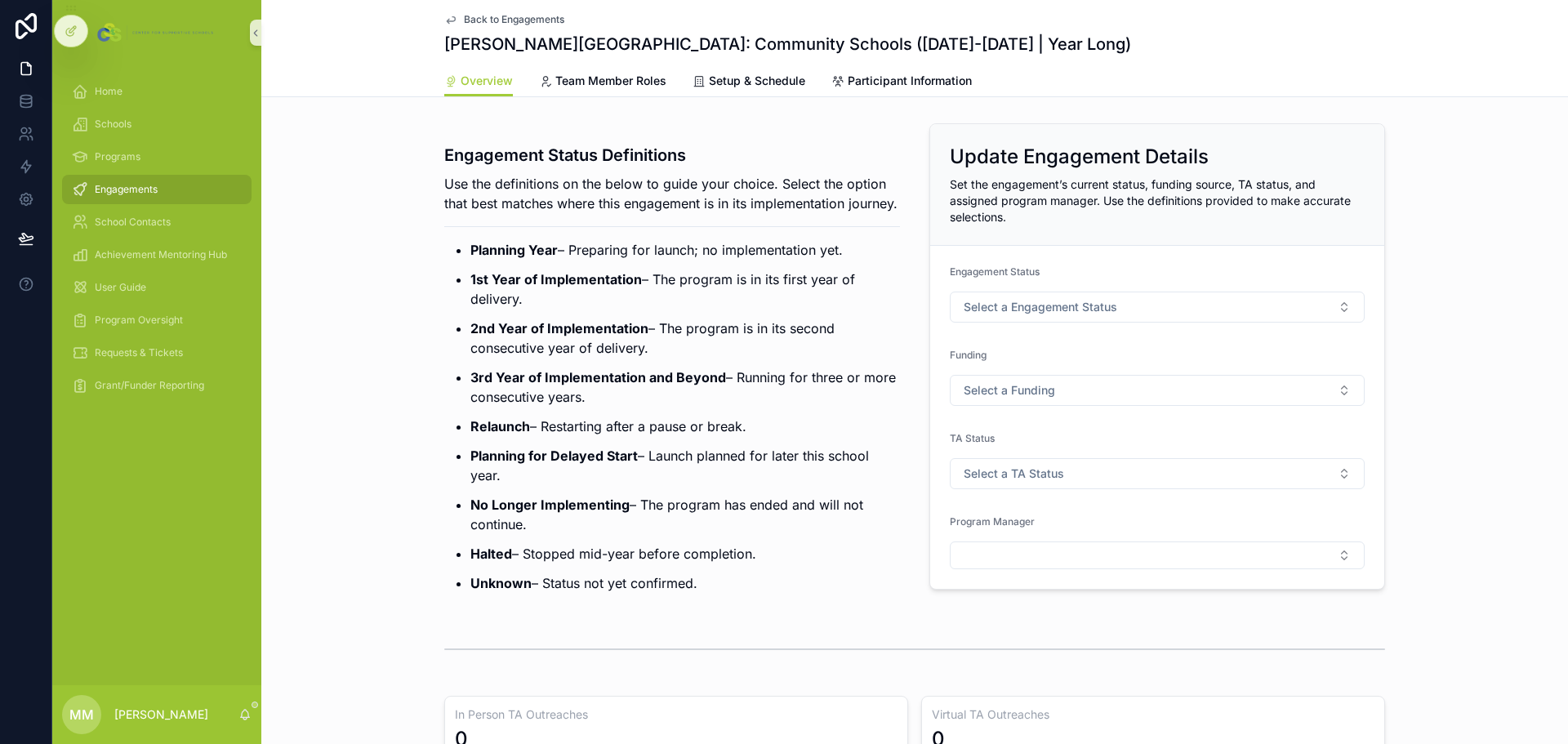
click at [488, 14] on span "Back to Engagements" at bounding box center [514, 20] width 100 height 13
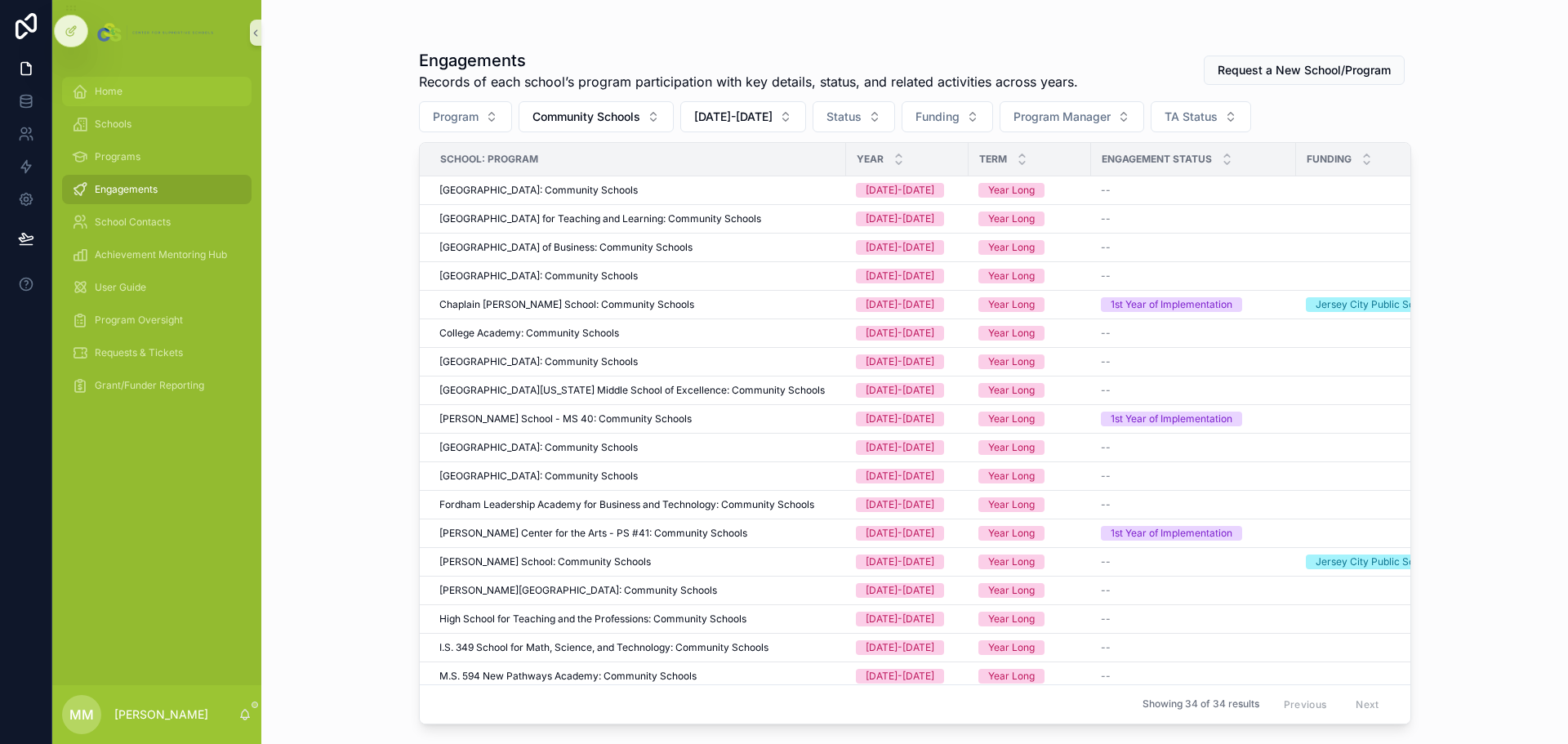
click at [83, 93] on icon "scrollable content" at bounding box center [80, 92] width 17 height 17
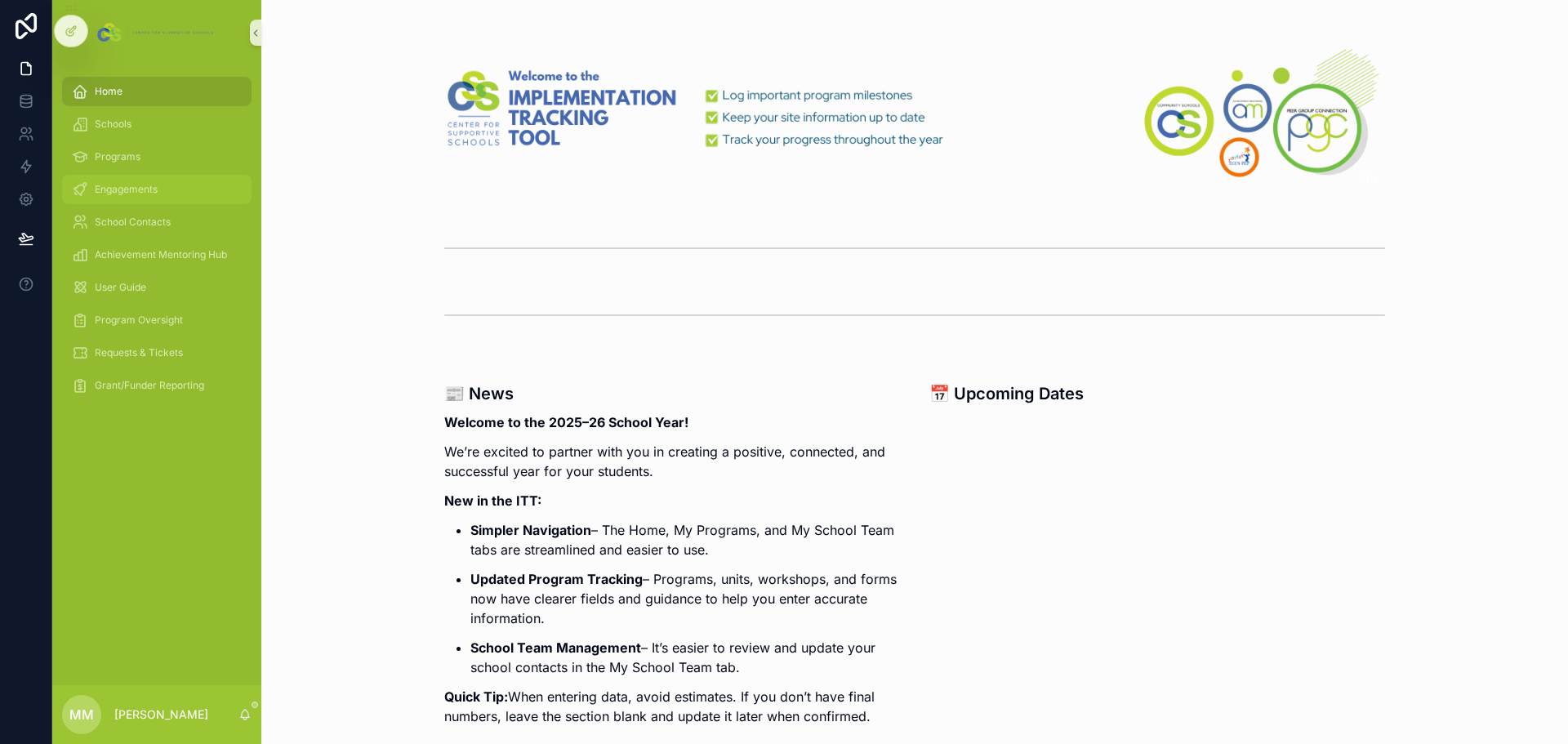
click at [98, 188] on span "Engagements" at bounding box center [125, 190] width 63 height 13
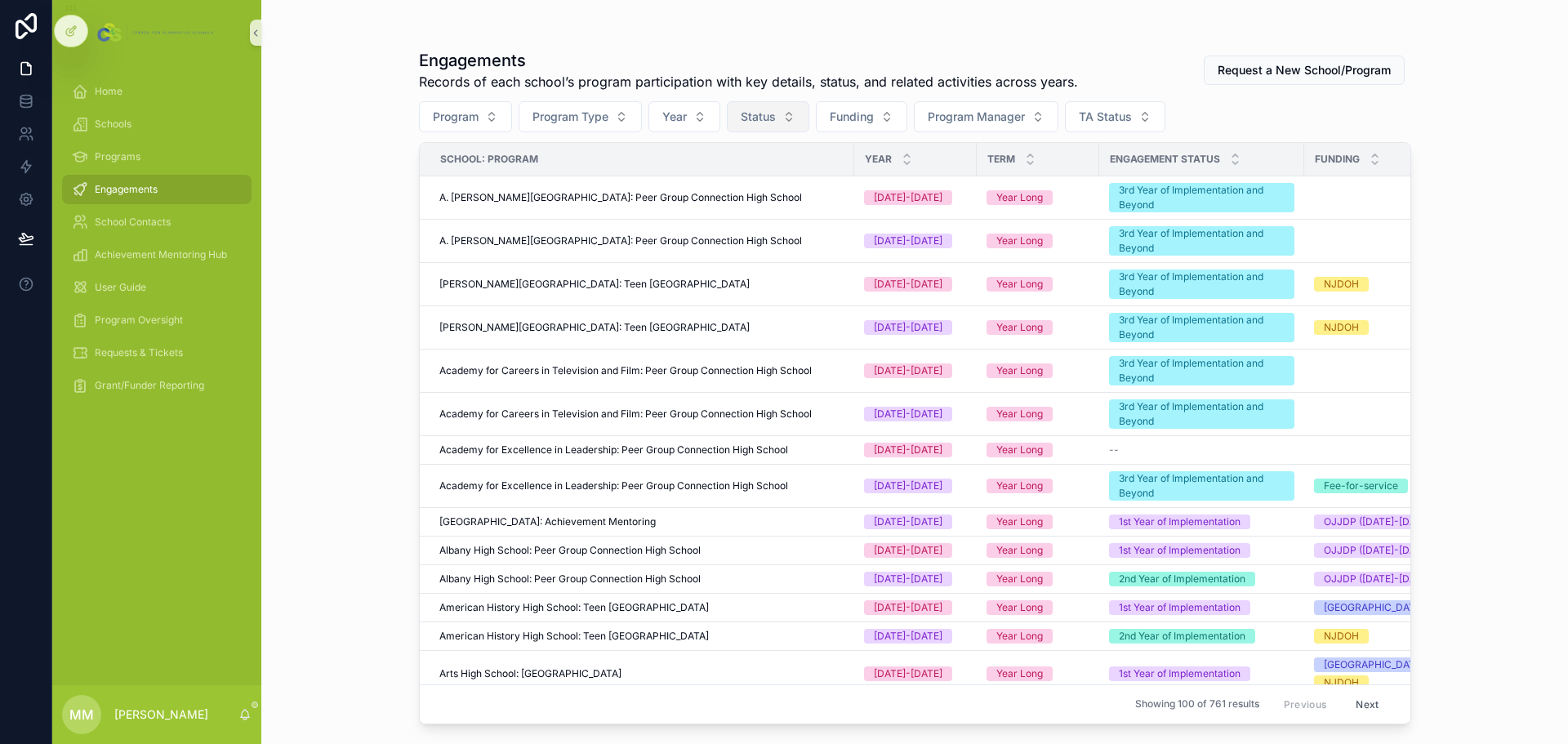
click at [776, 119] on span "Status" at bounding box center [758, 117] width 35 height 17
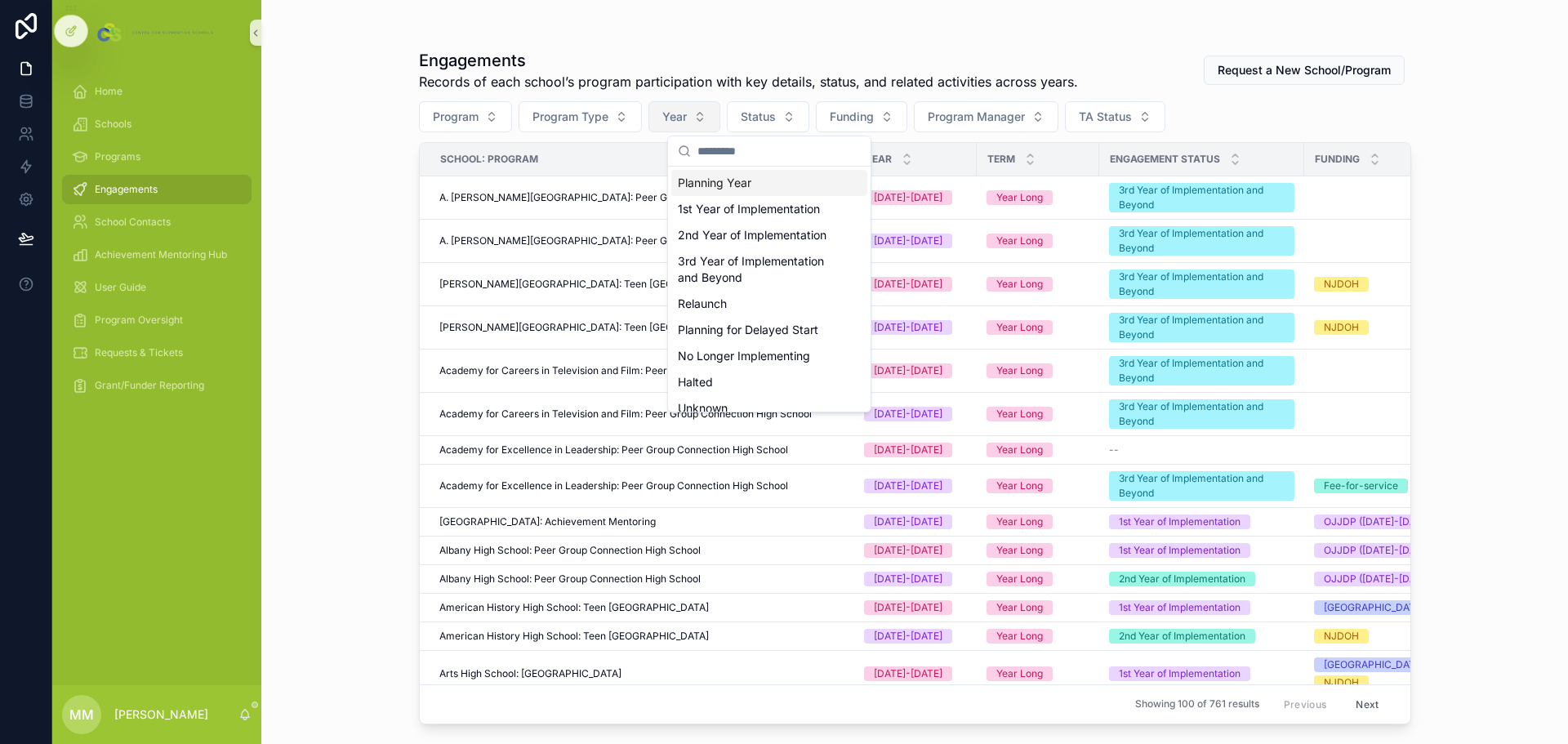
click at [711, 112] on button "Year" at bounding box center [685, 116] width 72 height 31
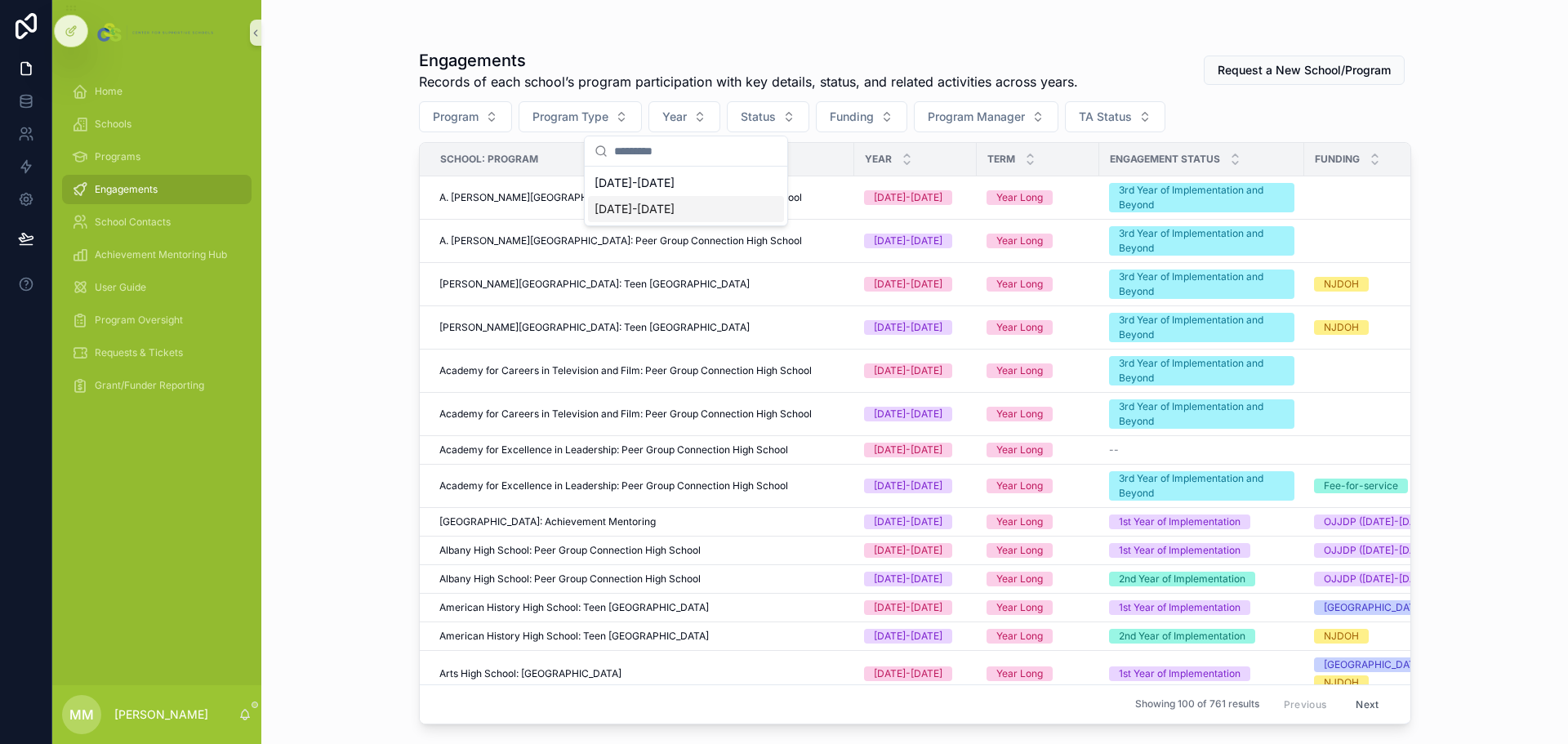
click at [650, 202] on div "[DATE]-[DATE]" at bounding box center [685, 209] width 196 height 26
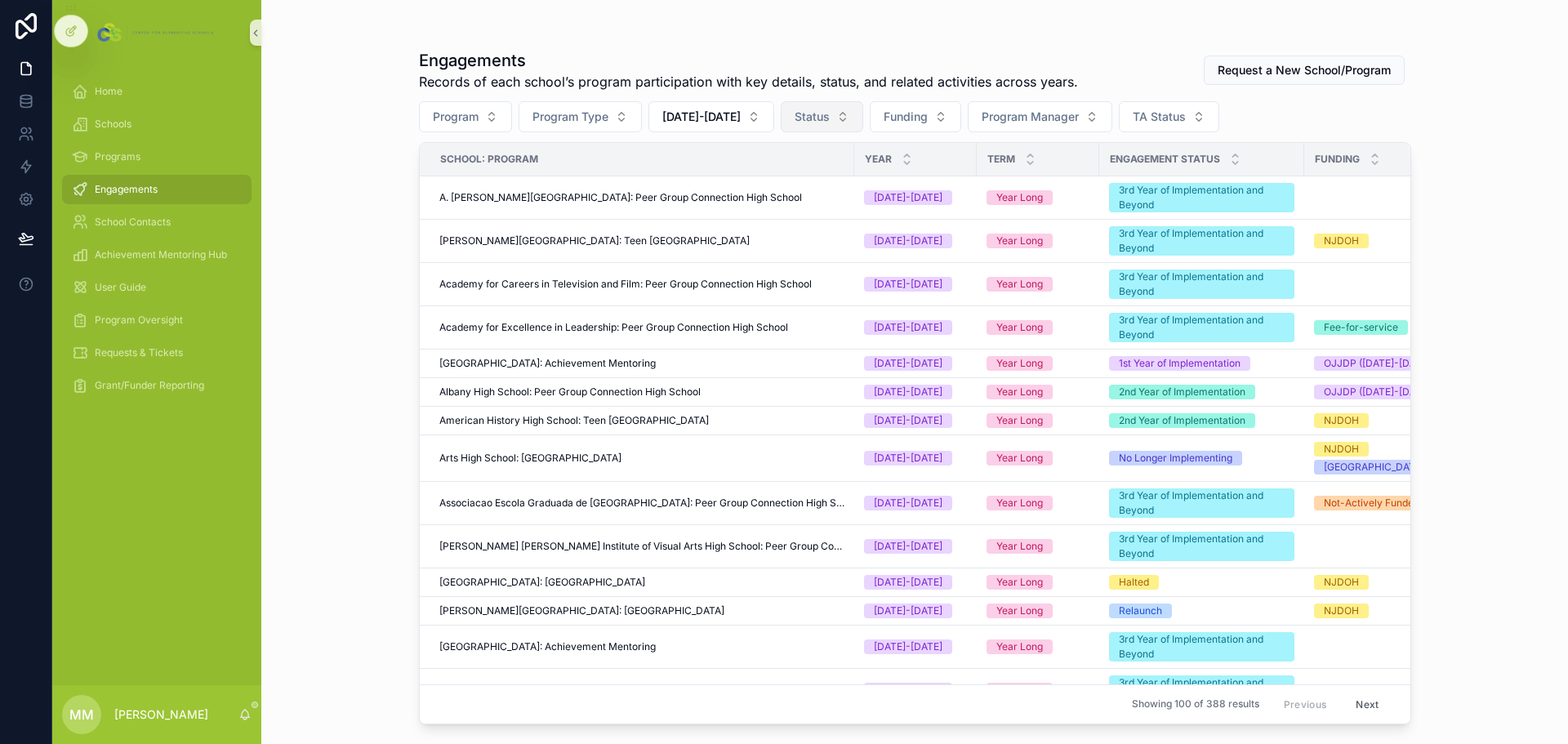
click at [797, 114] on span "Status" at bounding box center [812, 117] width 35 height 17
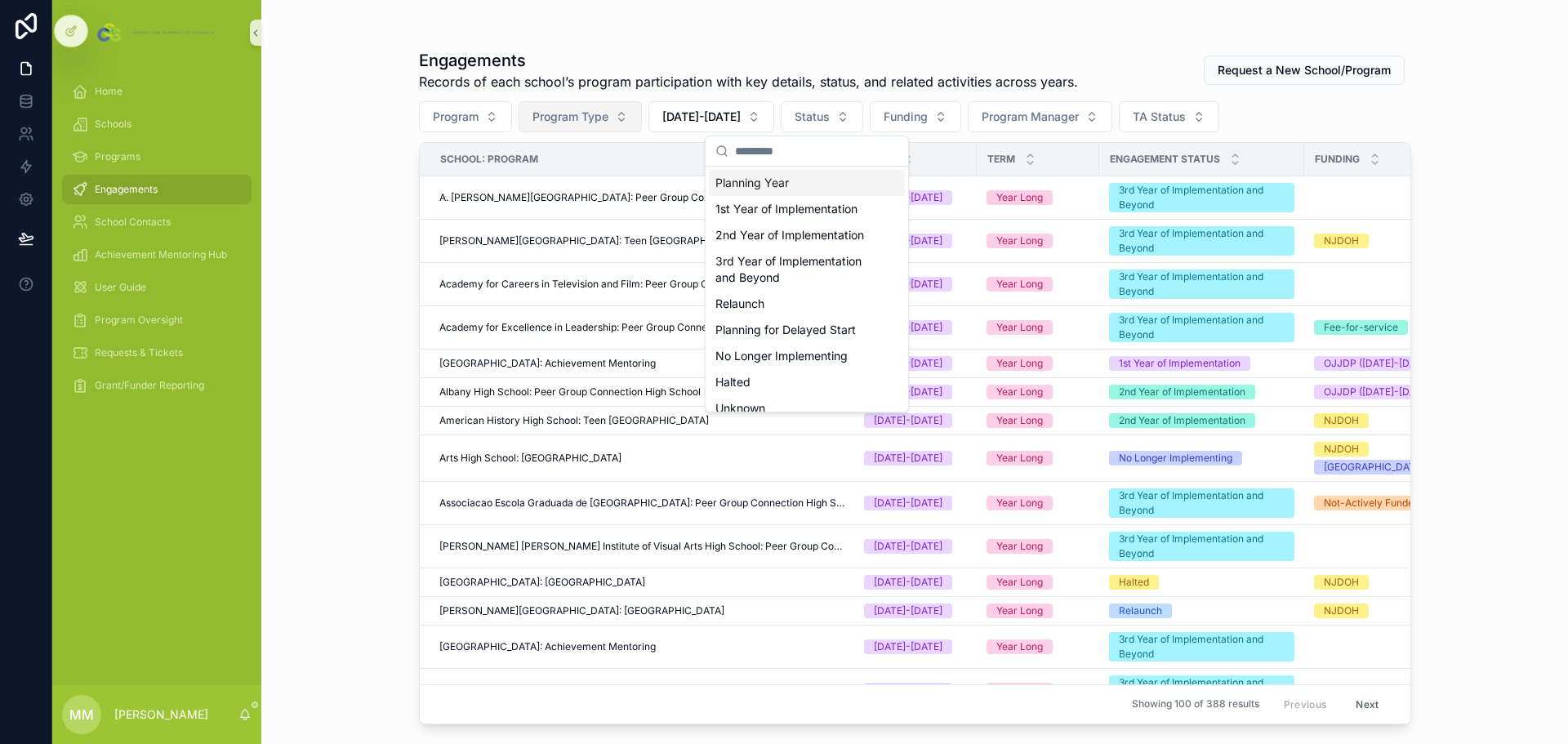
click at [582, 120] on span "Program Type" at bounding box center [570, 117] width 76 height 17
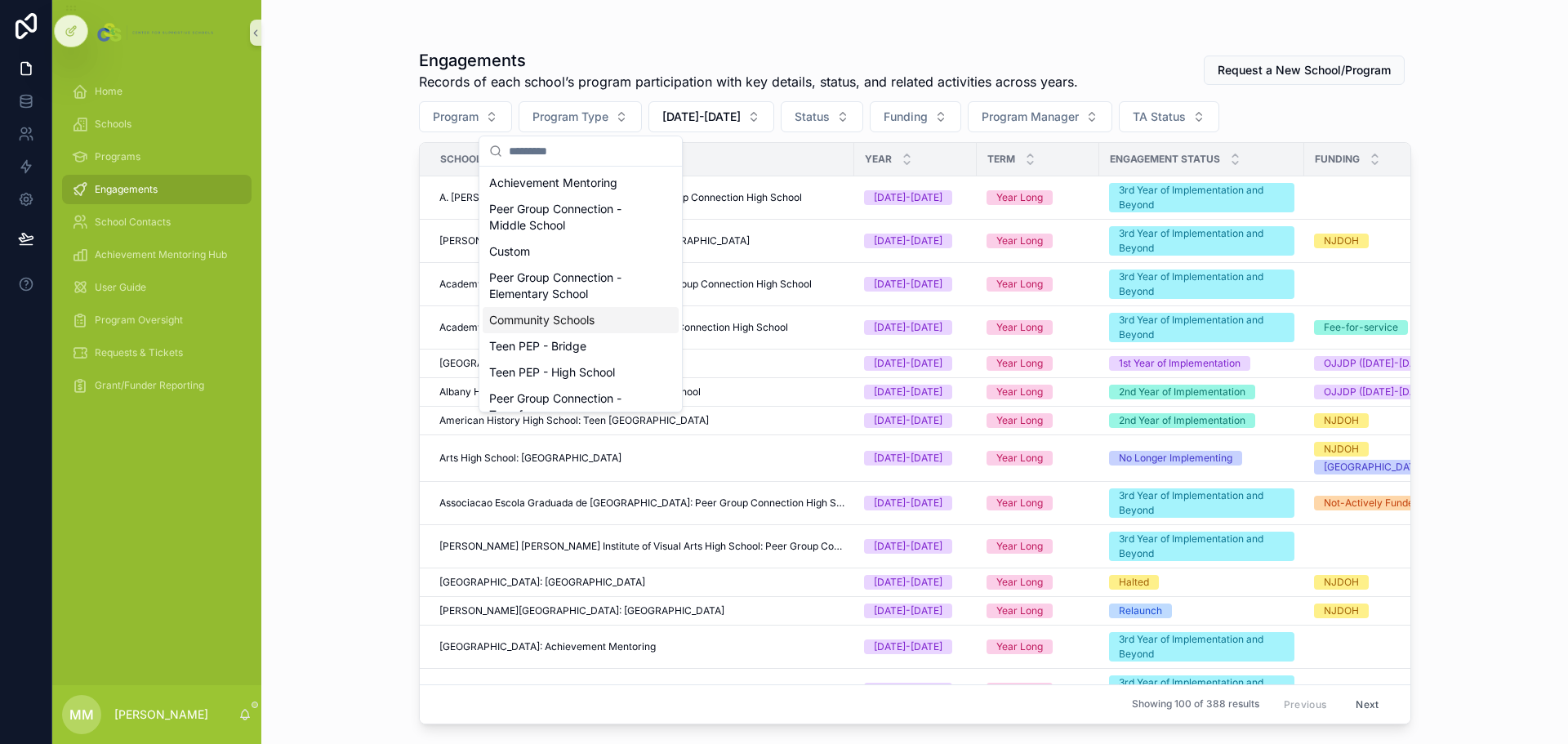
click at [512, 325] on div "Community Schools" at bounding box center [580, 320] width 196 height 26
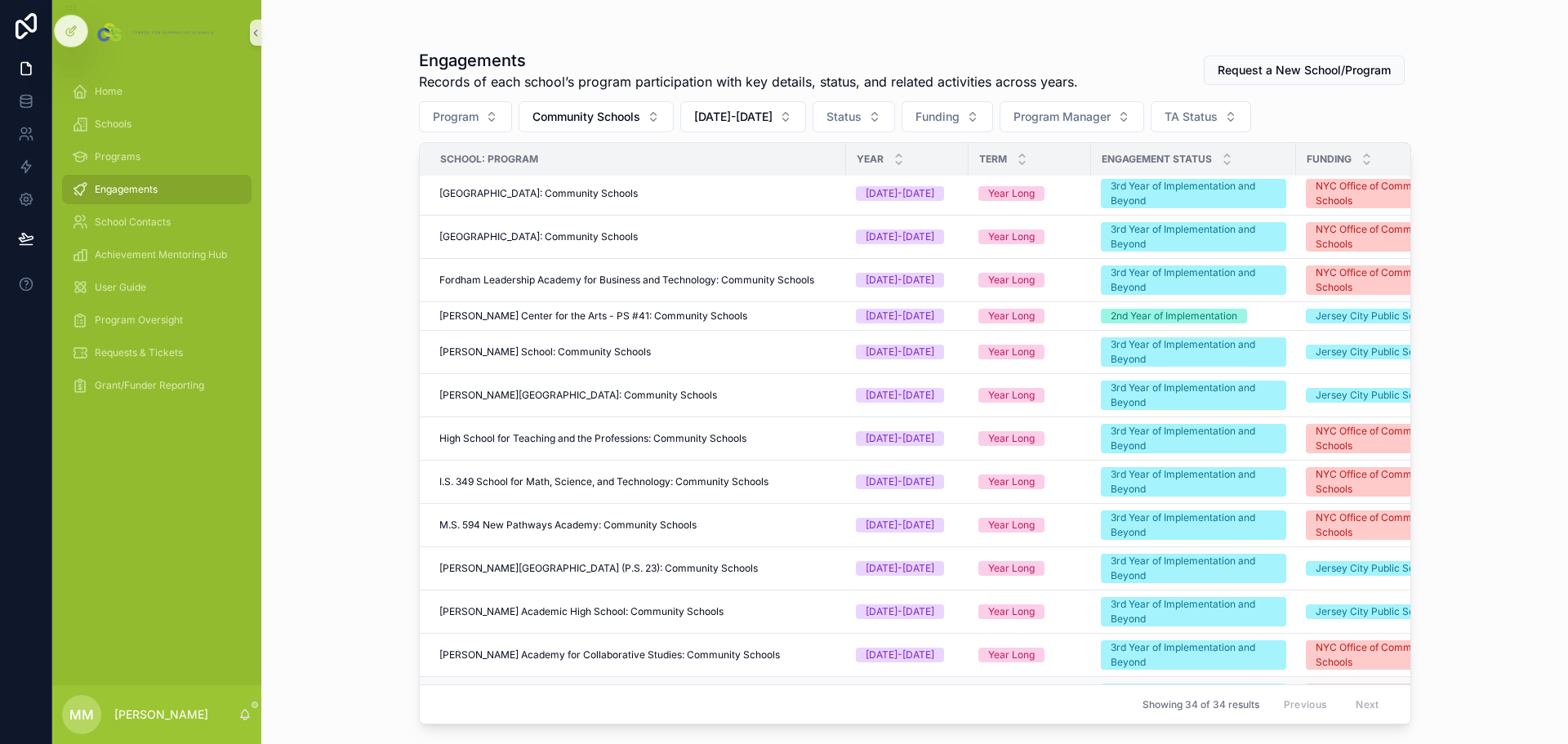
scroll to position [408, 0]
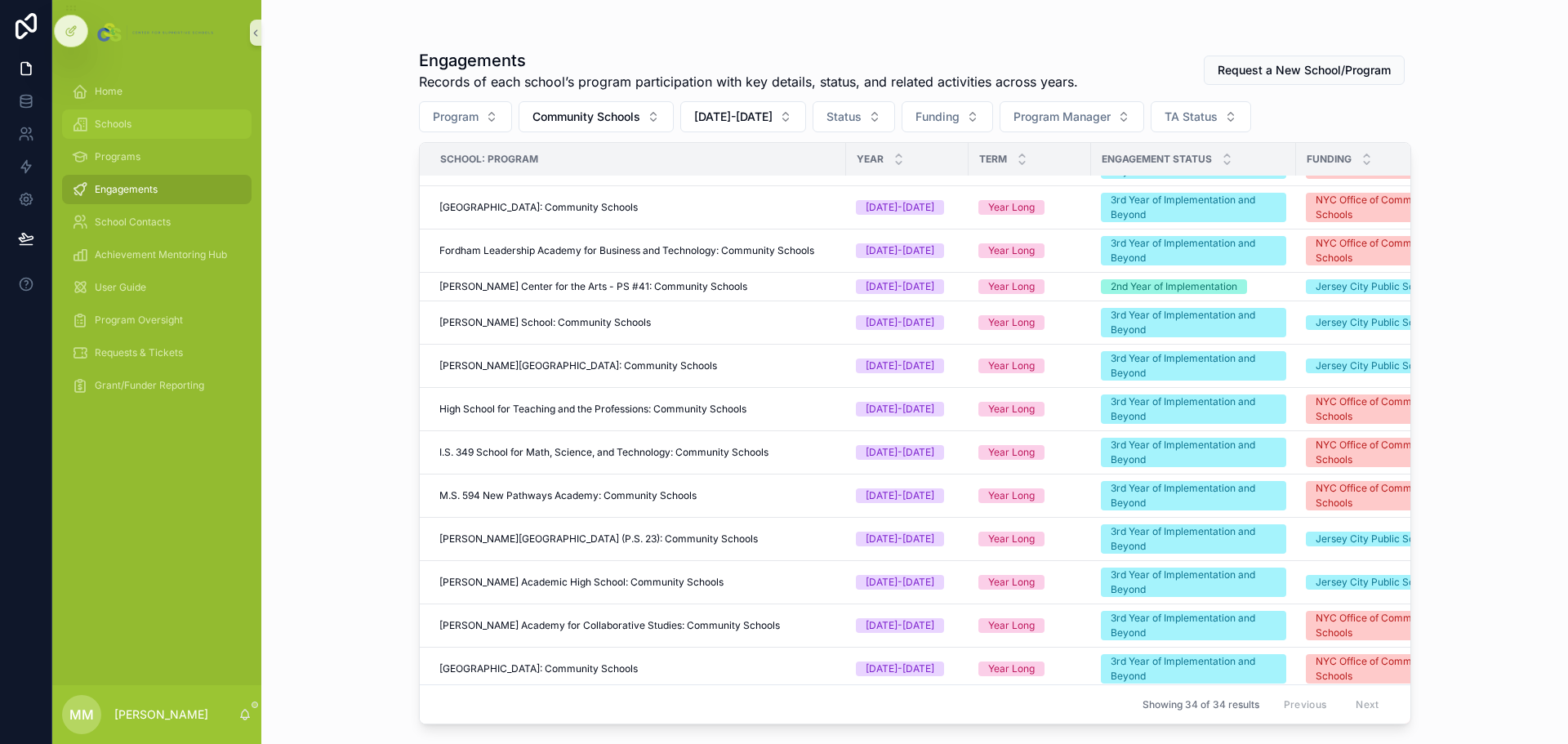
click at [113, 124] on span "Schools" at bounding box center [113, 124] width 37 height 13
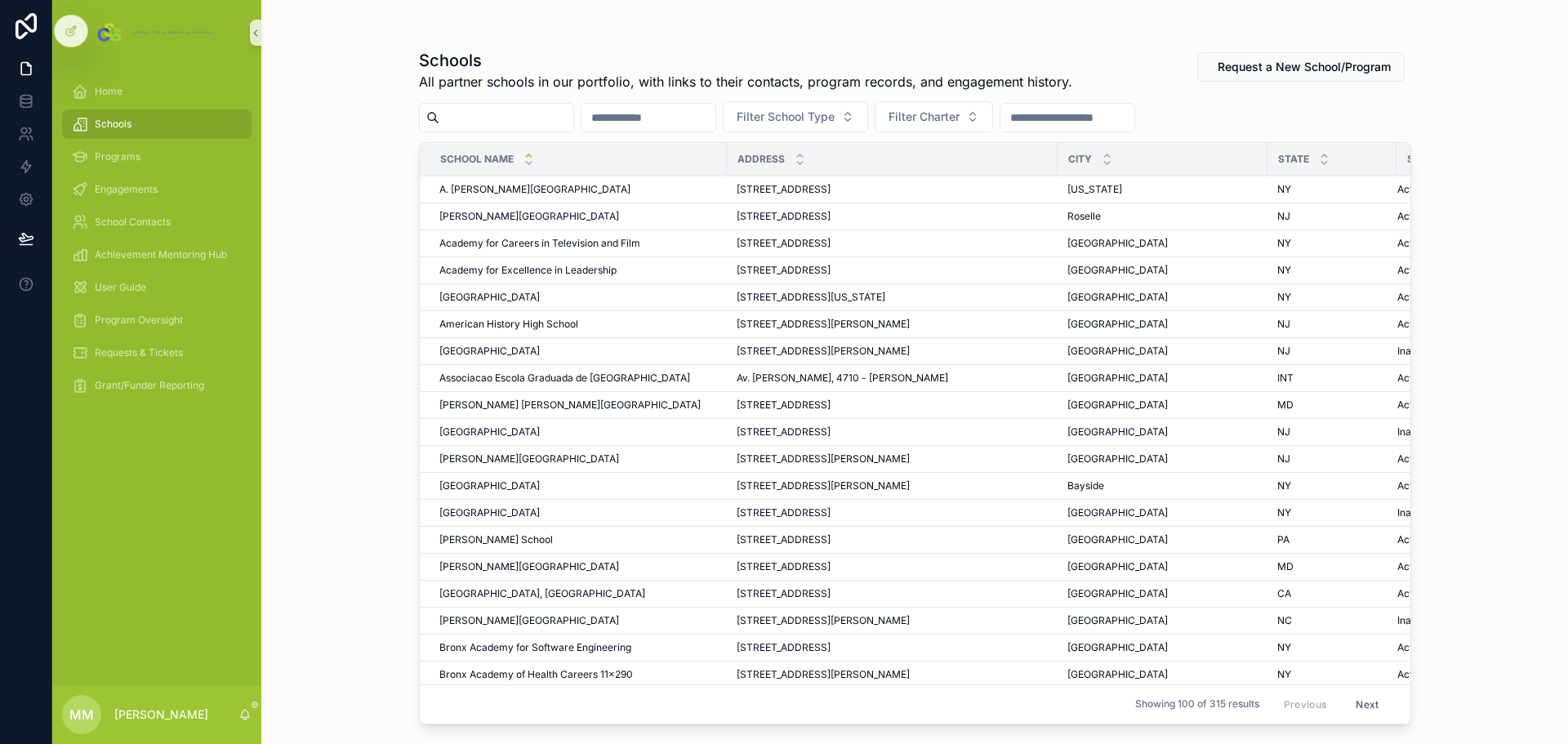
click at [542, 120] on input "scrollable content" at bounding box center [506, 117] width 134 height 23
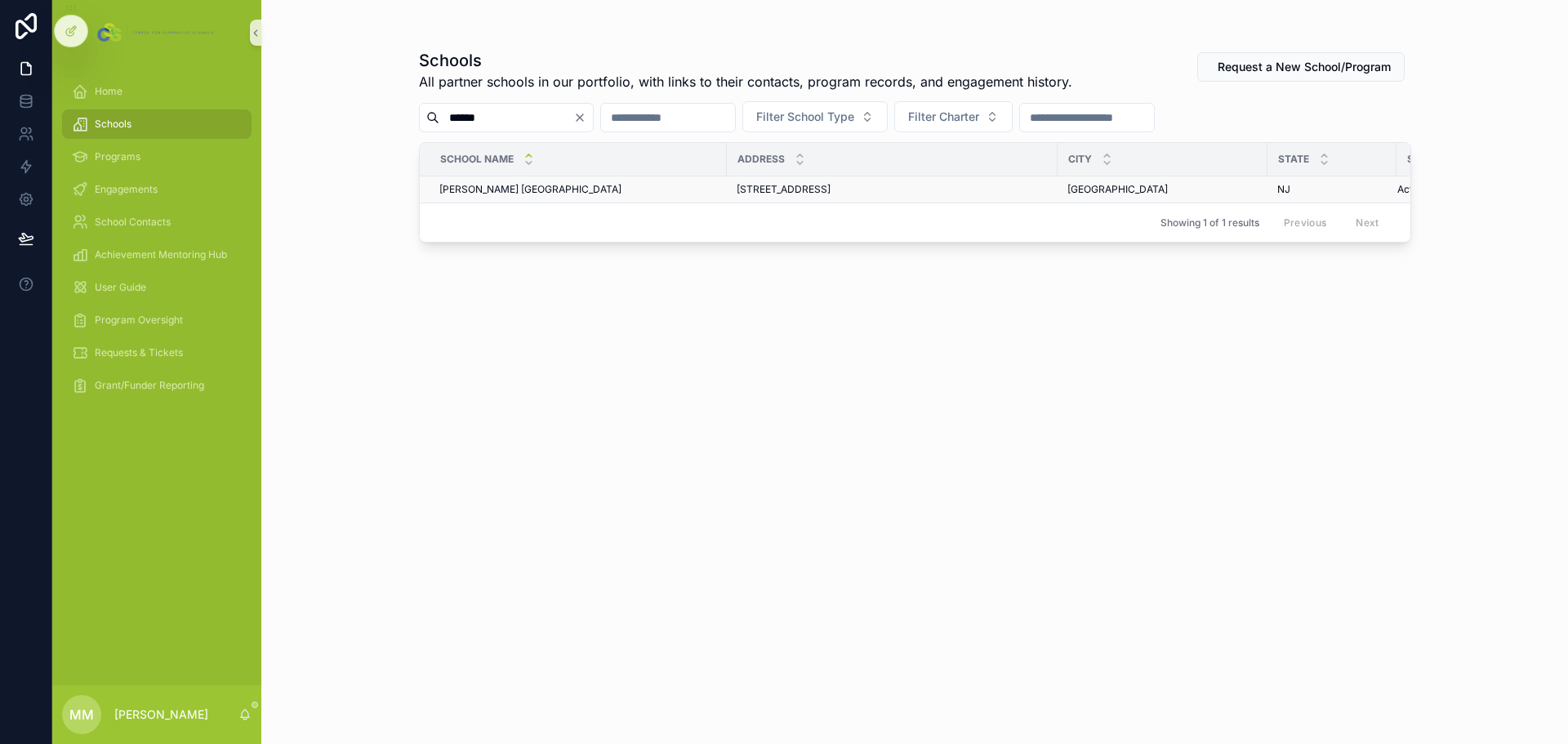
type input "******"
click at [510, 190] on span "[PERSON_NAME] [GEOGRAPHIC_DATA]" at bounding box center [530, 190] width 182 height 13
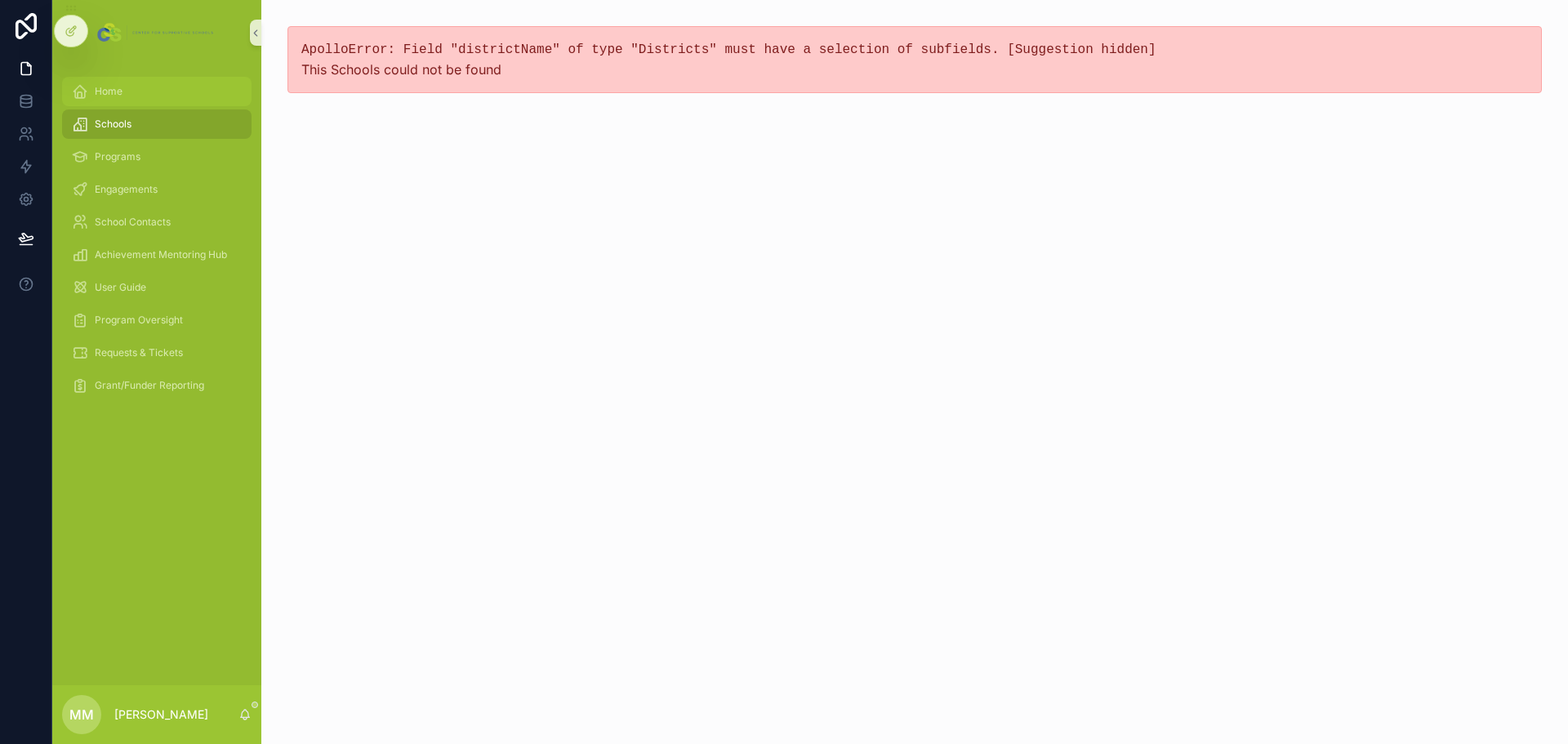
click at [166, 88] on div "Home" at bounding box center [156, 91] width 169 height 26
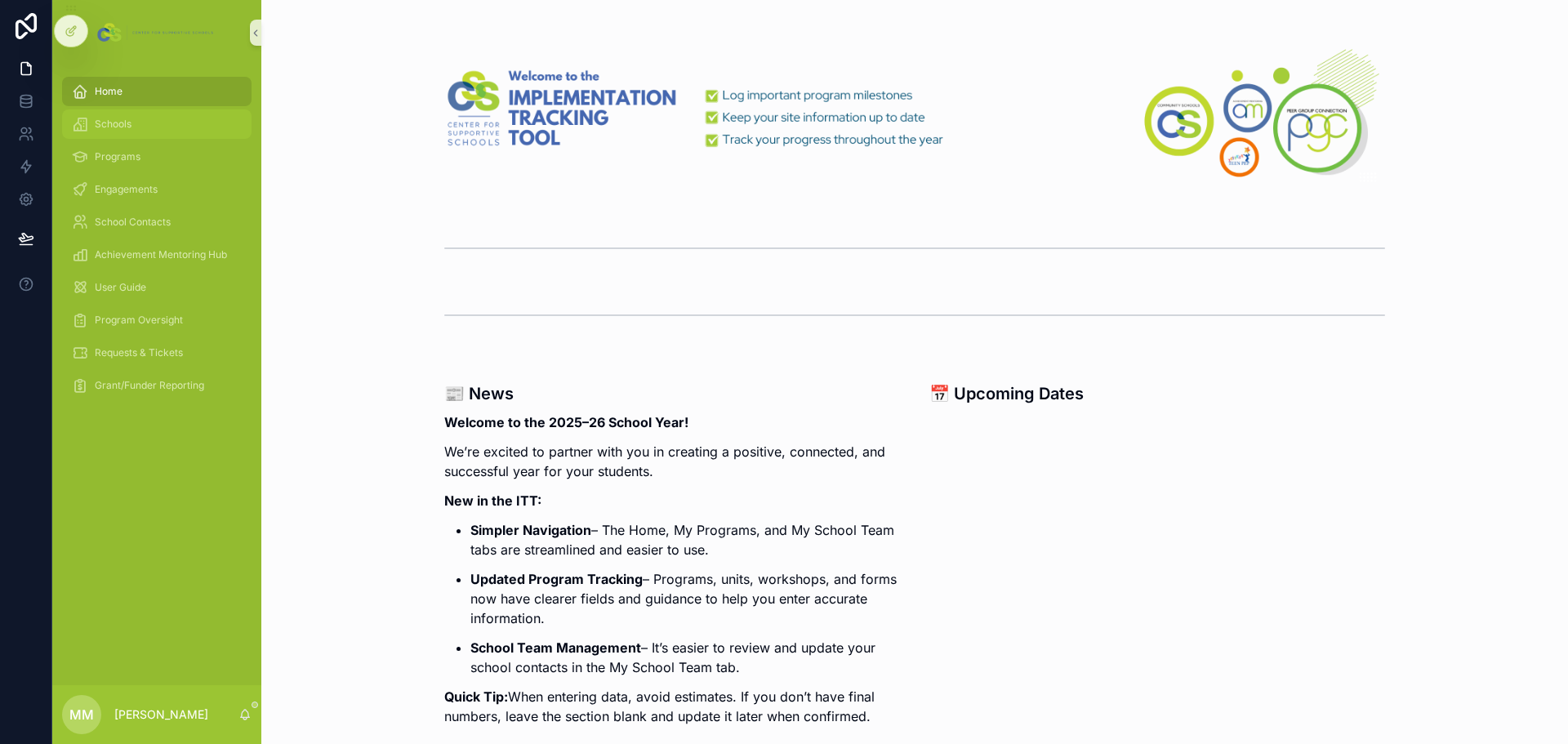
click at [109, 132] on div "Schools" at bounding box center [156, 124] width 169 height 26
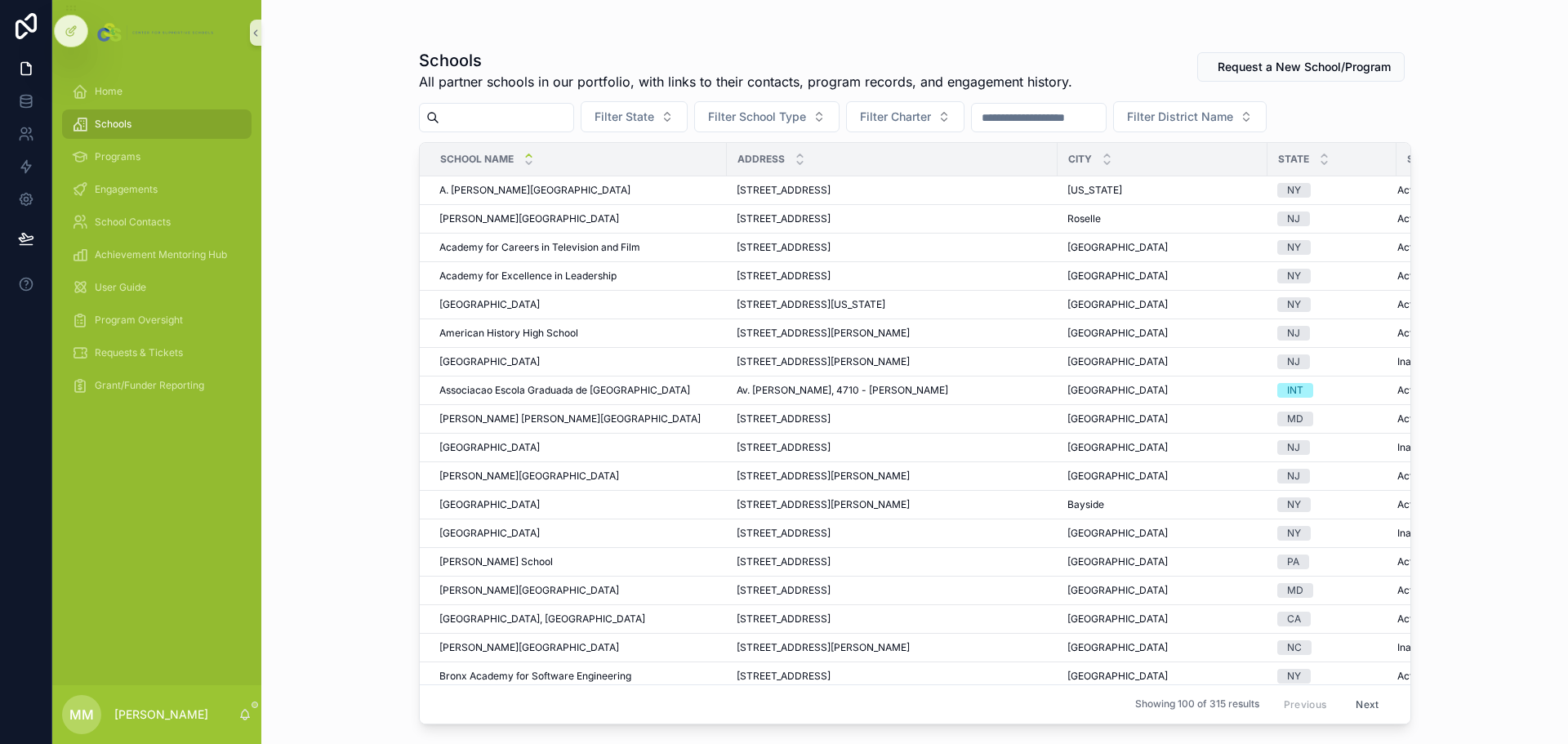
click at [484, 121] on input "scrollable content" at bounding box center [506, 117] width 134 height 23
type input "****"
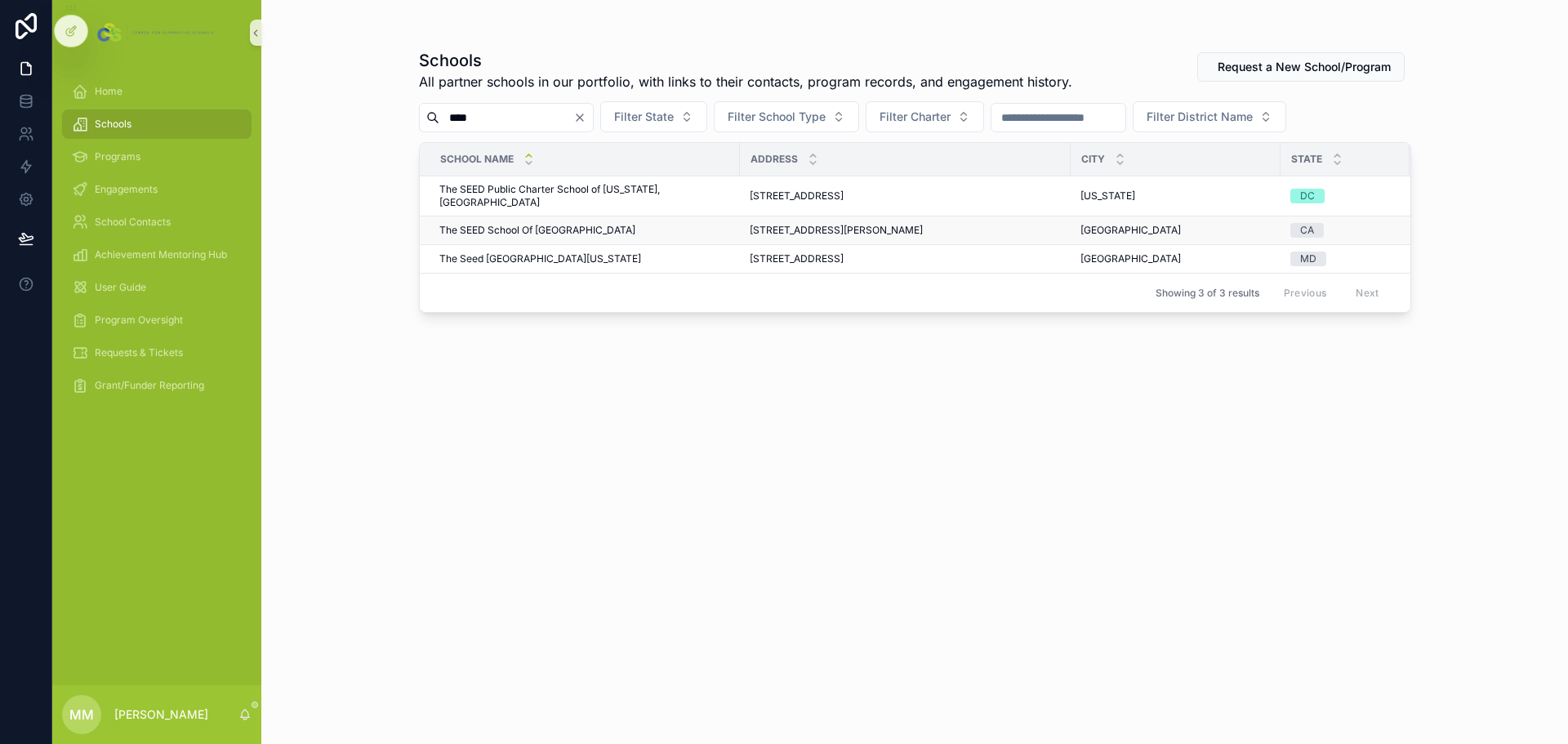
click at [540, 224] on span "The SEED School Of Los Angeles County" at bounding box center [537, 230] width 196 height 13
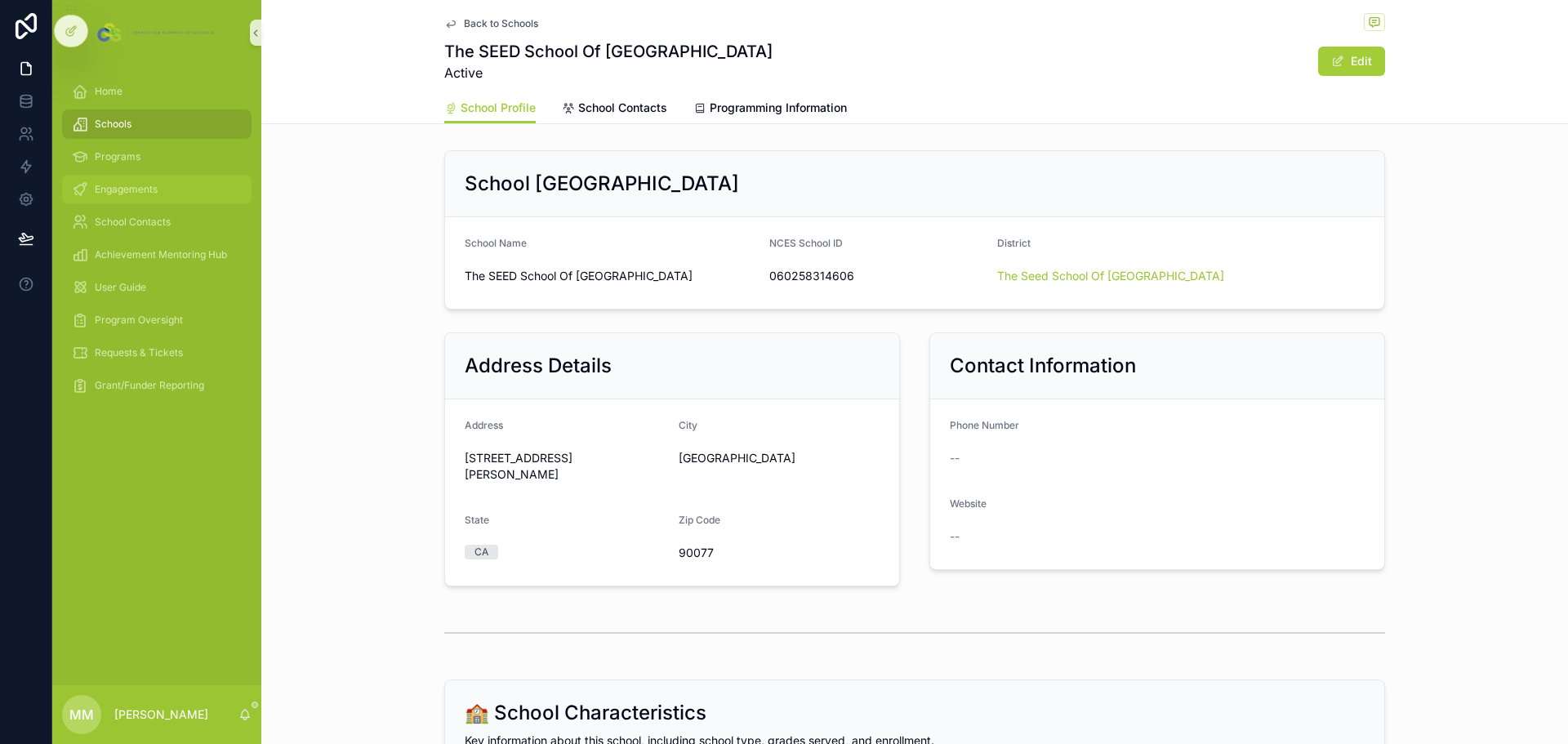
click at [108, 189] on span "Engagements" at bounding box center [125, 190] width 63 height 13
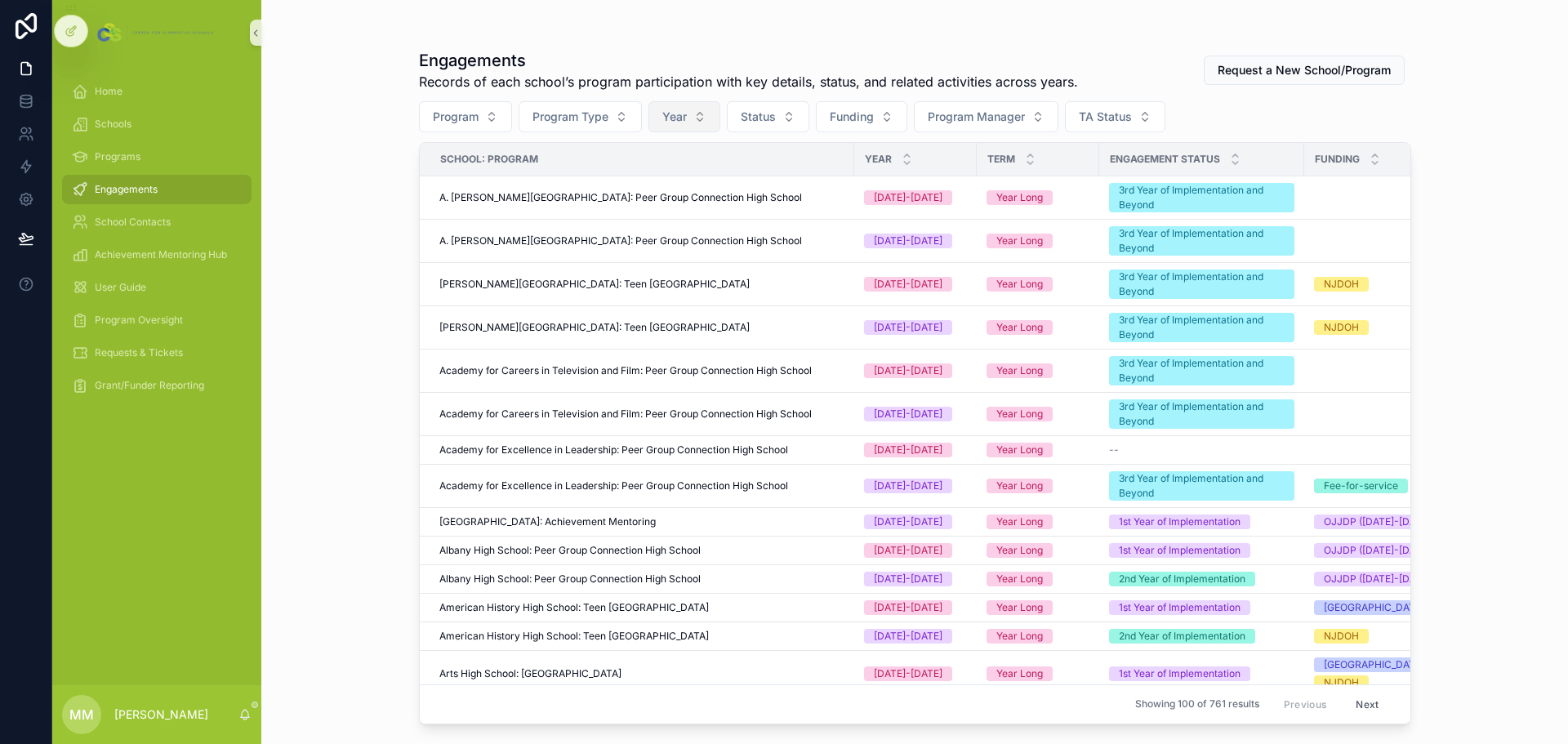
click at [695, 121] on button "Year" at bounding box center [685, 116] width 72 height 31
click at [650, 210] on div "[DATE]-[DATE]" at bounding box center [685, 209] width 196 height 26
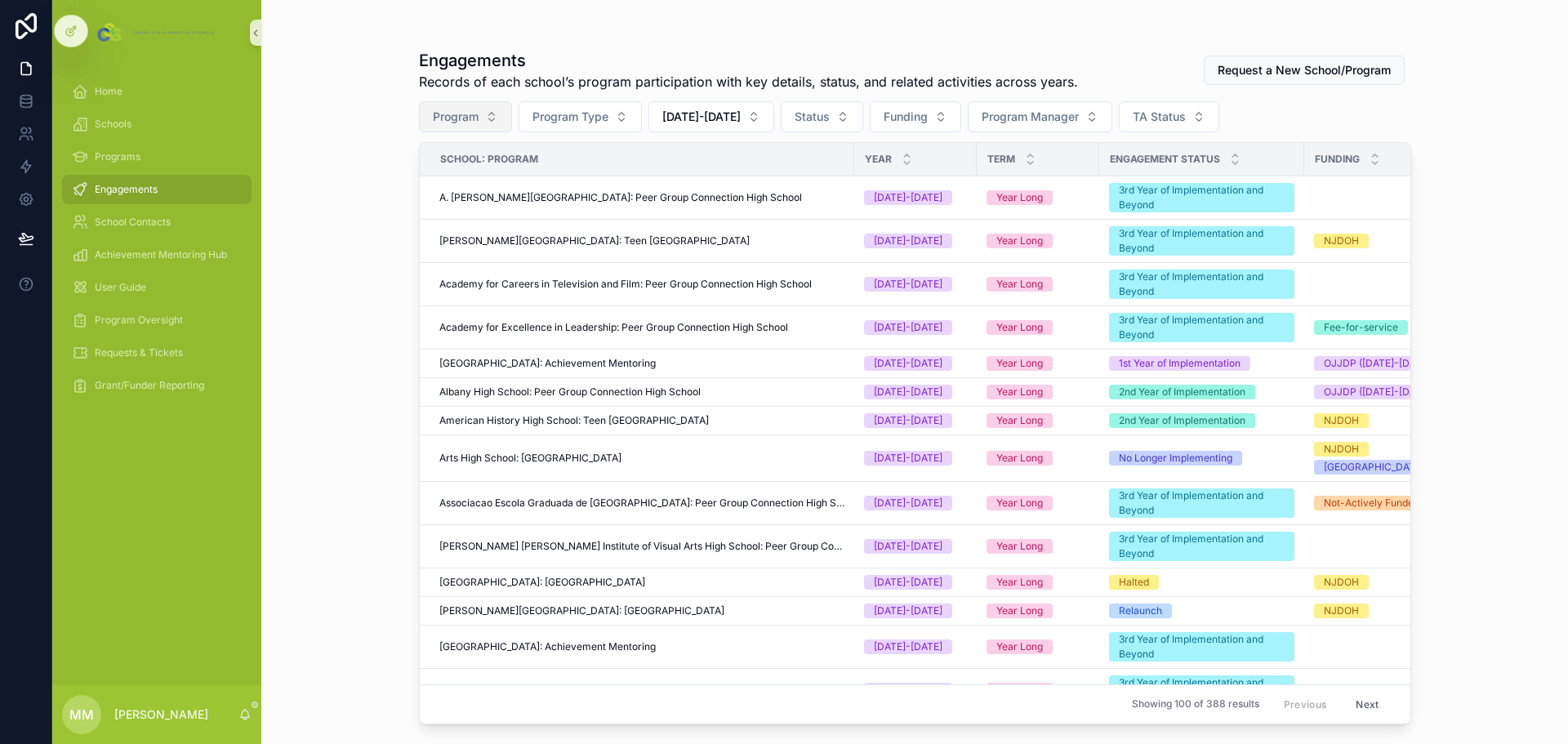
click at [470, 123] on span "Program" at bounding box center [455, 117] width 46 height 17
click at [815, 115] on button "Status" at bounding box center [822, 116] width 83 height 31
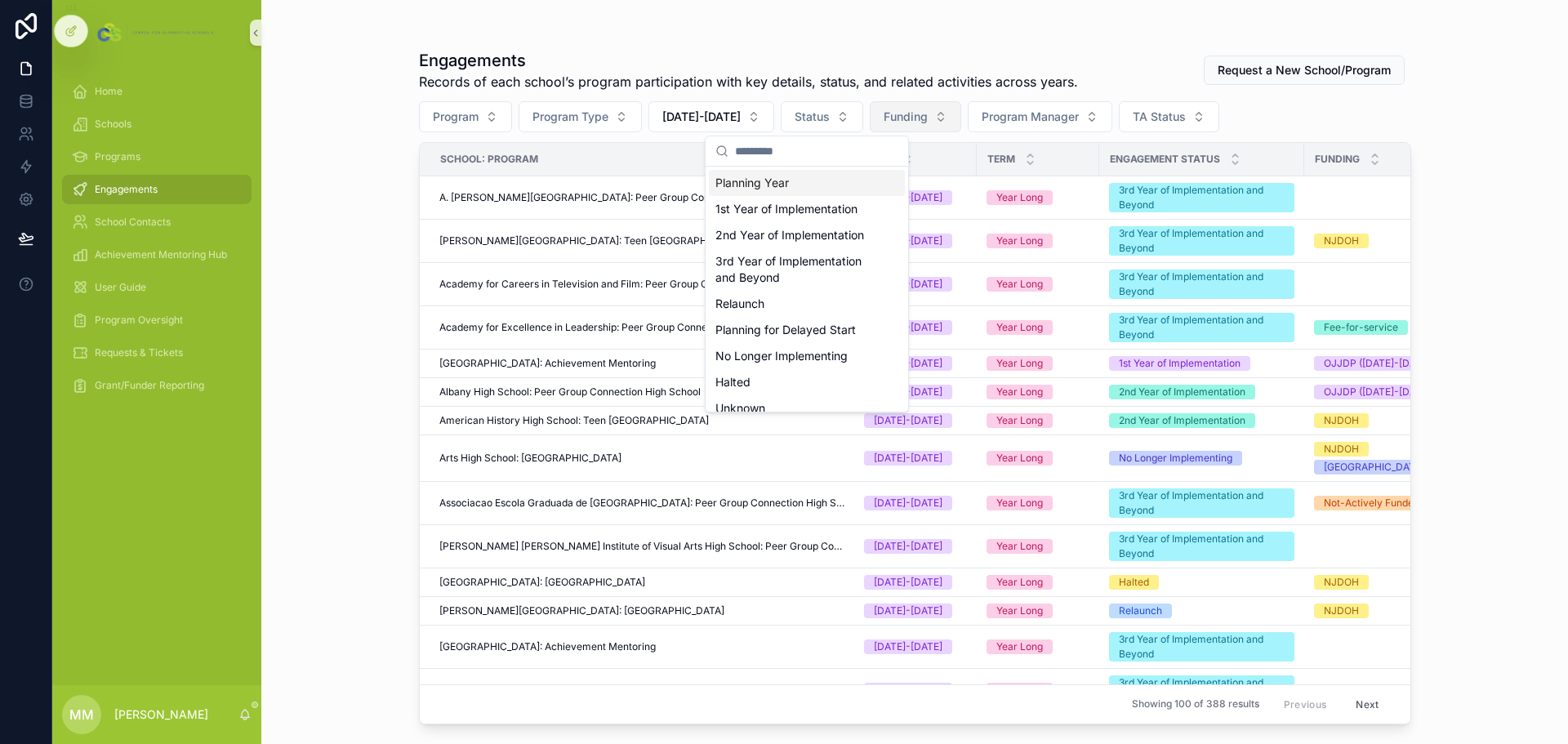
click at [895, 110] on span "Funding" at bounding box center [905, 117] width 44 height 17
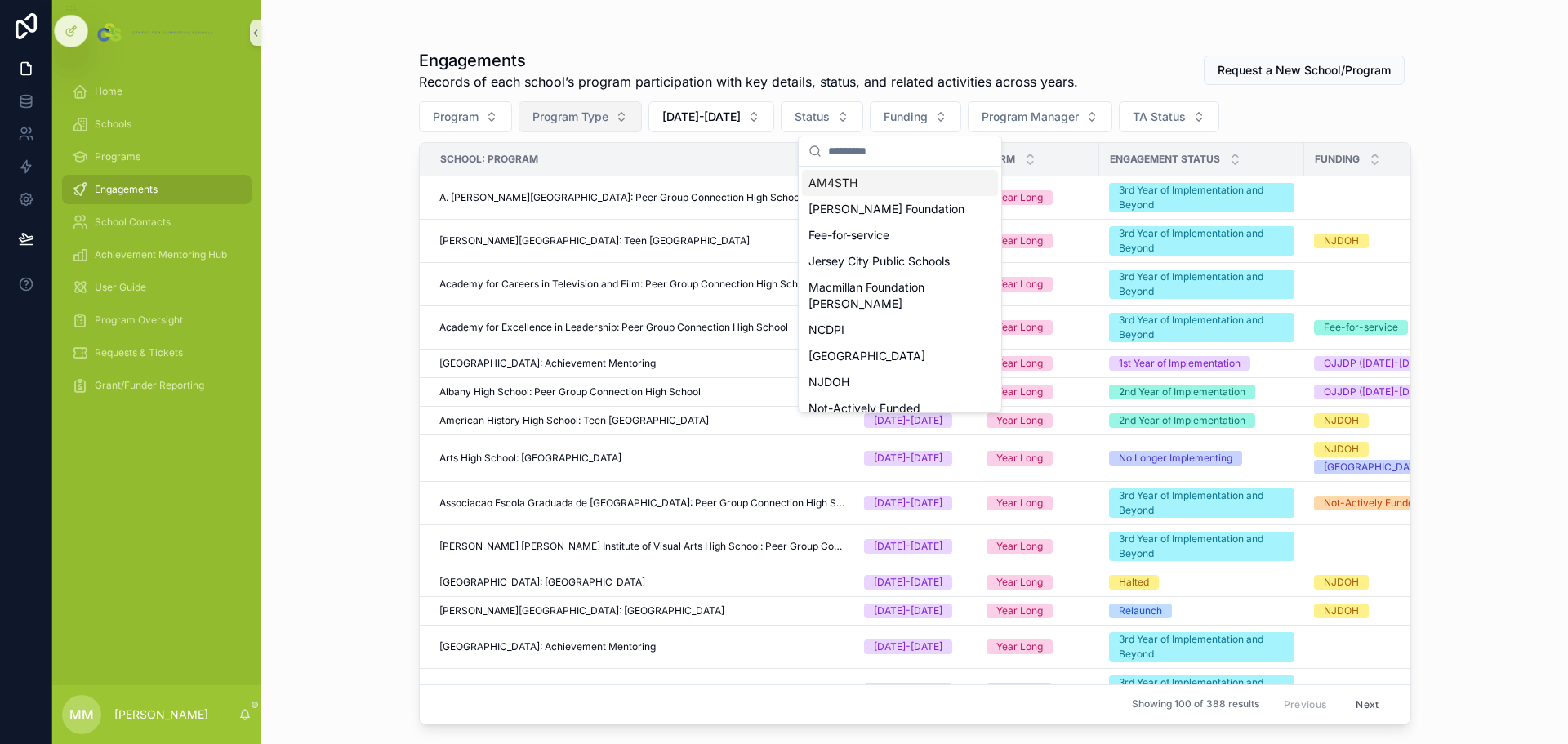
click at [621, 115] on button "Program Type" at bounding box center [580, 116] width 124 height 31
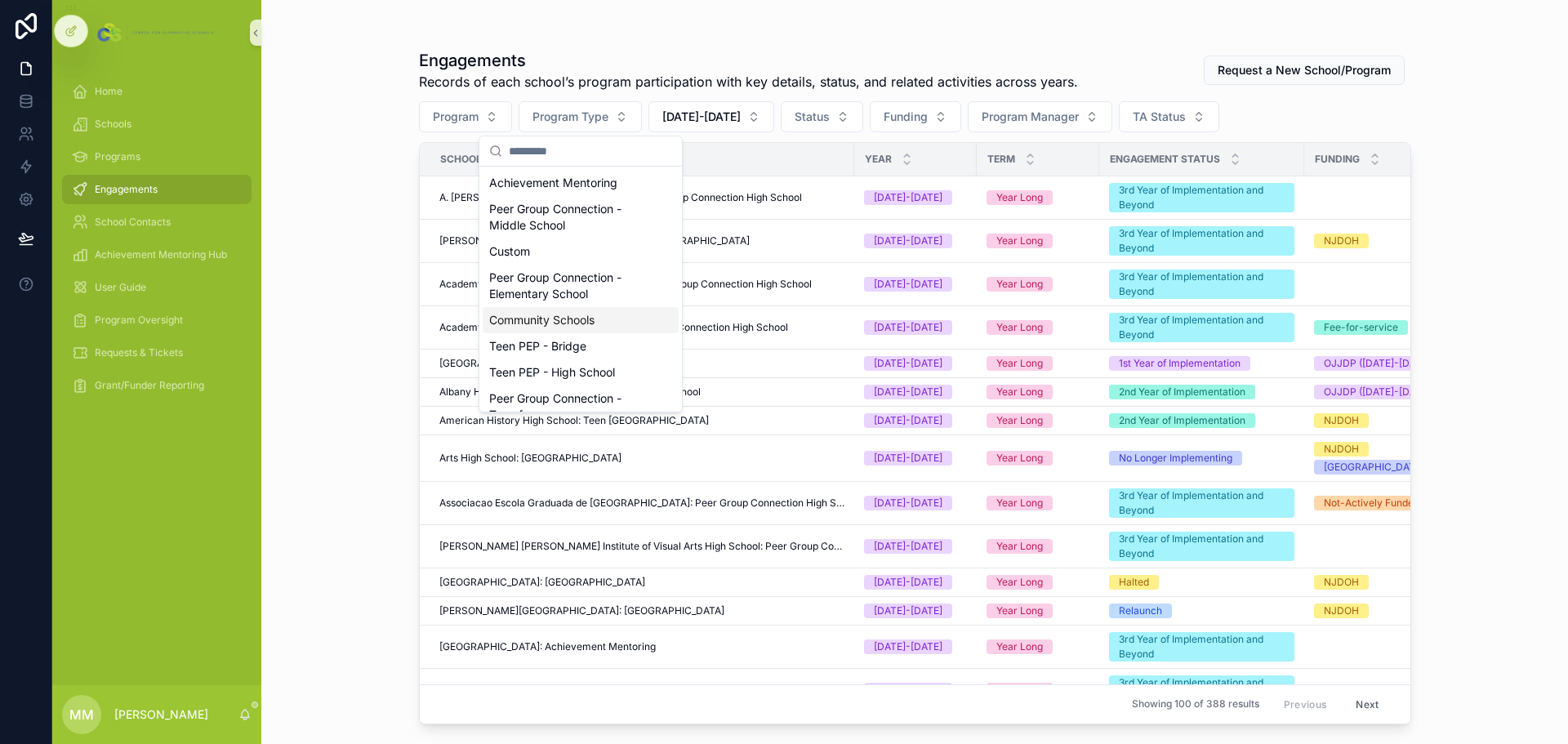
click at [583, 312] on div "Community Schools" at bounding box center [580, 320] width 196 height 26
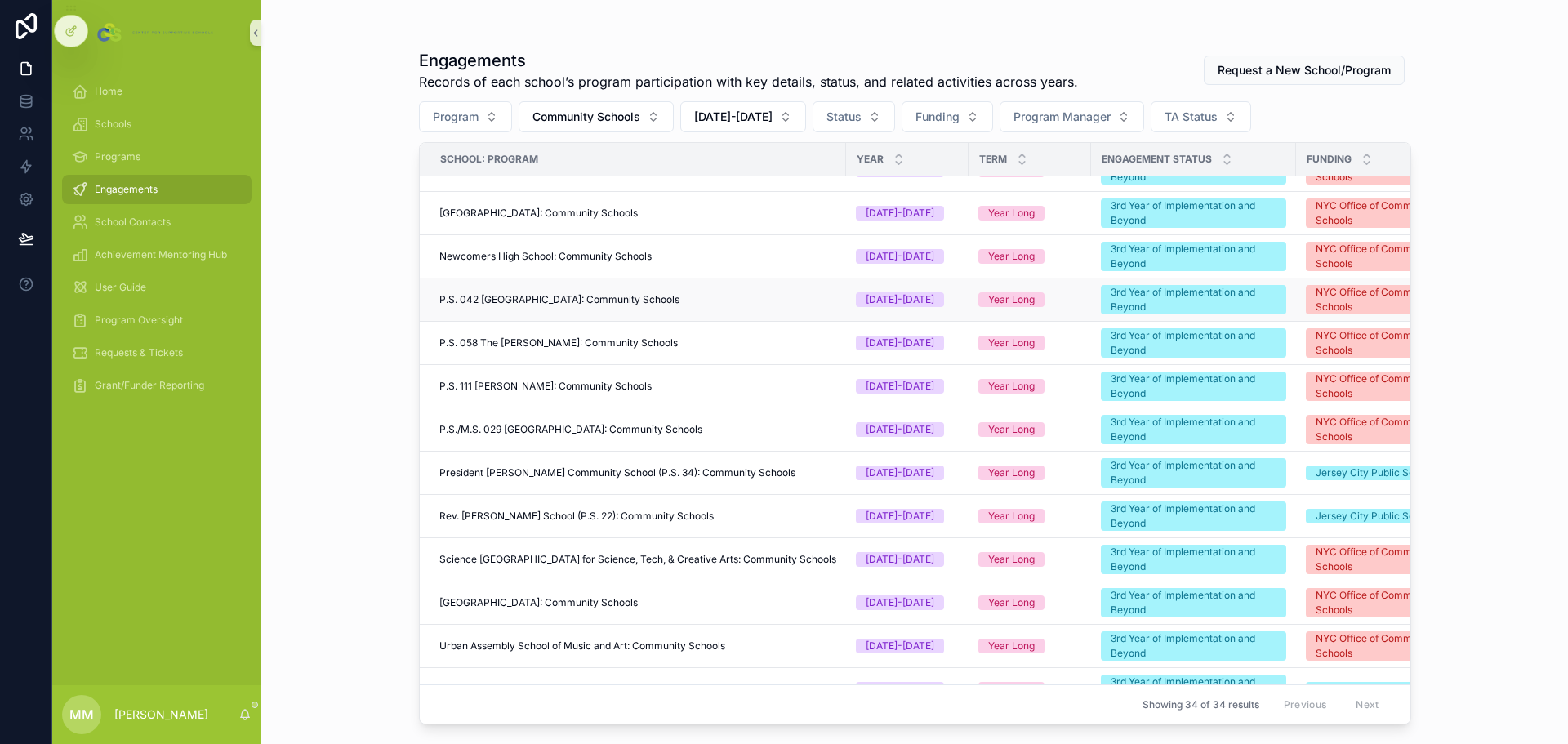
scroll to position [946, 0]
